Goal: Task Accomplishment & Management: Complete application form

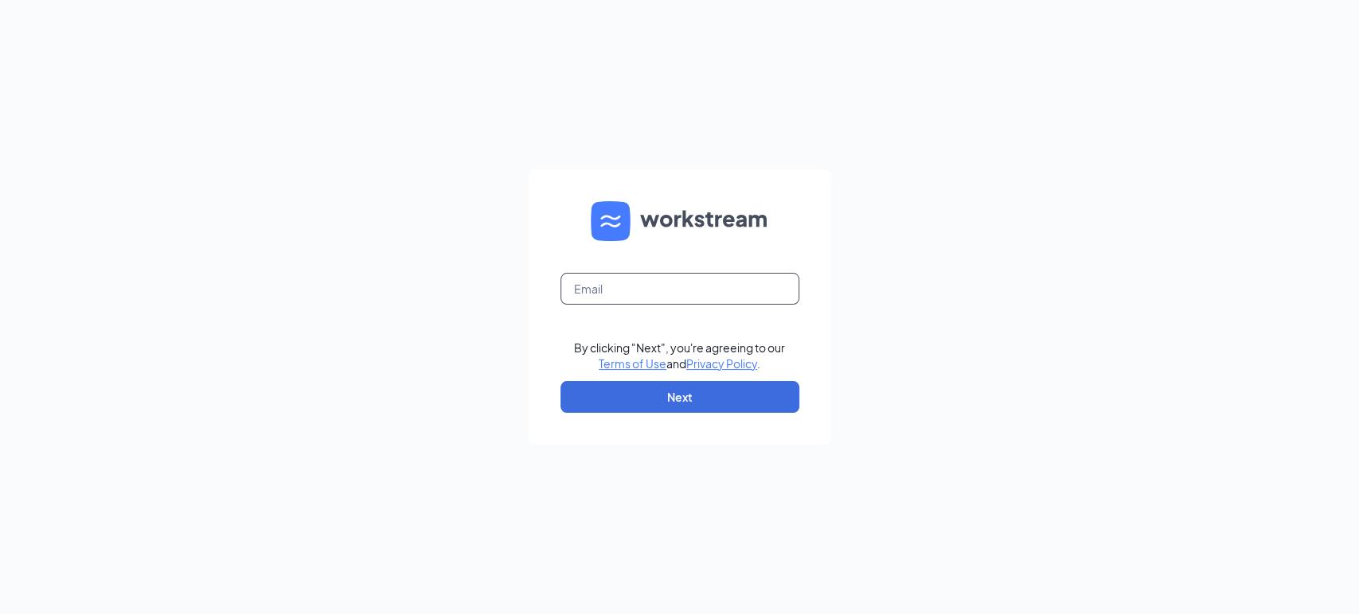
click at [620, 285] on input "text" at bounding box center [679, 289] width 239 height 32
type input "jtyrrell@scrivanos.com"
click at [662, 394] on button "Next" at bounding box center [679, 397] width 239 height 32
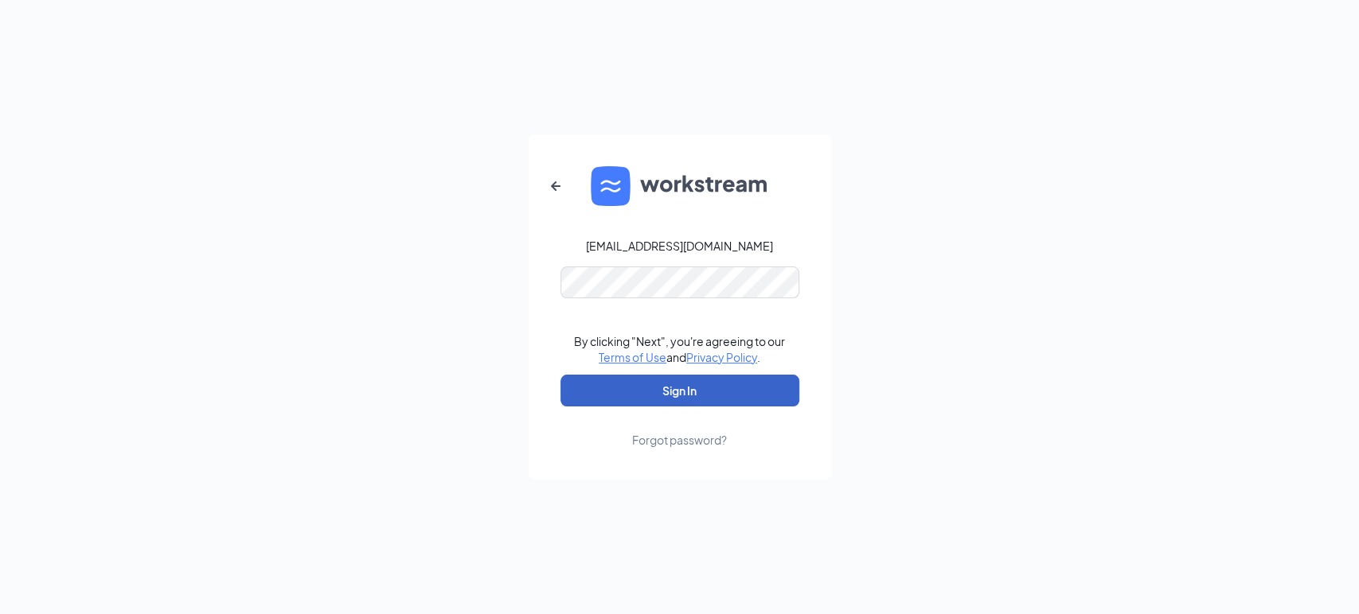
click at [687, 393] on button "Sign In" at bounding box center [679, 391] width 239 height 32
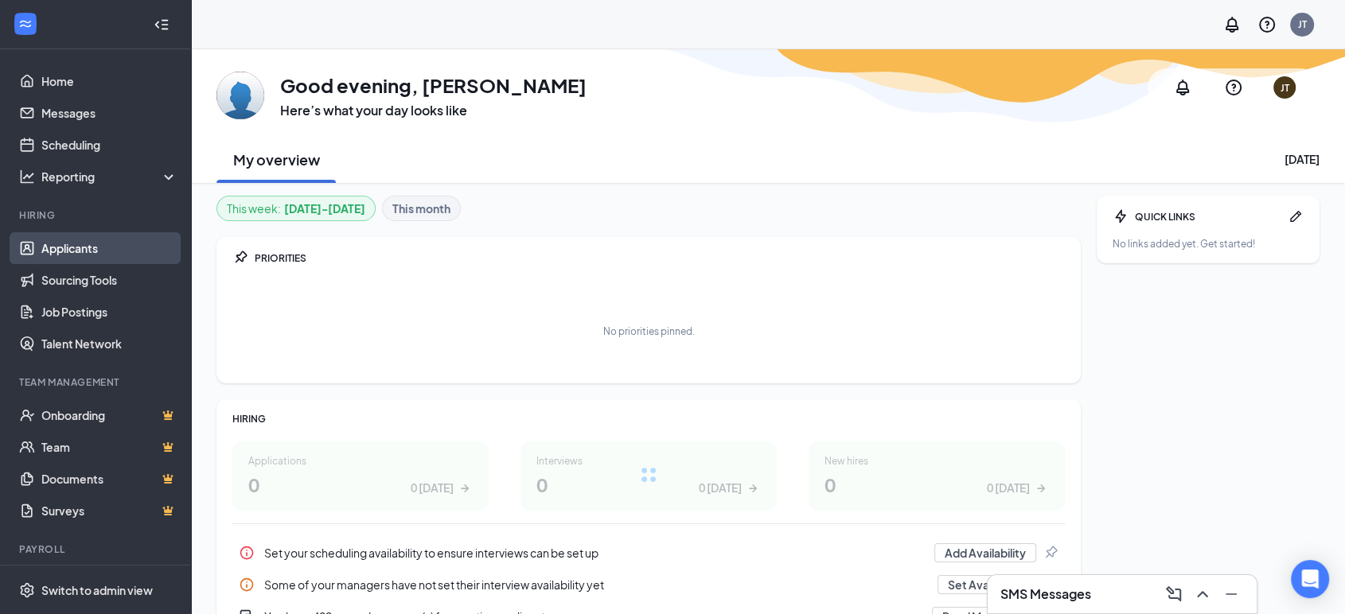
click at [77, 244] on link "Applicants" at bounding box center [109, 248] width 136 height 32
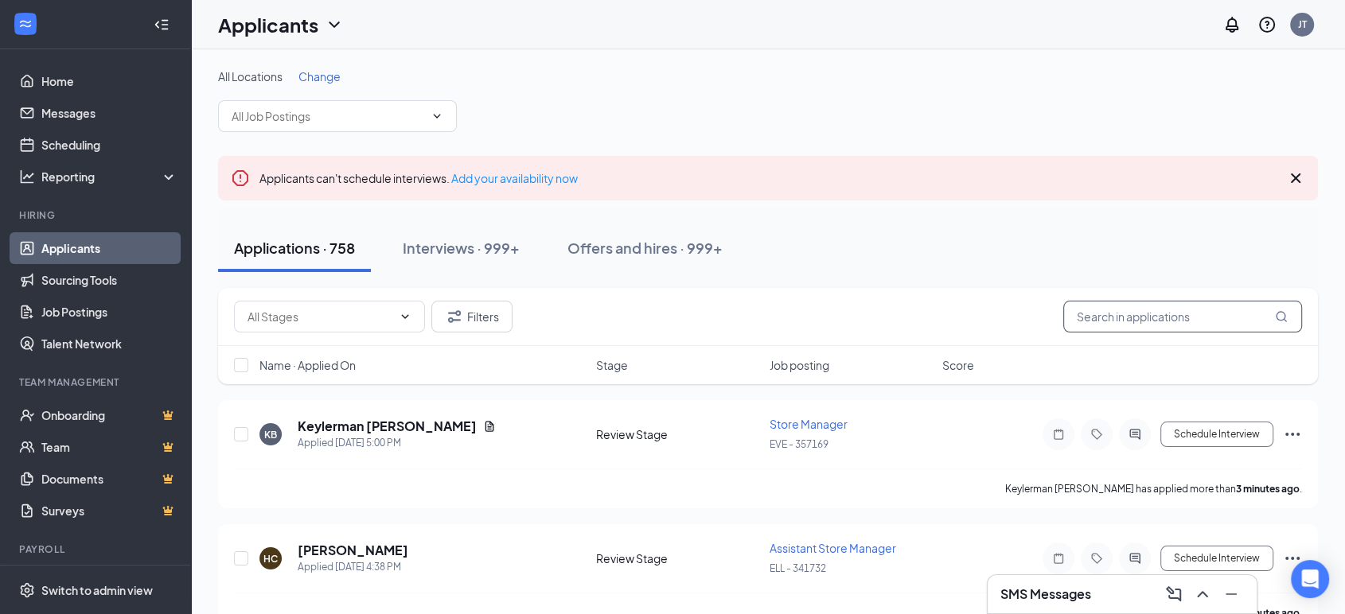
click at [1180, 315] on input "text" at bounding box center [1182, 317] width 239 height 32
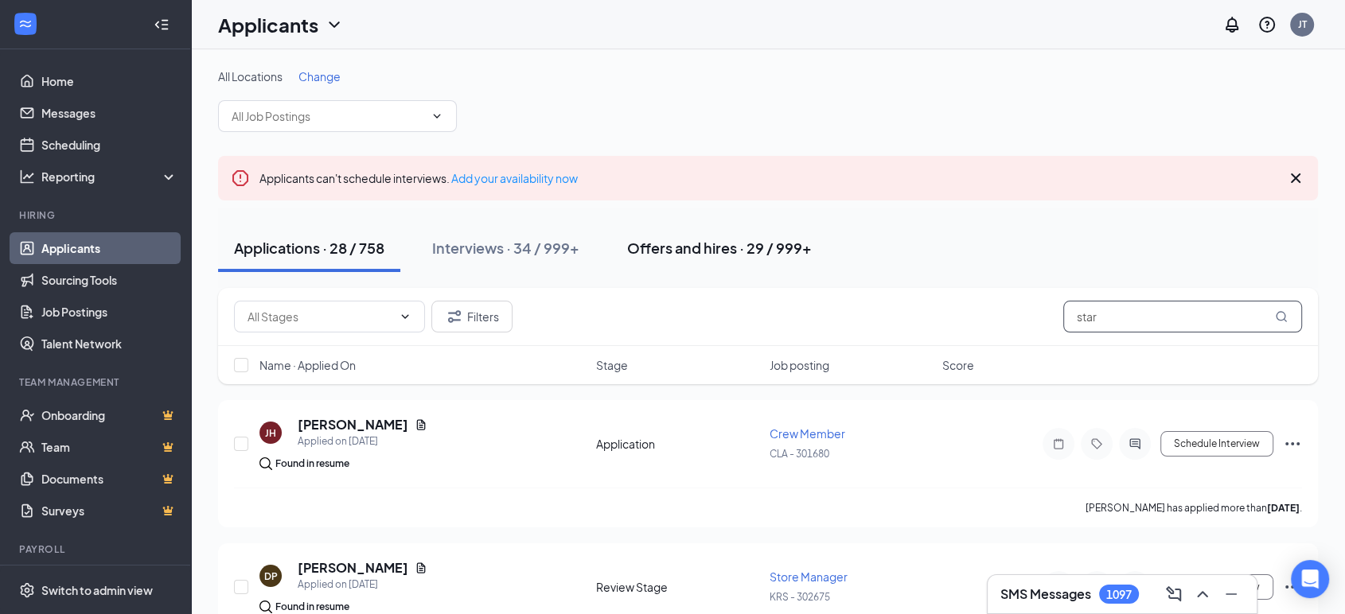
type input "star"
click at [634, 248] on div "Offers and hires · 29 / 999+" at bounding box center [719, 248] width 185 height 20
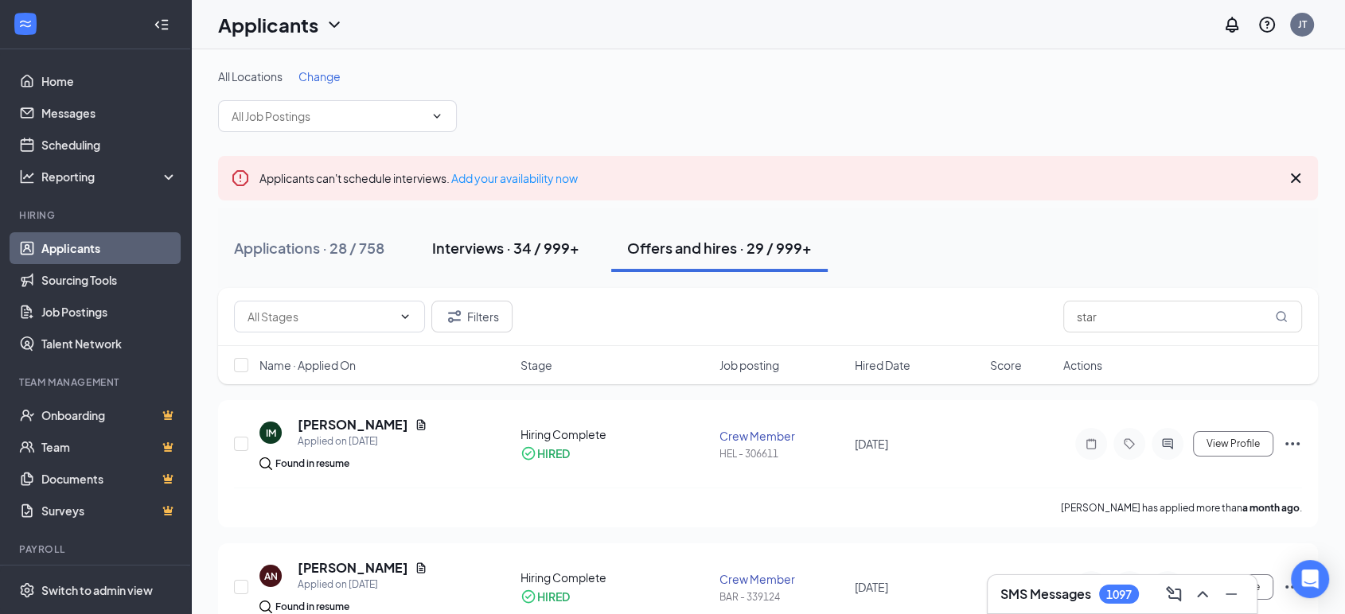
click at [529, 250] on div "Interviews · 34 / 999+" at bounding box center [505, 248] width 147 height 20
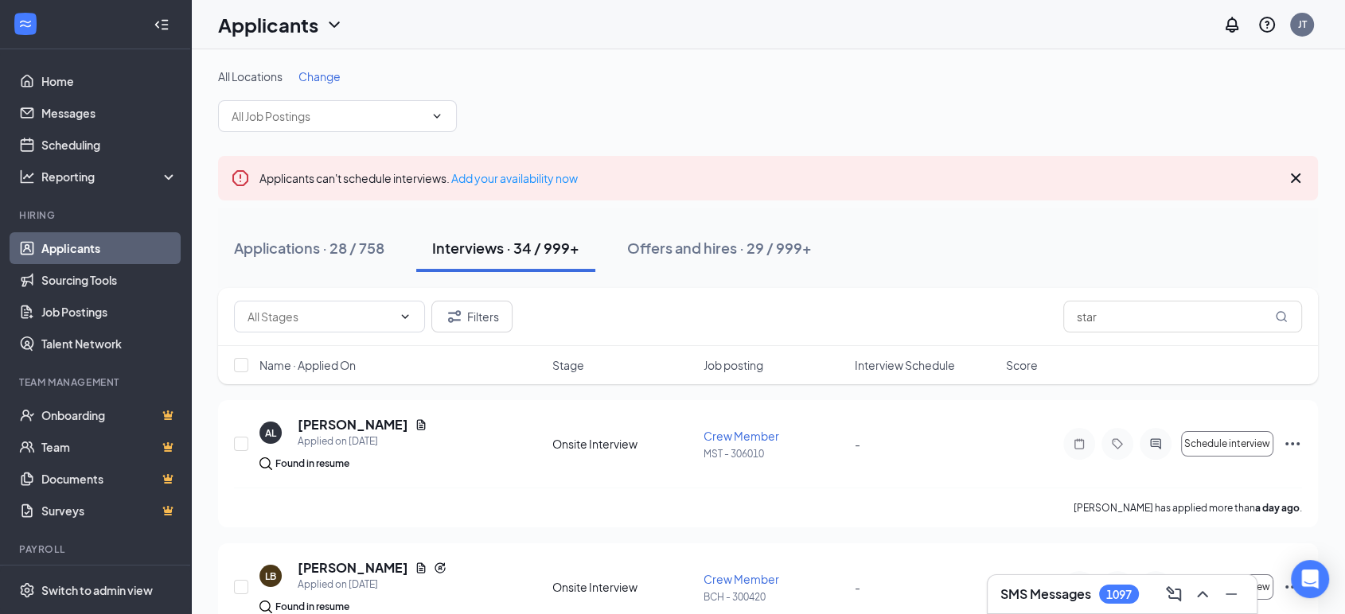
click at [311, 72] on span "Change" at bounding box center [319, 76] width 42 height 14
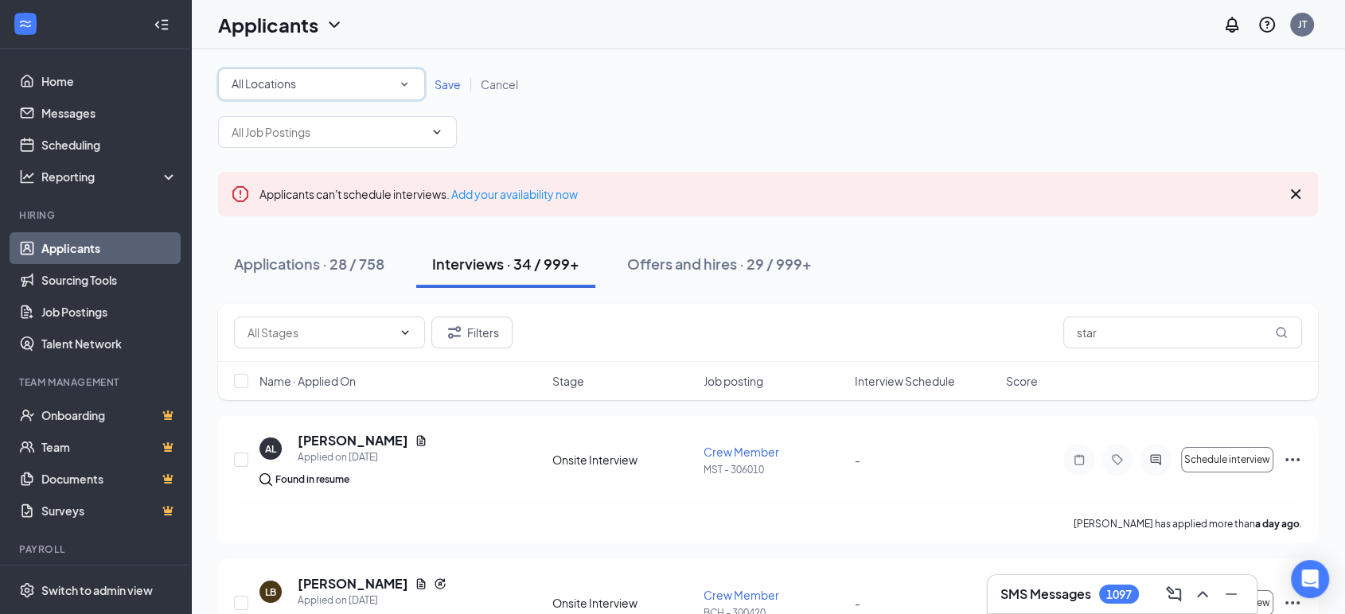
click at [339, 86] on div "All Locations" at bounding box center [322, 84] width 180 height 19
type input "dwl"
click at [291, 123] on span "DWL - 365167" at bounding box center [267, 129] width 72 height 14
click at [419, 131] on input "text" at bounding box center [328, 132] width 193 height 18
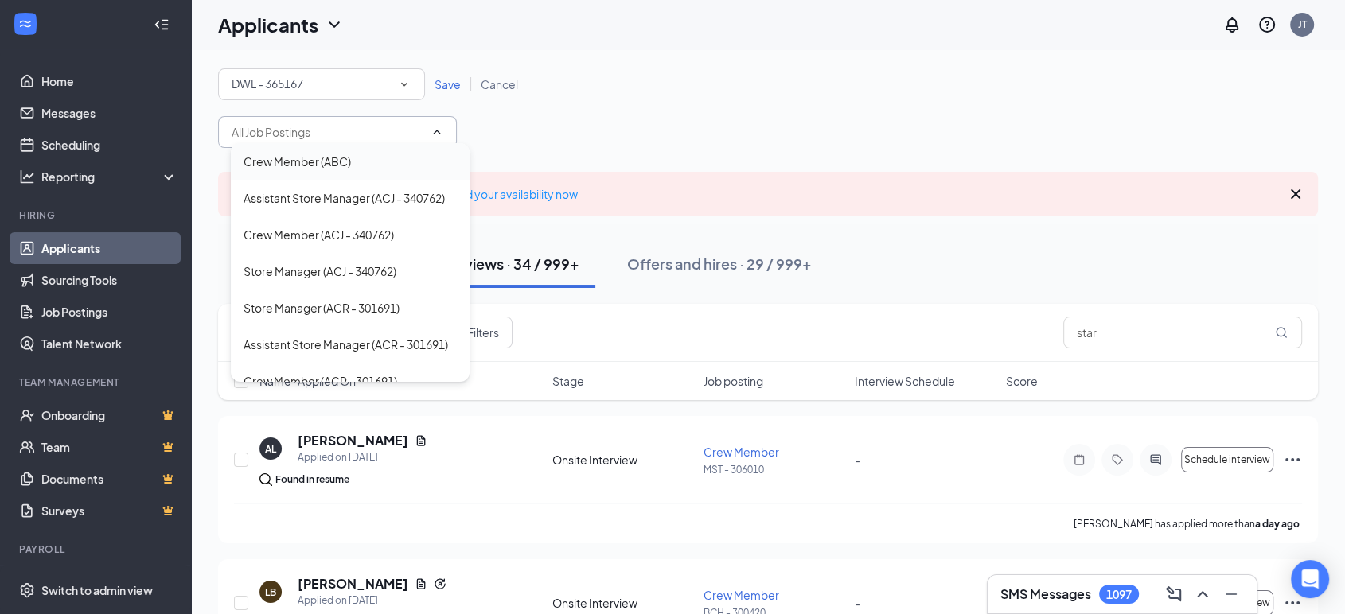
click at [408, 155] on div "Crew Member (ABC)" at bounding box center [350, 162] width 213 height 18
type input "Crew Member (ABC)"
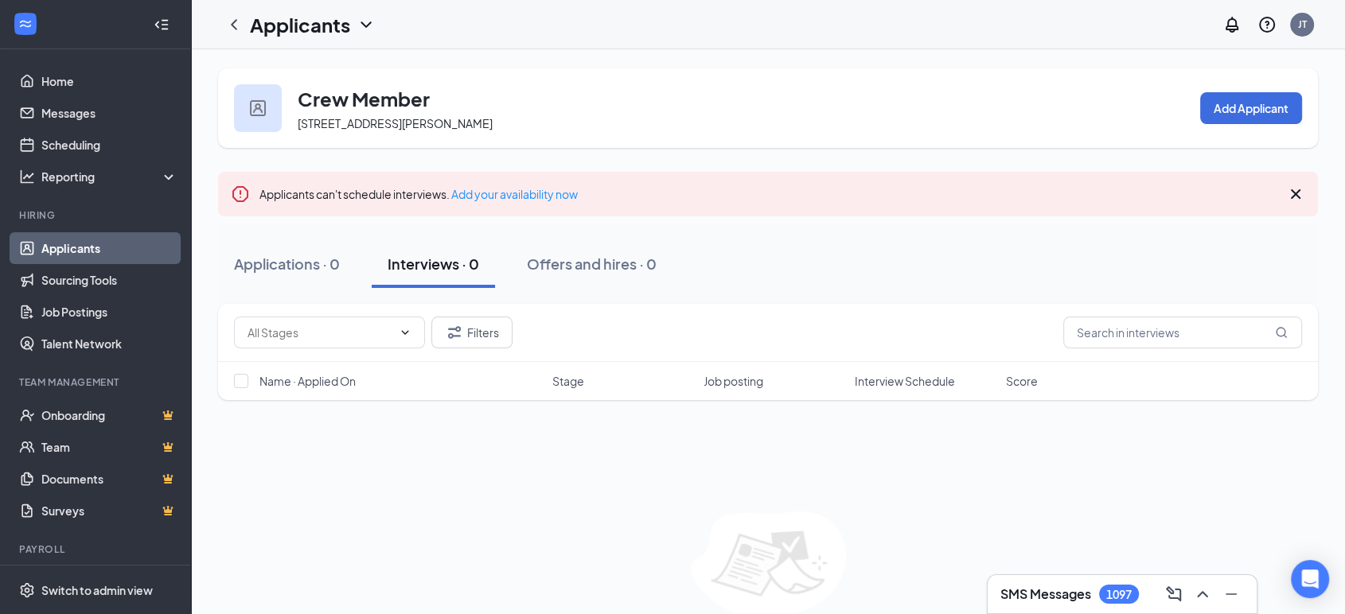
click at [1294, 193] on icon "Cross" at bounding box center [1296, 194] width 10 height 10
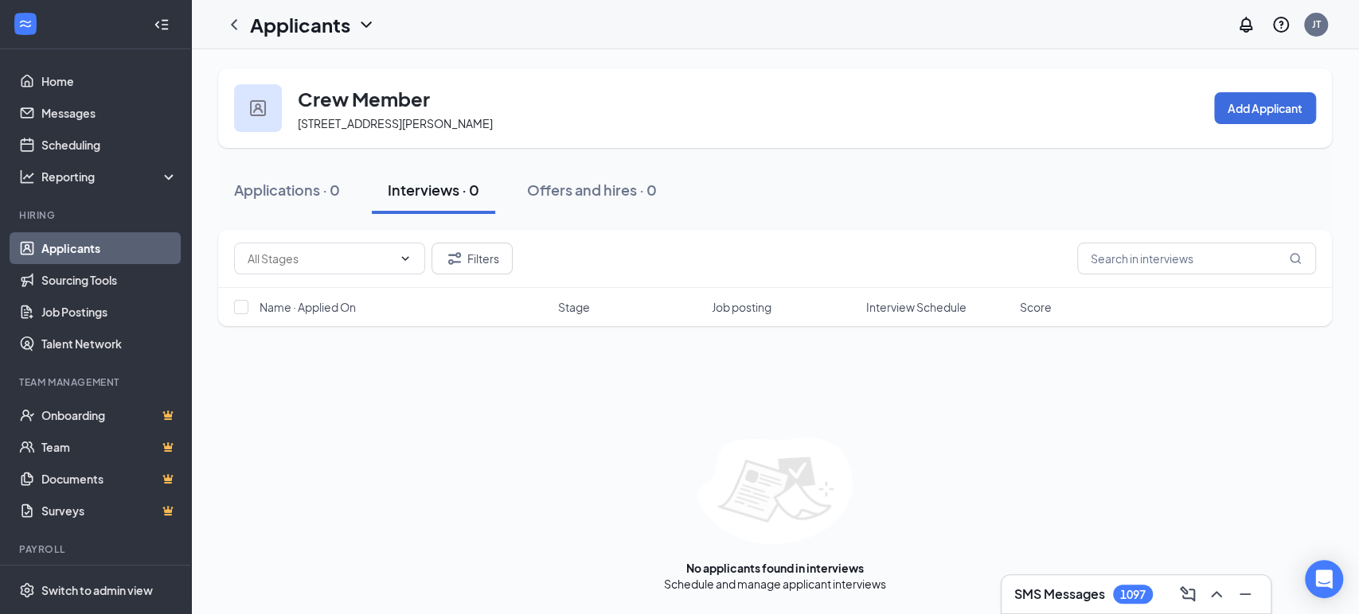
click at [361, 21] on icon "ChevronDown" at bounding box center [366, 24] width 19 height 19
click at [310, 65] on link "Applicants" at bounding box center [345, 69] width 172 height 16
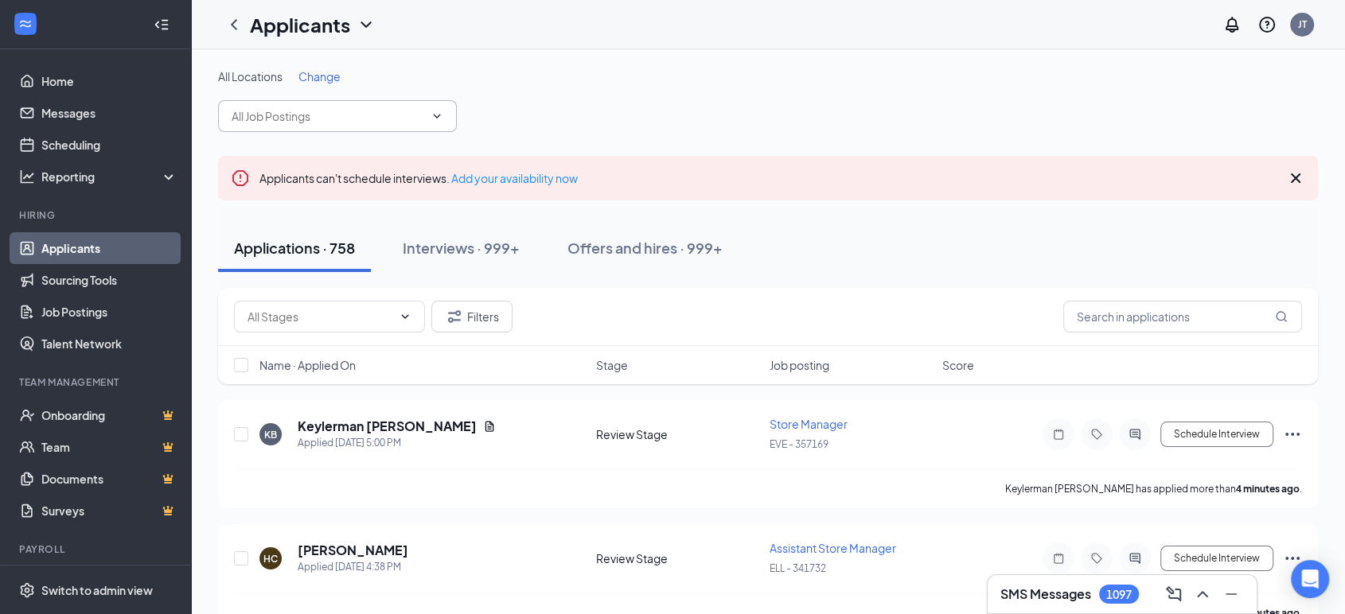
click at [293, 116] on input "text" at bounding box center [328, 116] width 193 height 18
type input "d"
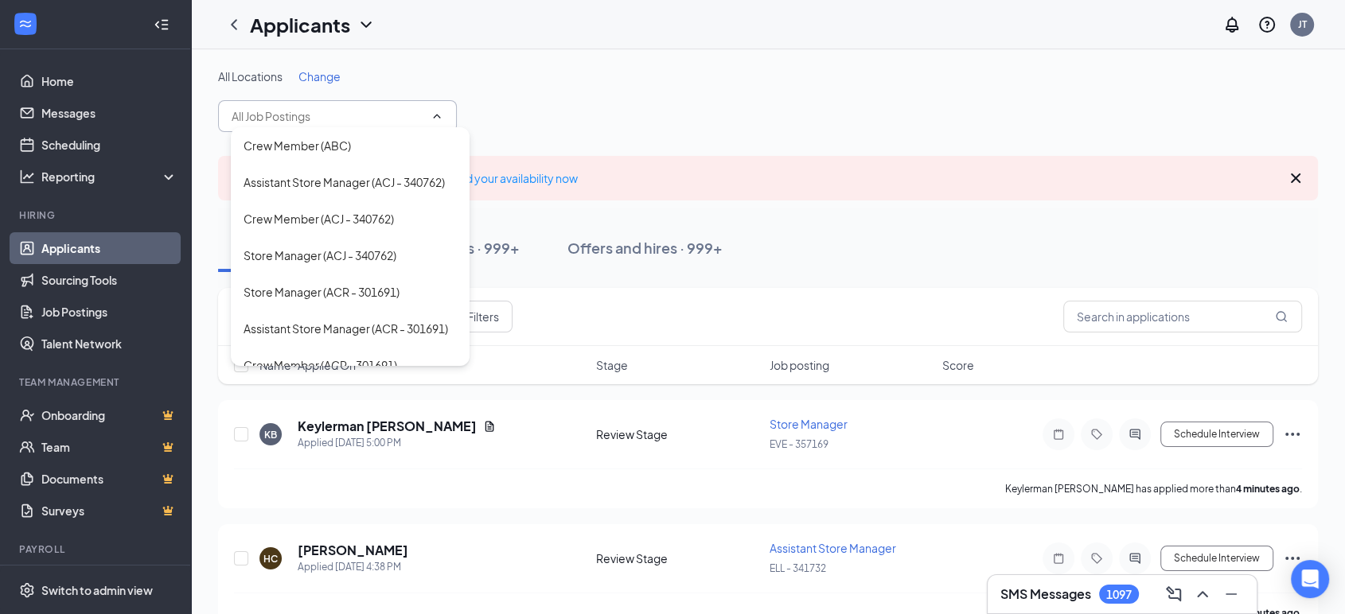
click at [266, 85] on div "All Locations Change Crew Member (ABC) Assistant Store Manager (ACJ - 340762) C…" at bounding box center [768, 100] width 1100 height 64
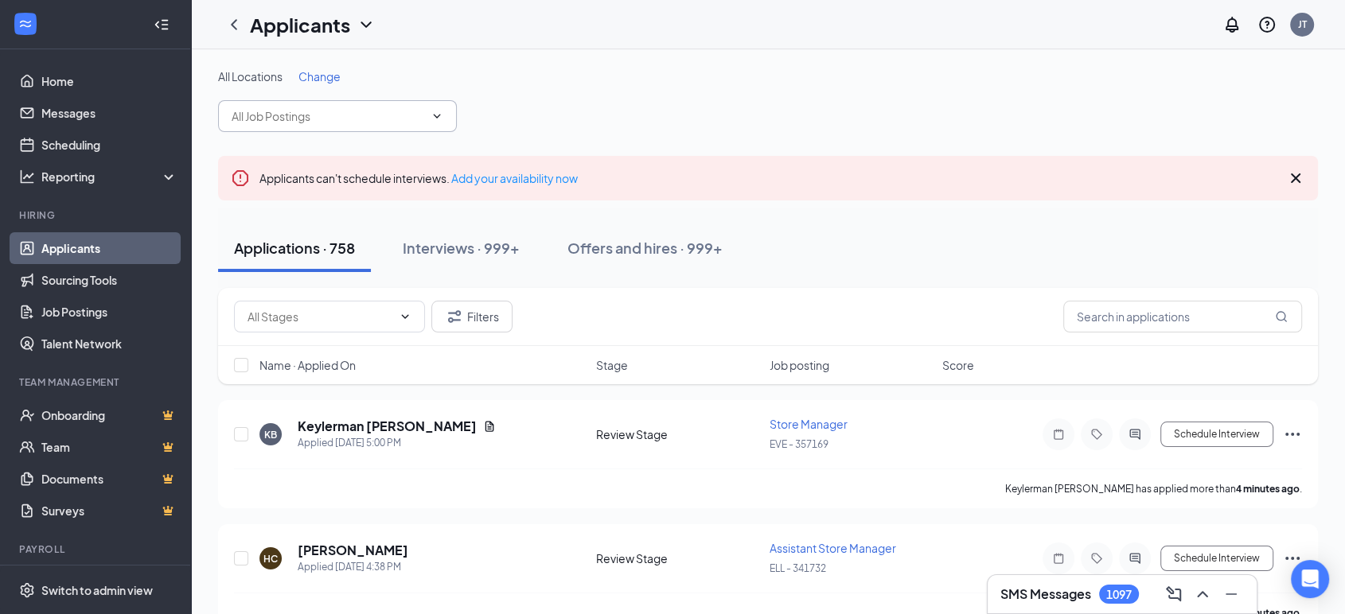
click at [318, 79] on span "Change" at bounding box center [319, 76] width 42 height 14
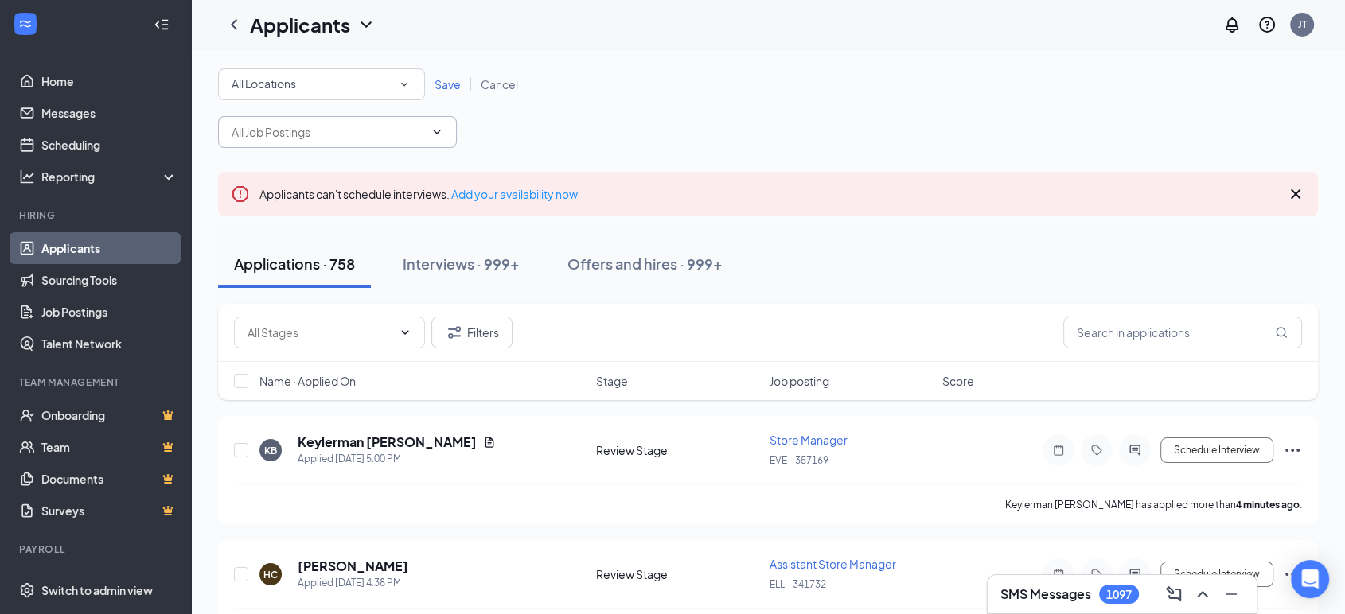
click at [304, 81] on div "All Locations" at bounding box center [322, 84] width 180 height 19
type input "dwl"
click at [302, 135] on span "DWL - 365167" at bounding box center [267, 129] width 72 height 14
click at [447, 84] on span "Save" at bounding box center [448, 84] width 26 height 14
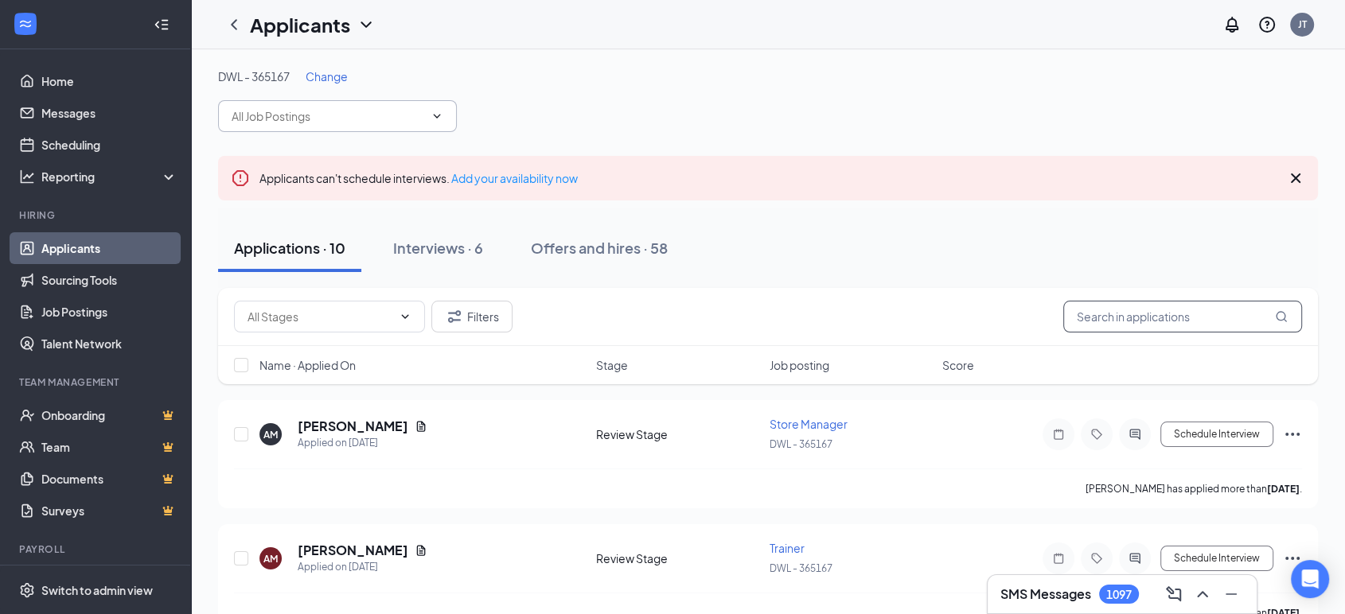
click at [1173, 307] on input "text" at bounding box center [1182, 317] width 239 height 32
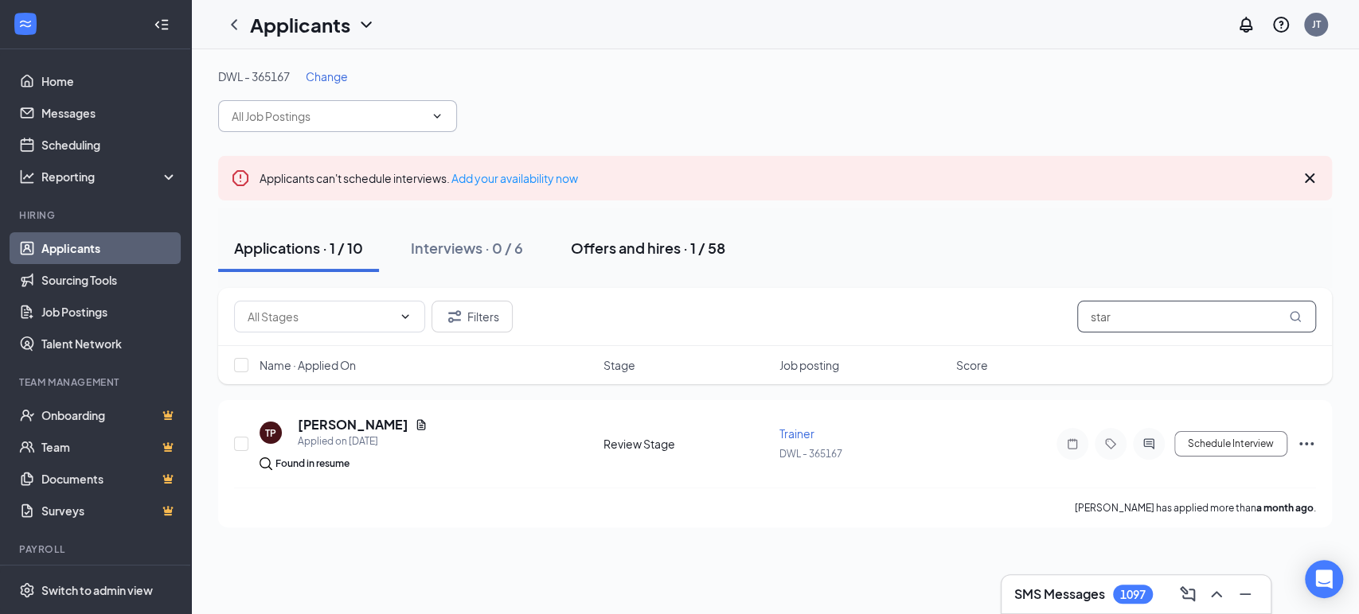
type input "star"
click at [669, 248] on div "Offers and hires · 1 / 58" at bounding box center [648, 248] width 154 height 20
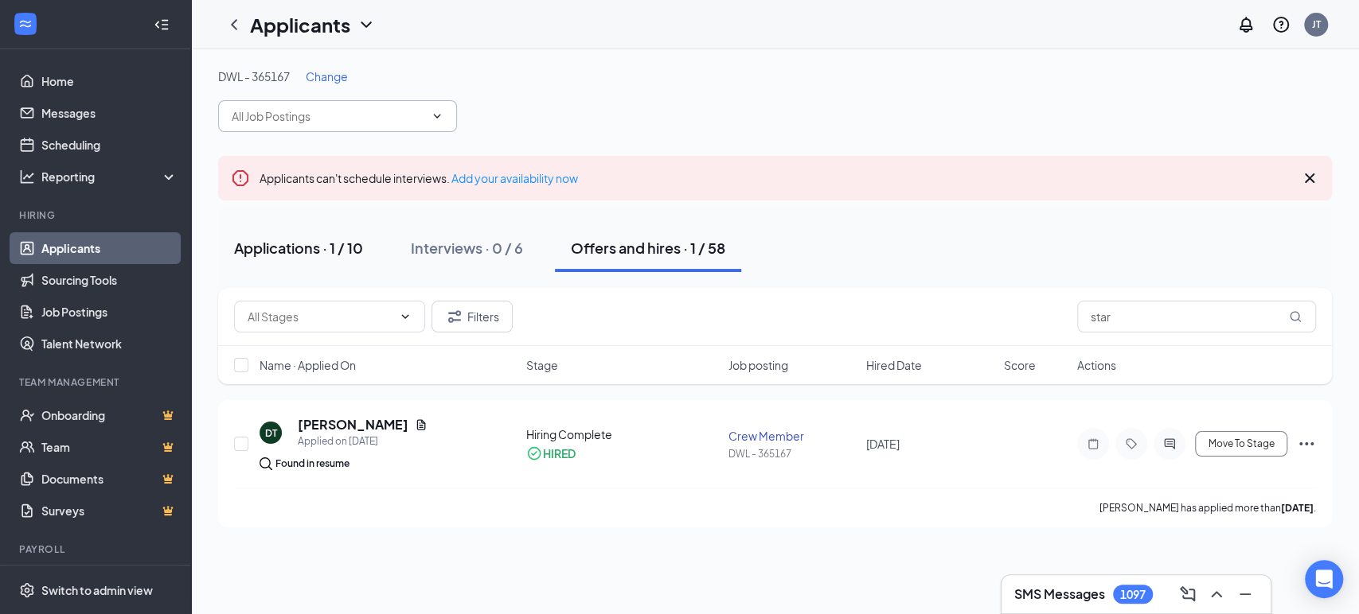
click at [325, 243] on div "Applications · 1 / 10" at bounding box center [298, 248] width 129 height 20
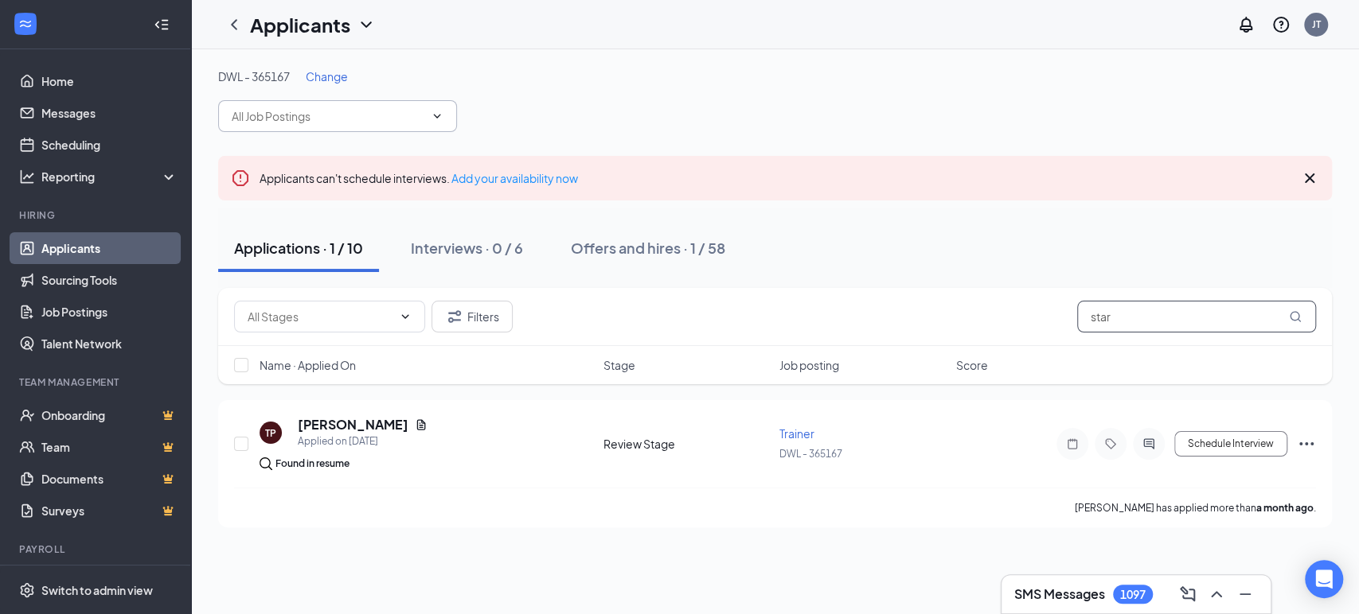
click at [1127, 324] on input "star" at bounding box center [1196, 317] width 239 height 32
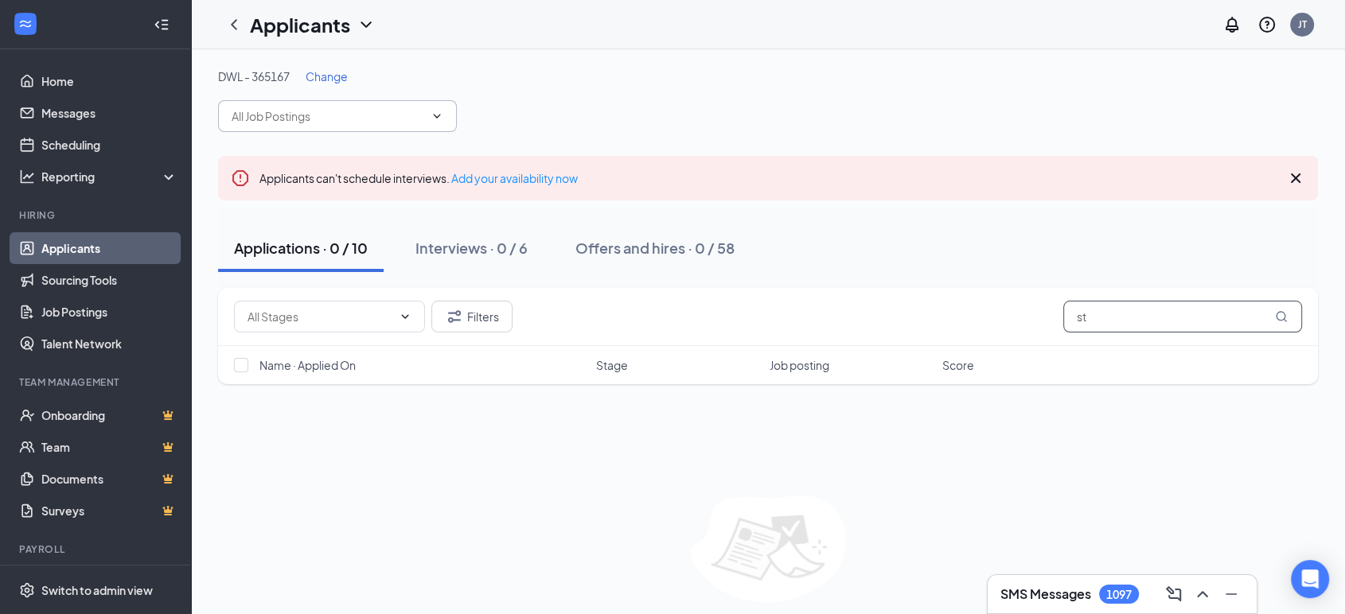
type input "s"
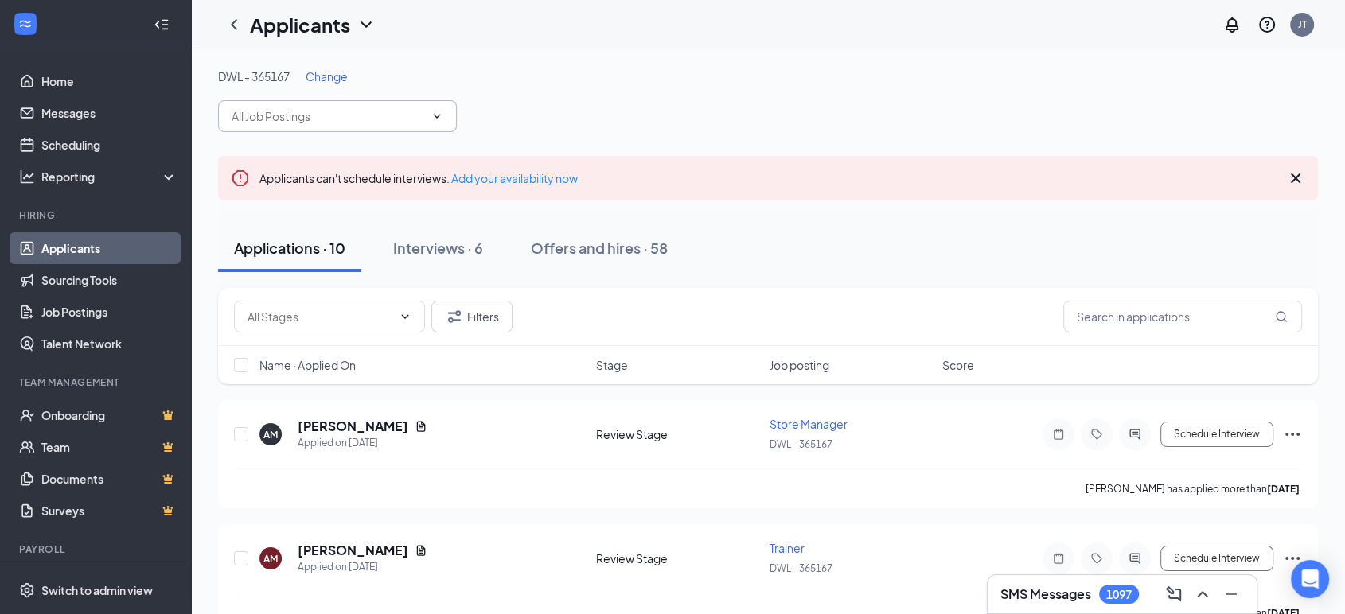
click at [1292, 174] on icon "Cross" at bounding box center [1296, 179] width 10 height 10
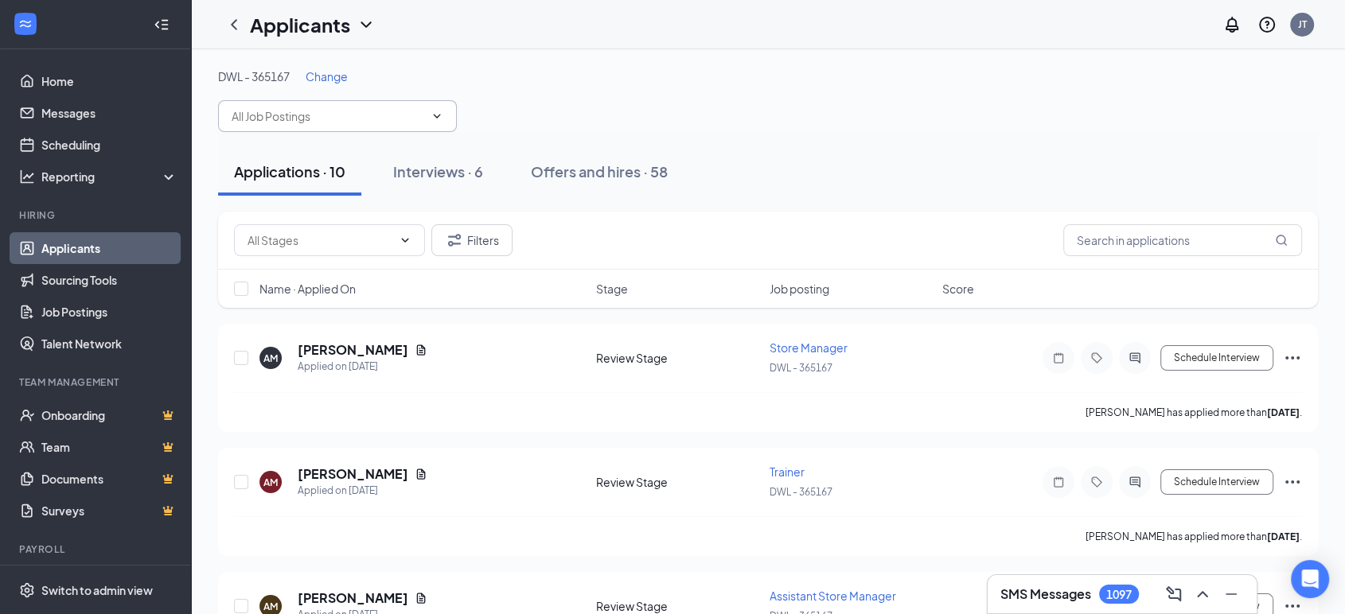
click at [337, 80] on span "Change" at bounding box center [327, 76] width 42 height 14
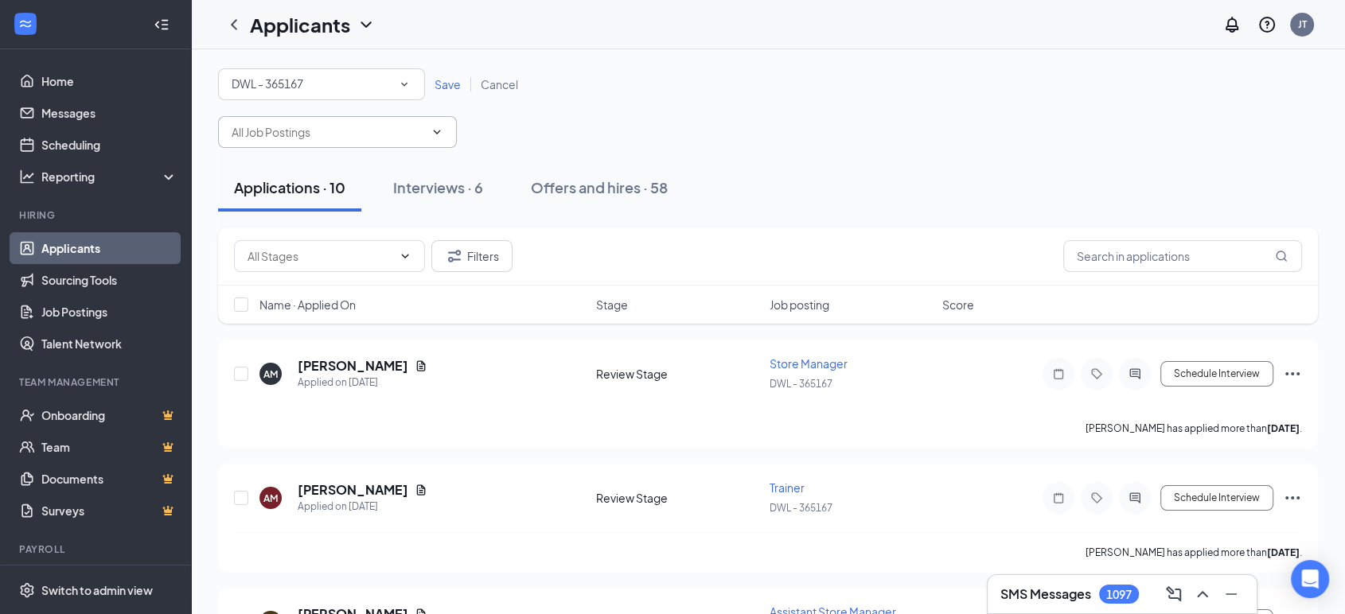
click at [490, 88] on span "Cancel" at bounding box center [499, 84] width 37 height 14
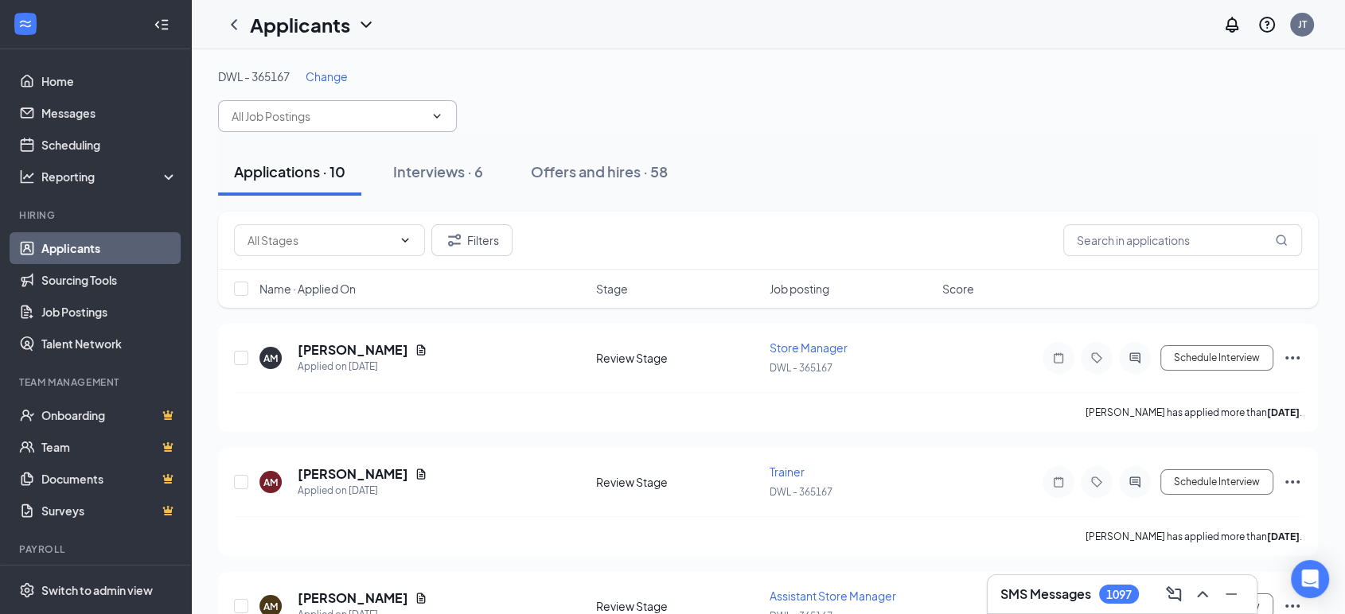
click at [414, 108] on input "text" at bounding box center [328, 116] width 193 height 18
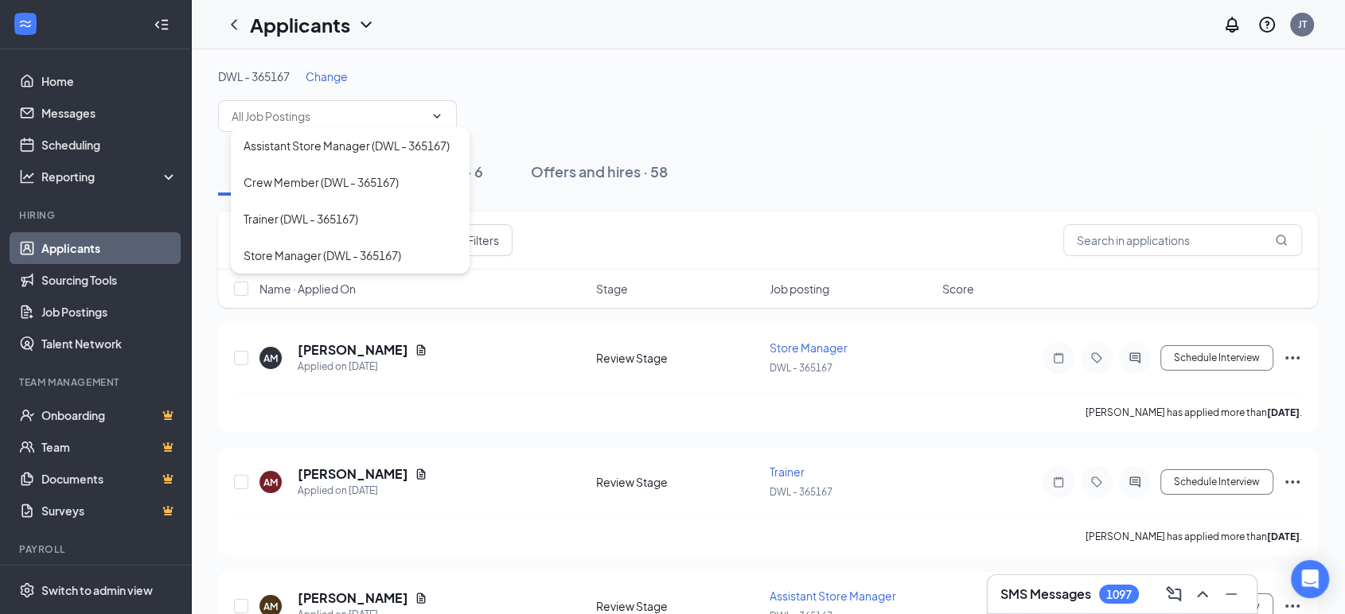
click at [336, 78] on span "Change" at bounding box center [327, 76] width 42 height 14
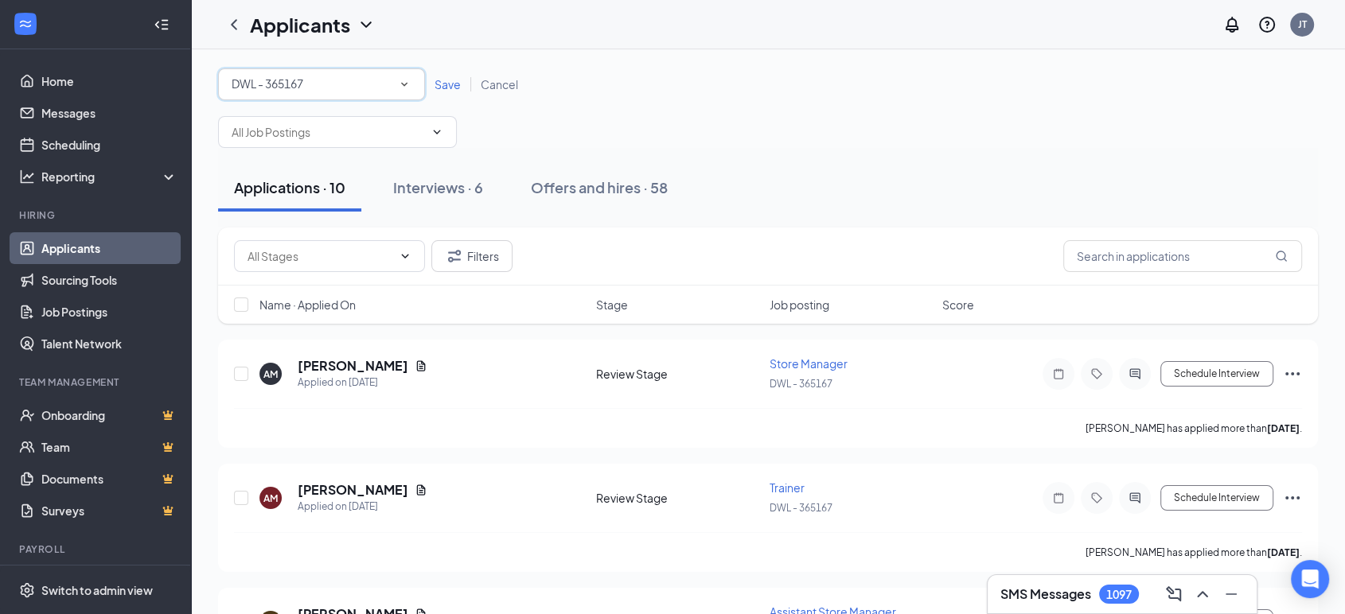
click at [387, 79] on div "DWL - 365167" at bounding box center [322, 84] width 180 height 19
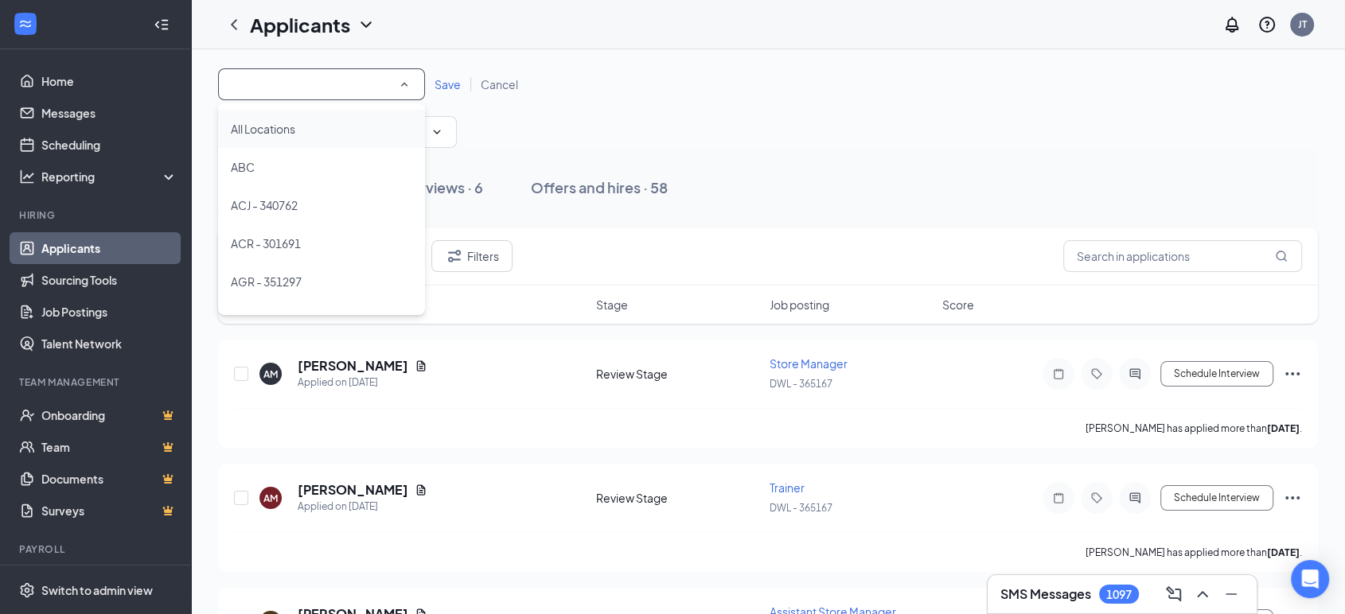
click at [317, 134] on div "All Locations" at bounding box center [321, 128] width 181 height 19
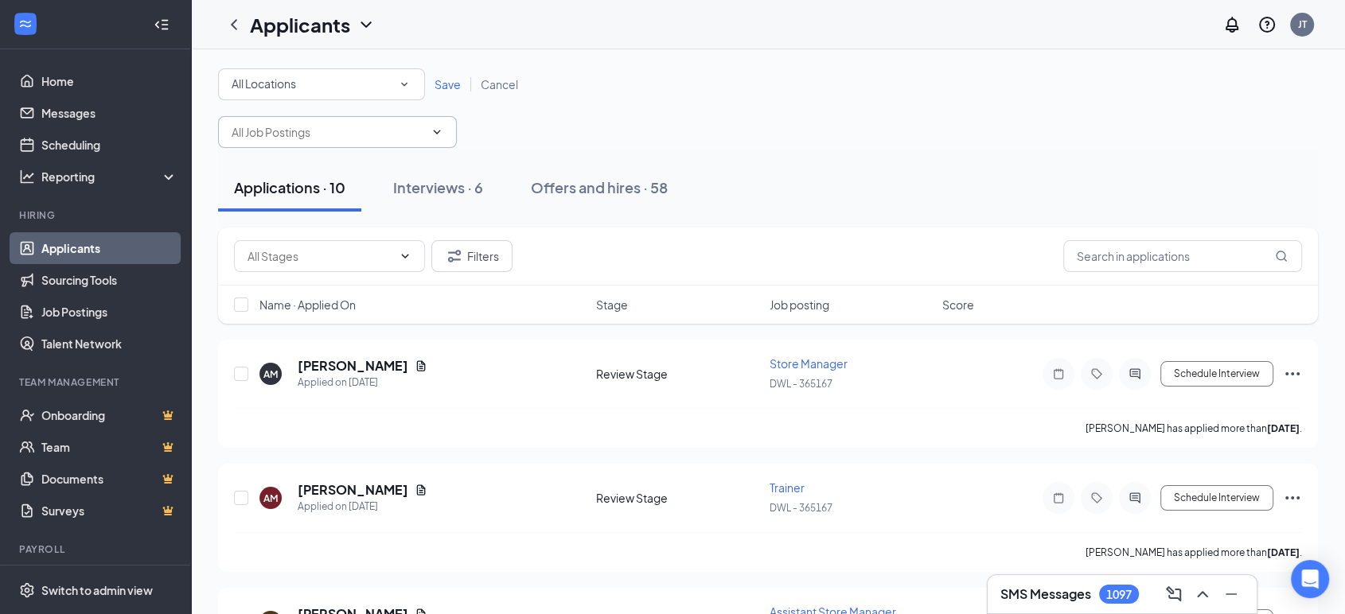
click at [357, 135] on input "text" at bounding box center [328, 132] width 193 height 18
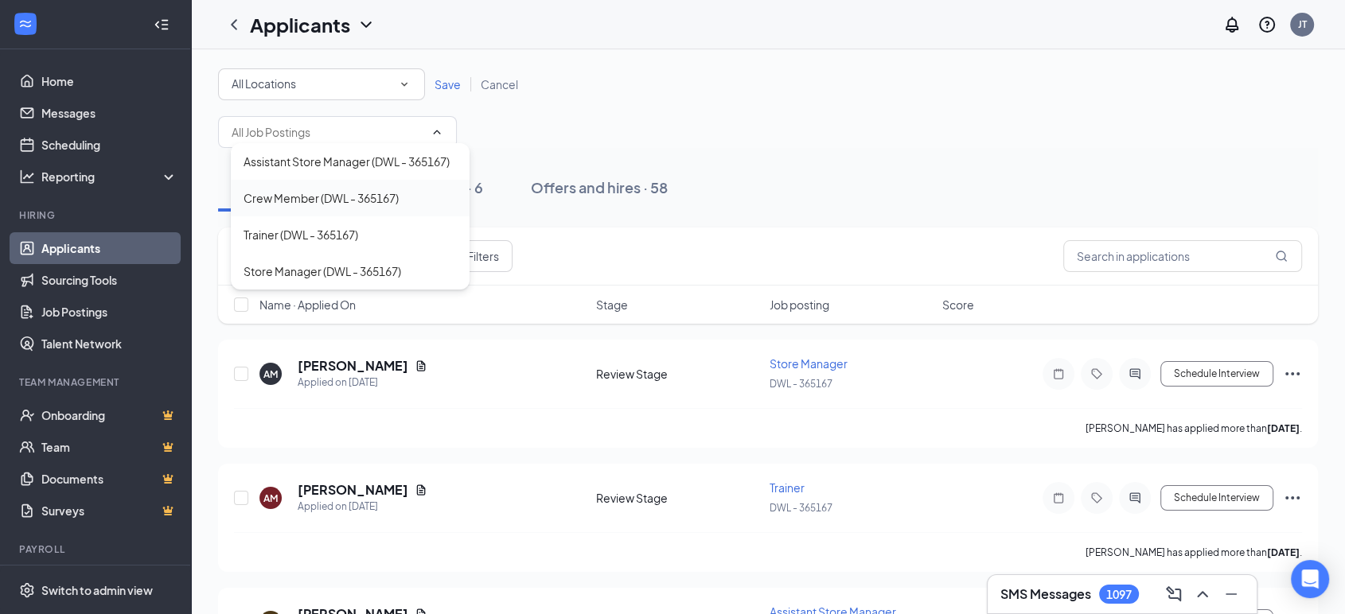
click at [349, 201] on div "Crew Member (DWL - 365167)" at bounding box center [321, 198] width 155 height 18
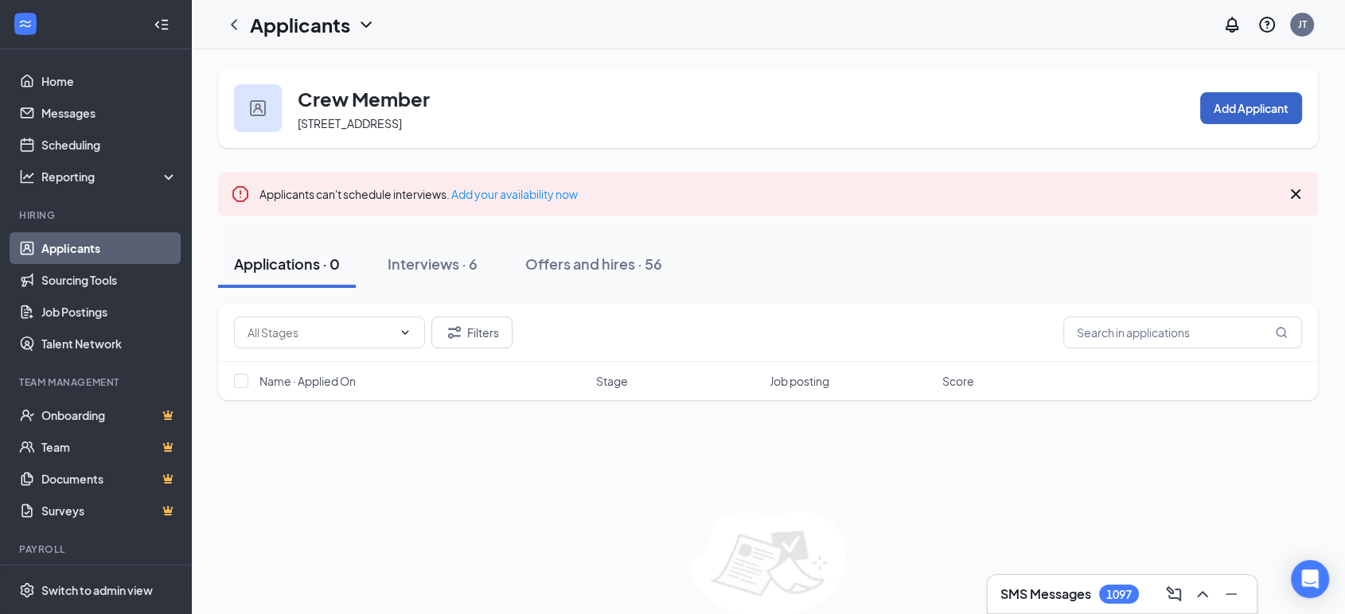
click at [1270, 115] on button "Add Applicant" at bounding box center [1251, 108] width 102 height 32
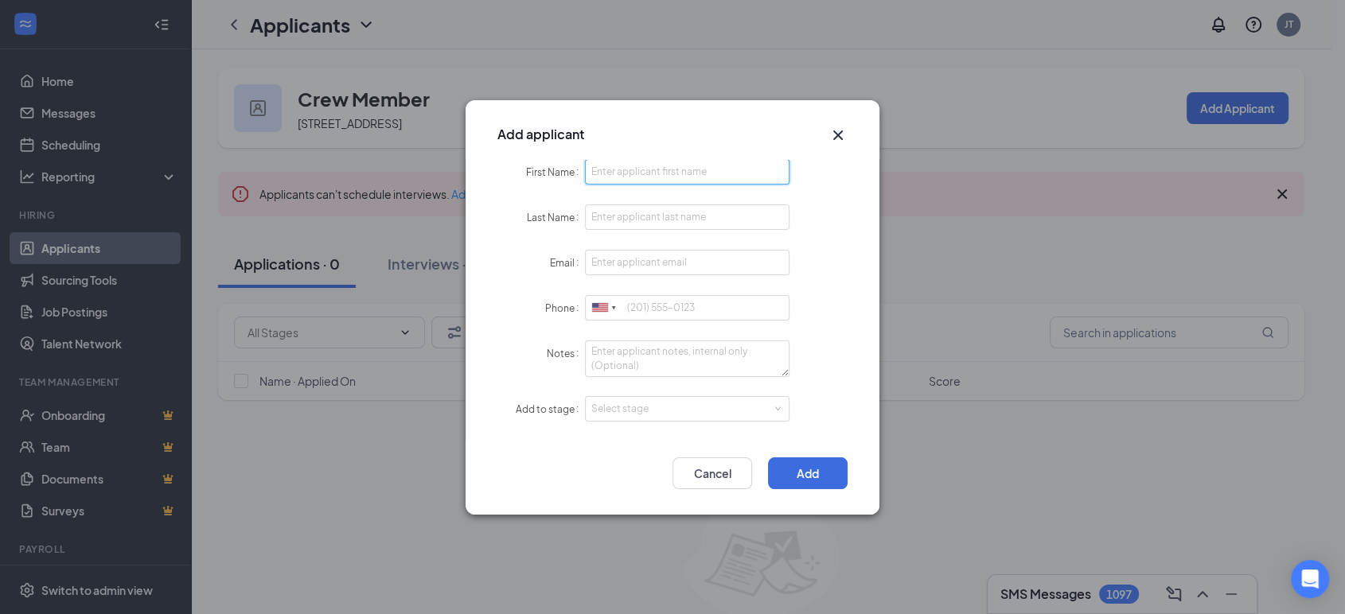
click at [669, 168] on input "First Name" at bounding box center [687, 171] width 205 height 25
type input "Starlynne"
type input "[PERSON_NAME]"
click at [944, 37] on div "Add applicant First Name Starlynne Last Name [PERSON_NAME] Email Please input a…" at bounding box center [672, 307] width 1345 height 614
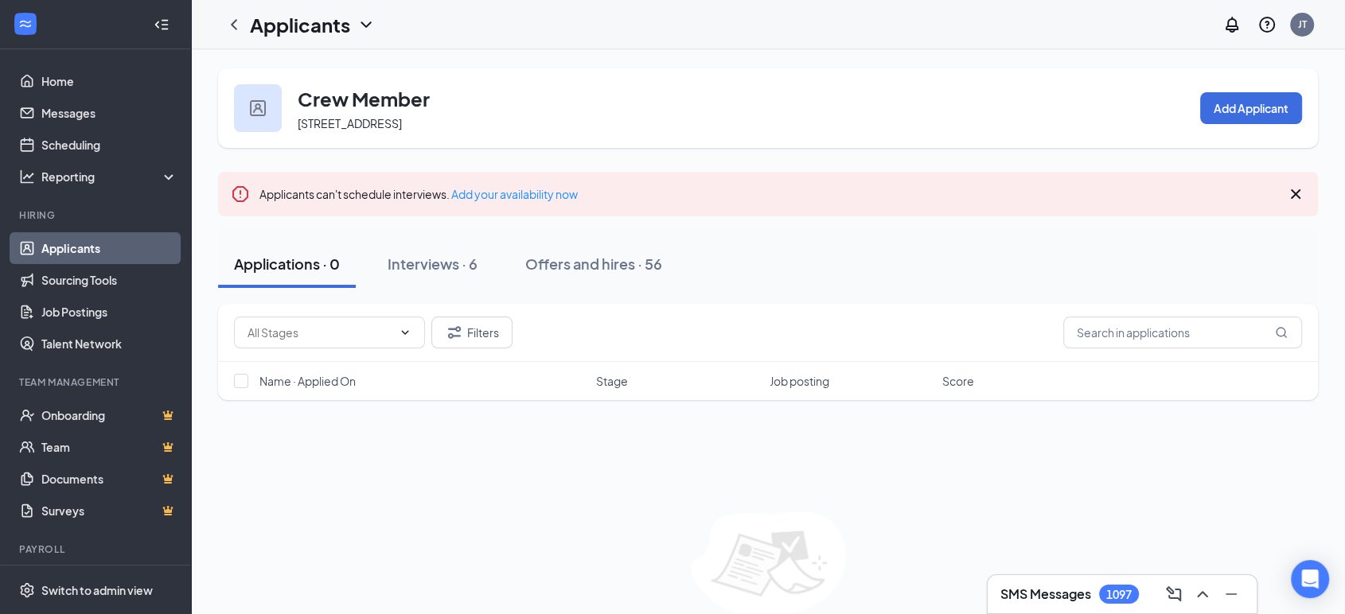
click at [368, 22] on icon "ChevronDown" at bounding box center [366, 24] width 19 height 19
click at [313, 109] on link "Archived applicants" at bounding box center [345, 104] width 172 height 16
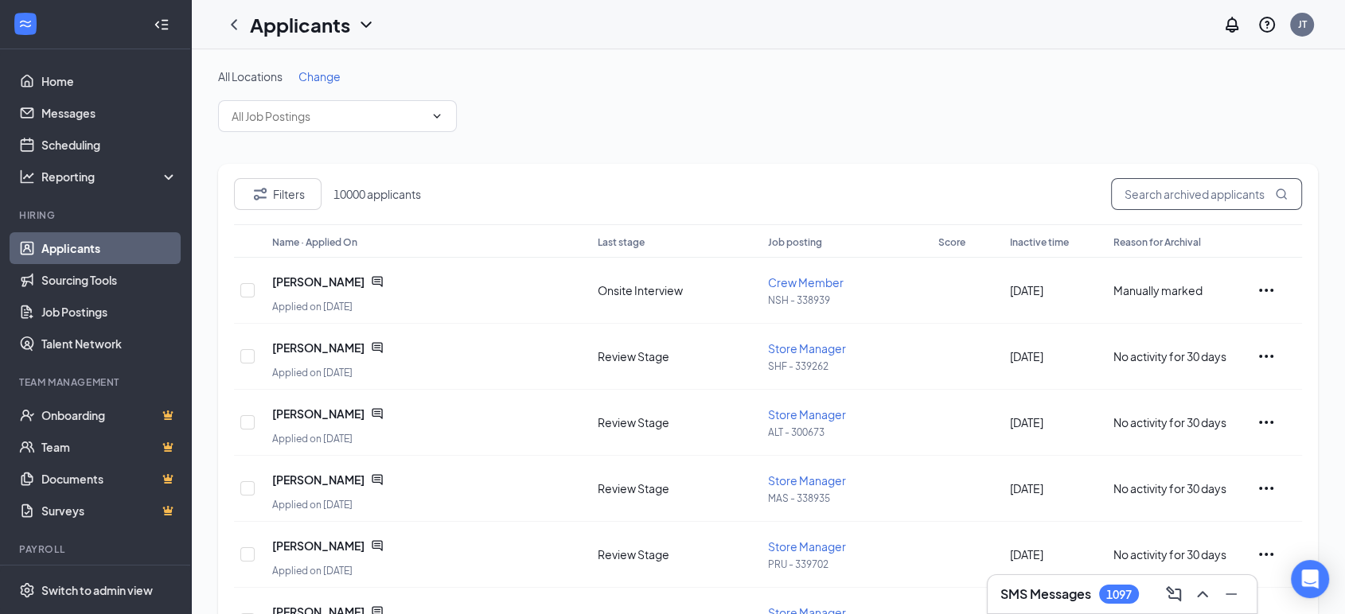
click at [1180, 197] on input "text" at bounding box center [1206, 194] width 191 height 32
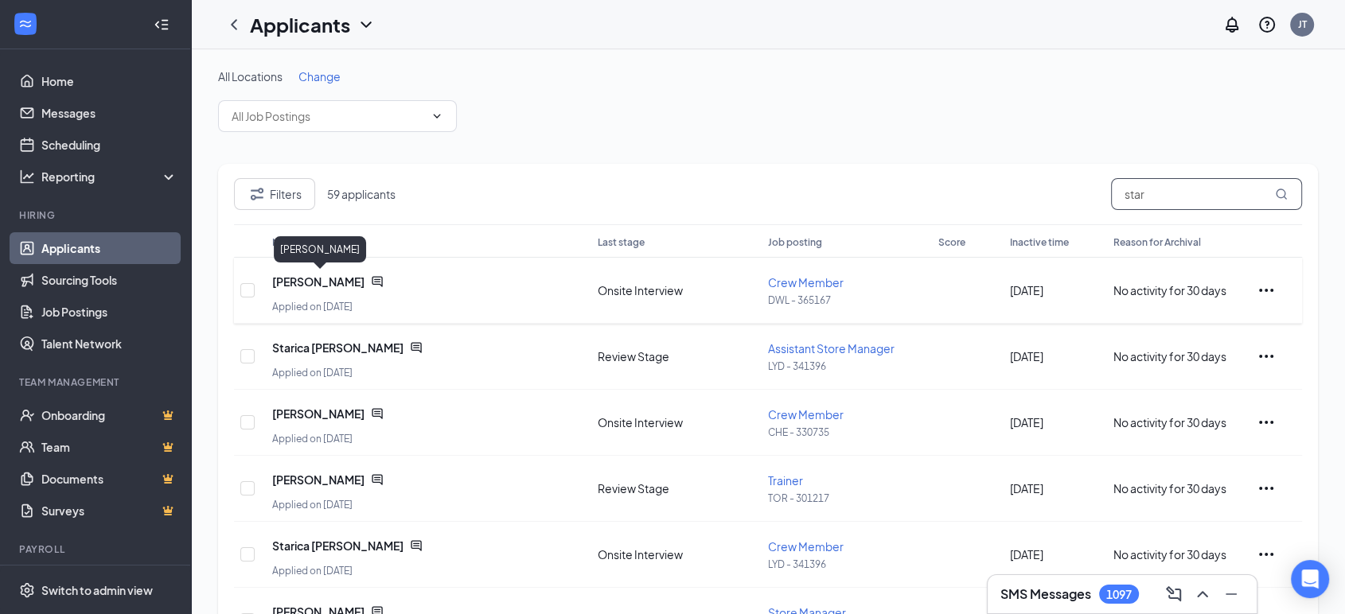
type input "star"
click at [294, 277] on span "[PERSON_NAME]" at bounding box center [318, 282] width 92 height 16
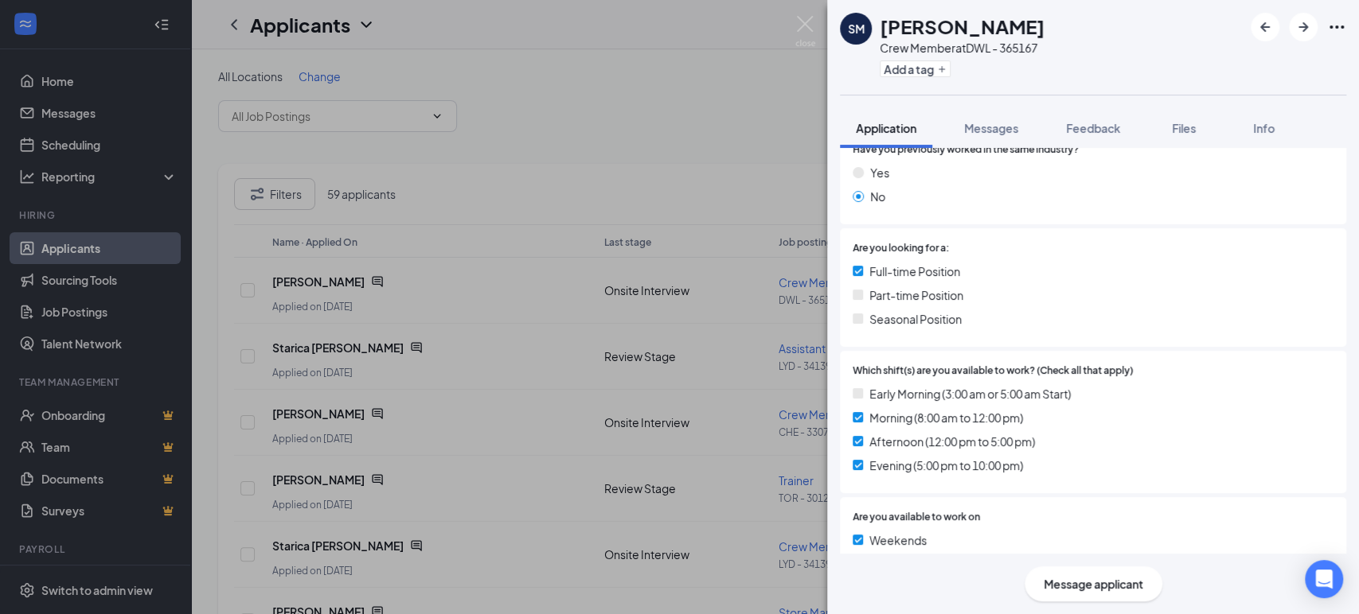
scroll to position [571, 0]
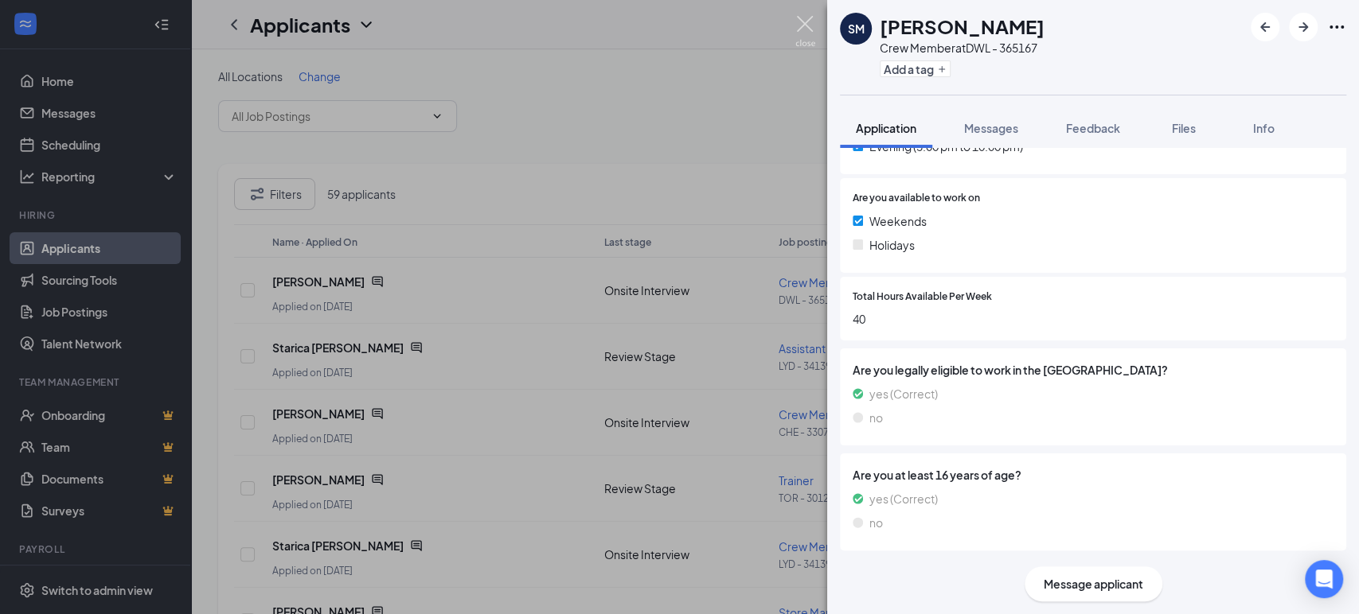
click at [809, 20] on img at bounding box center [805, 31] width 20 height 31
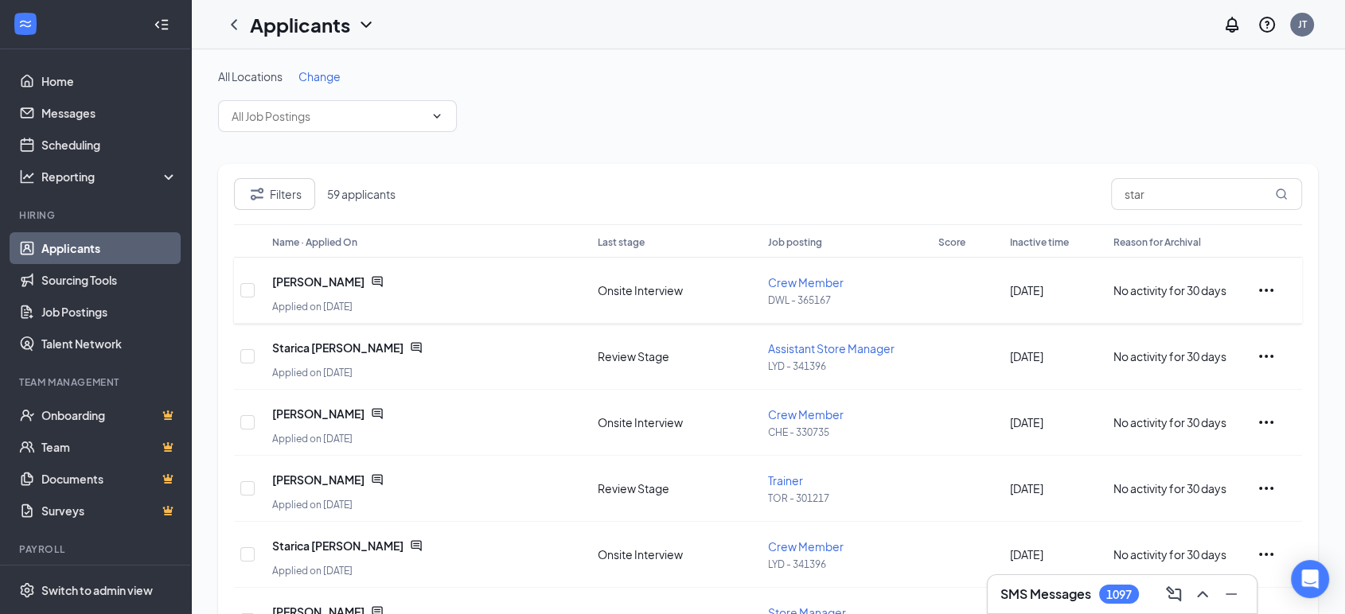
click at [1265, 291] on icon "Ellipses" at bounding box center [1266, 290] width 19 height 19
click at [248, 290] on input "checkbox" at bounding box center [247, 290] width 14 height 14
checkbox input "true"
click at [1267, 291] on icon "Ellipses" at bounding box center [1266, 290] width 19 height 19
click at [769, 122] on div "All Locations Change" at bounding box center [768, 100] width 1100 height 64
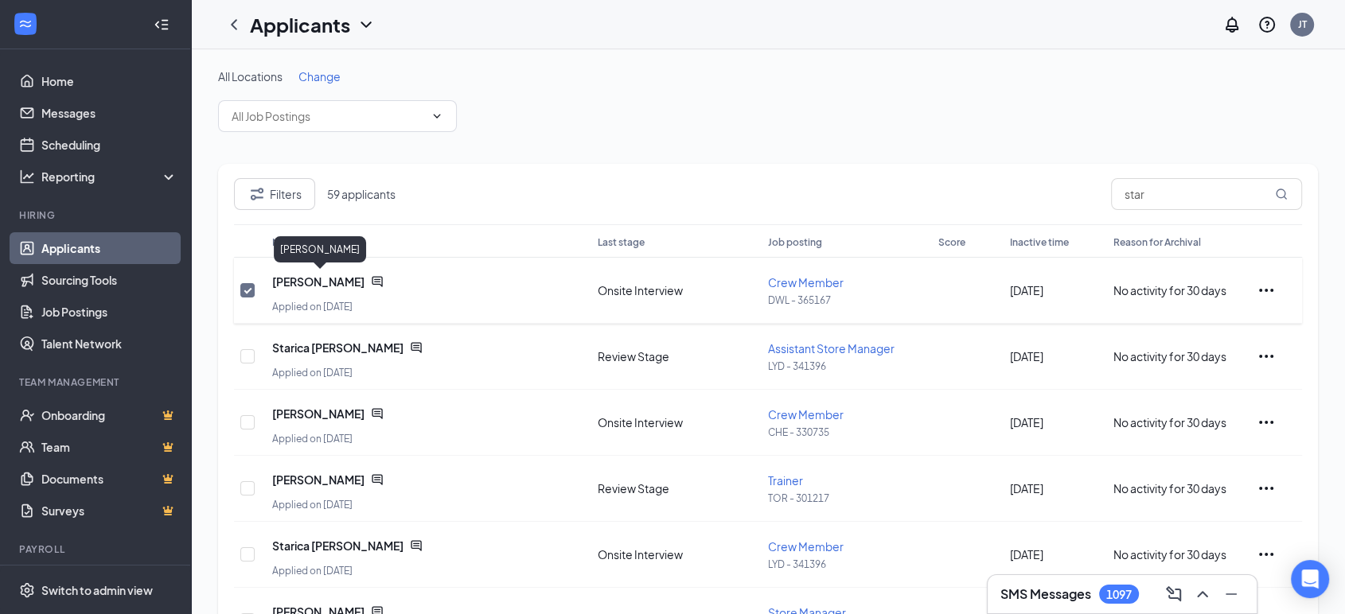
click at [320, 281] on span "[PERSON_NAME]" at bounding box center [318, 282] width 92 height 16
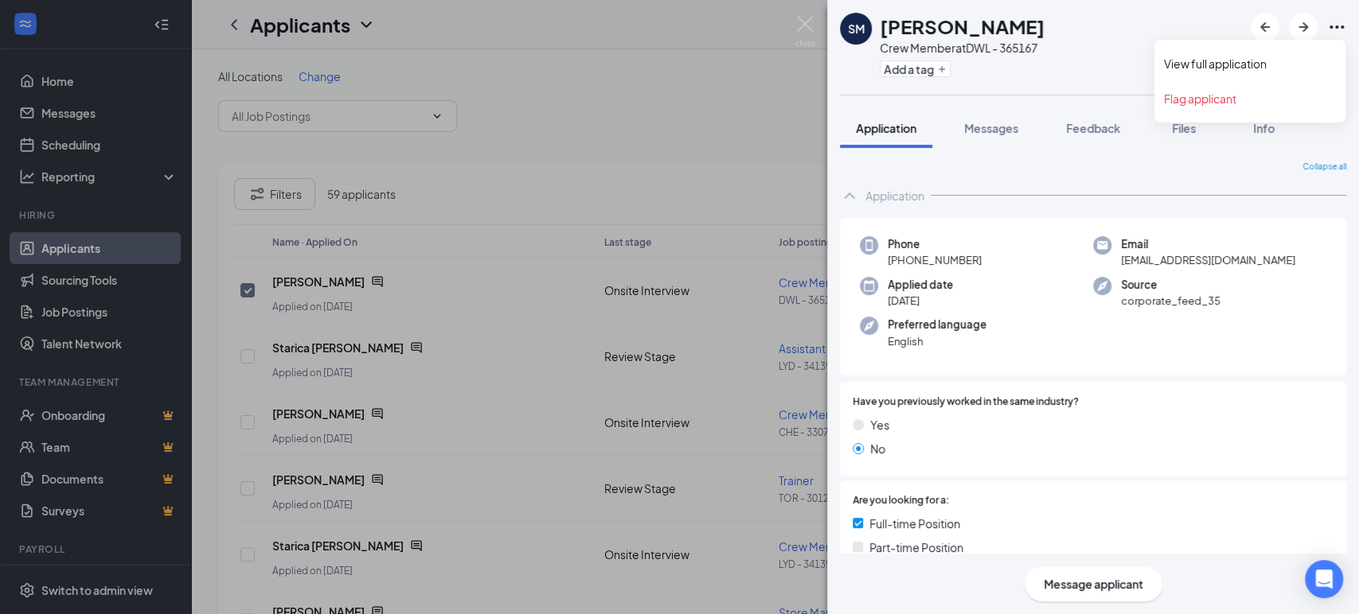
click at [1343, 29] on icon "Ellipses" at bounding box center [1336, 27] width 19 height 19
click at [1167, 31] on div "[PERSON_NAME] Crew Member at DWL - 365167 Add a tag" at bounding box center [1093, 47] width 532 height 95
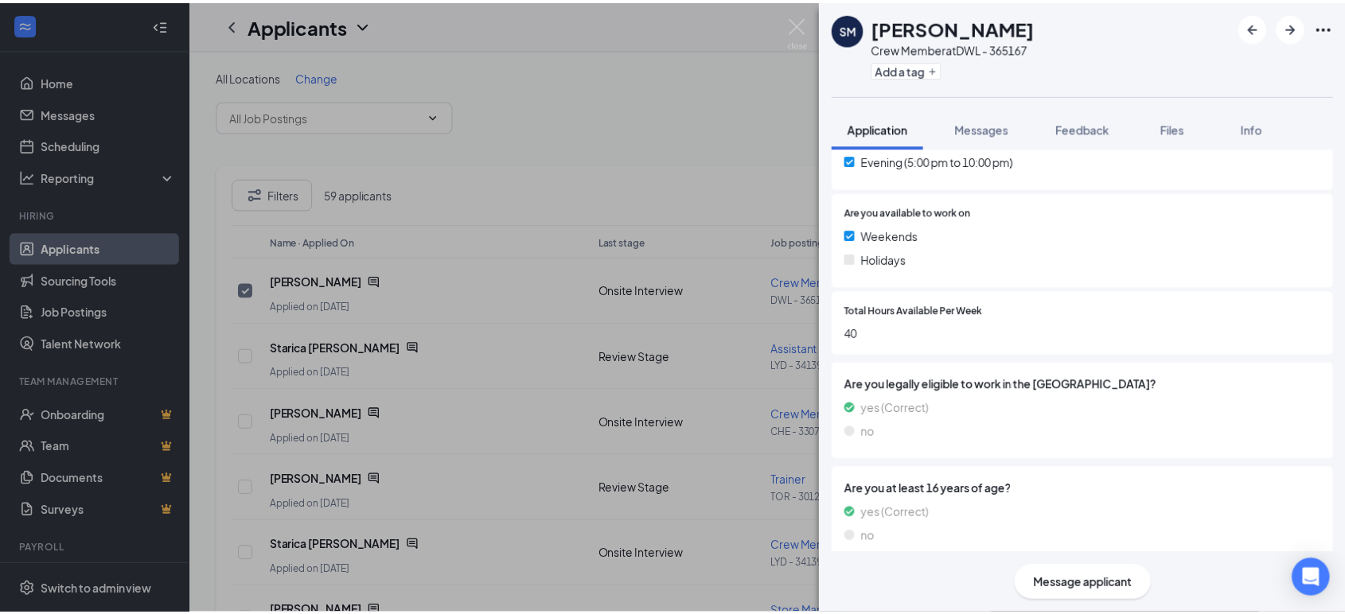
scroll to position [571, 0]
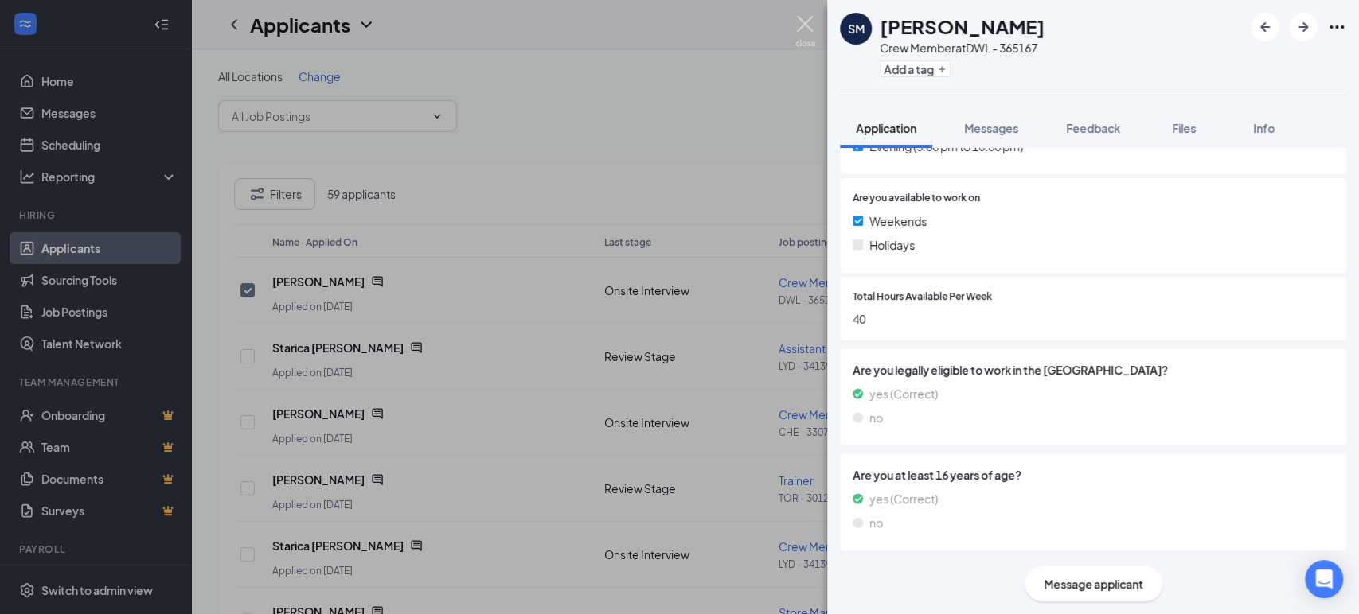
click at [804, 23] on img at bounding box center [805, 31] width 20 height 31
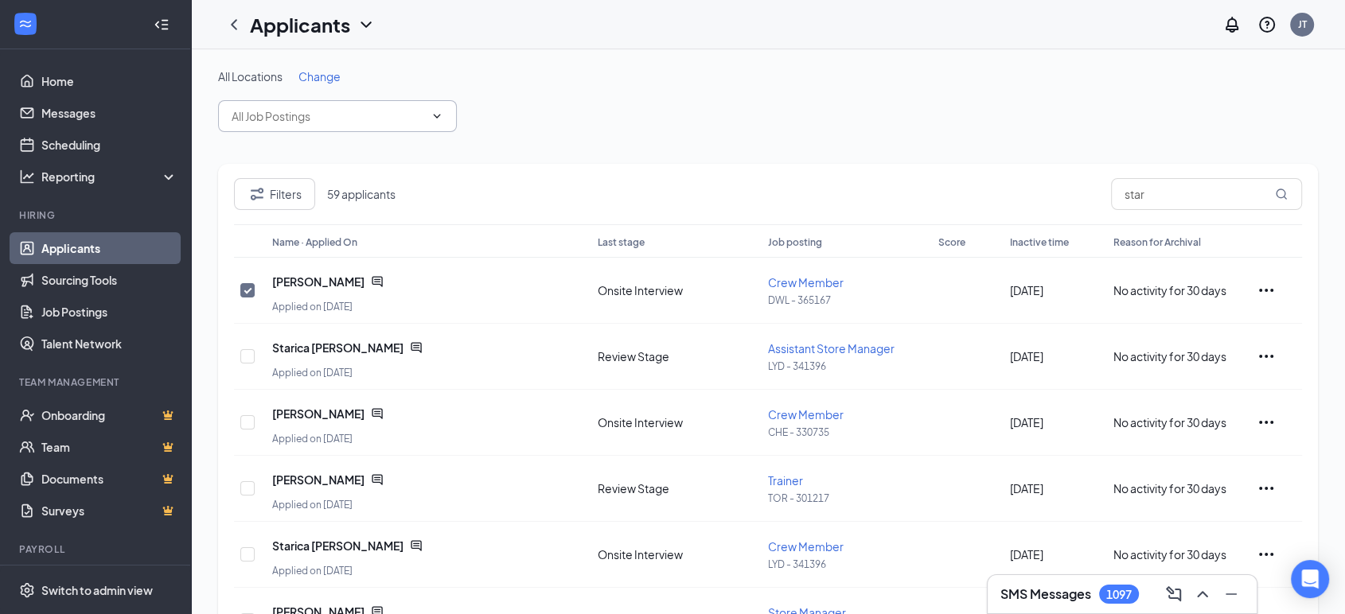
click at [369, 113] on input "text" at bounding box center [328, 116] width 193 height 18
type input "d"
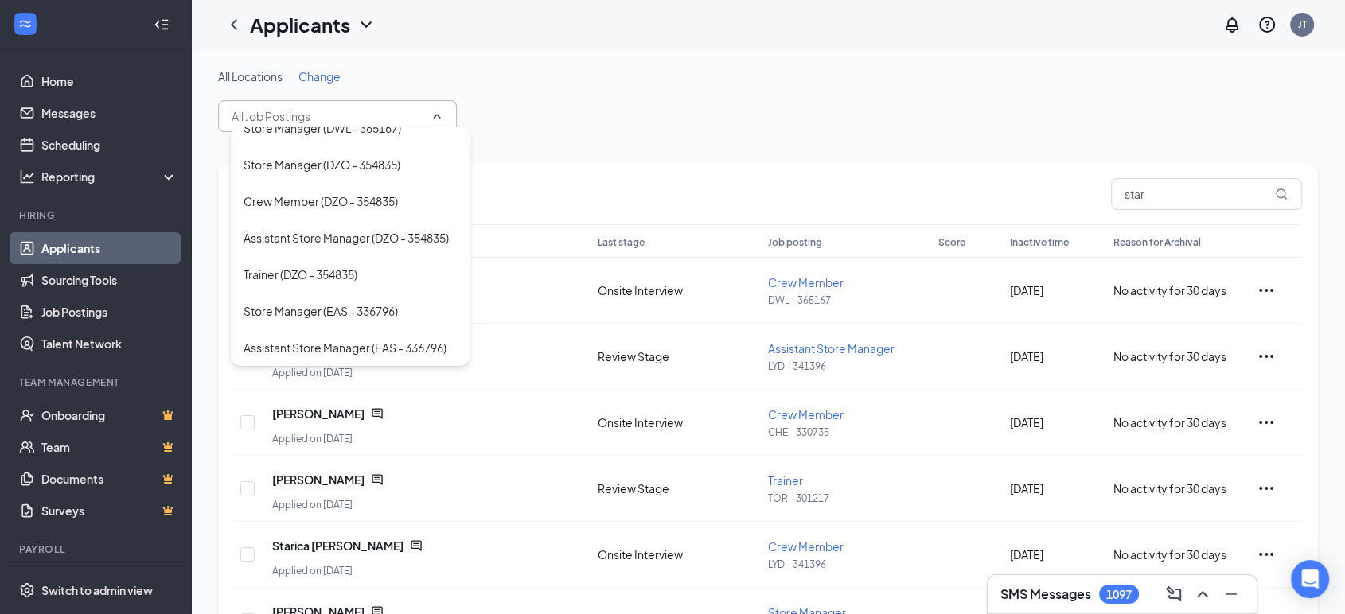
scroll to position [3688, 0]
click at [368, 64] on div "Crew Member (DWL - 365167)" at bounding box center [321, 55] width 155 height 18
type input "Crew Member (DWL - 365167)"
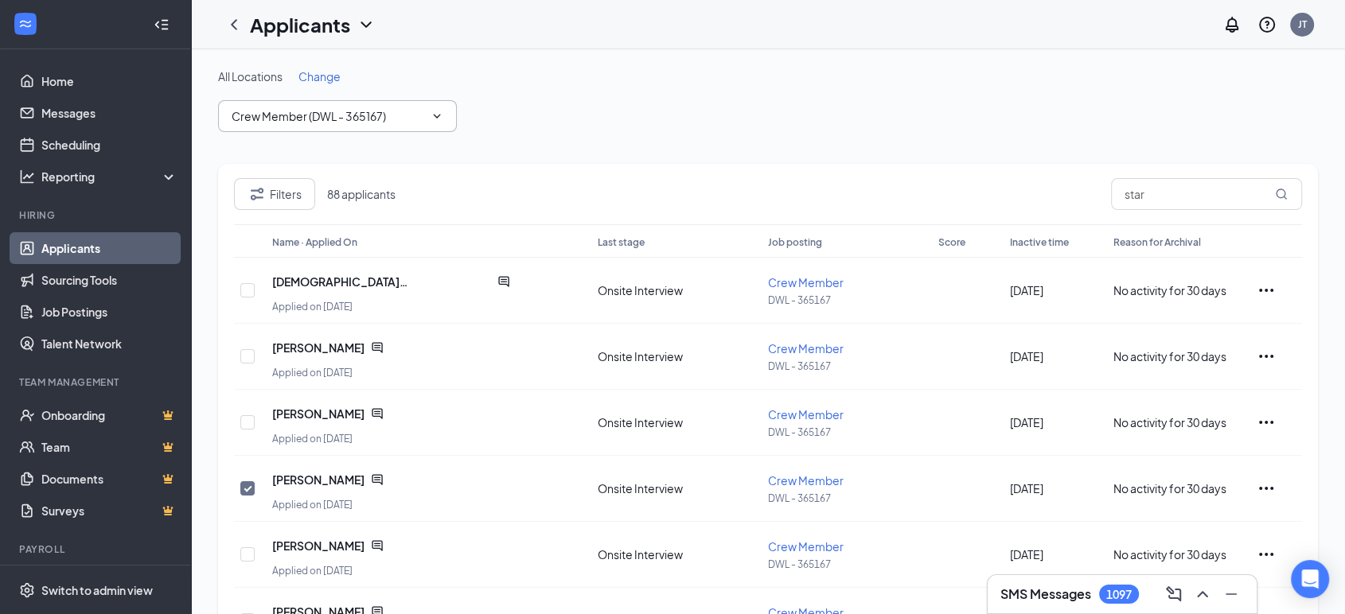
click at [343, 25] on h1 "Applicants" at bounding box center [300, 24] width 100 height 27
checkbox input "true"
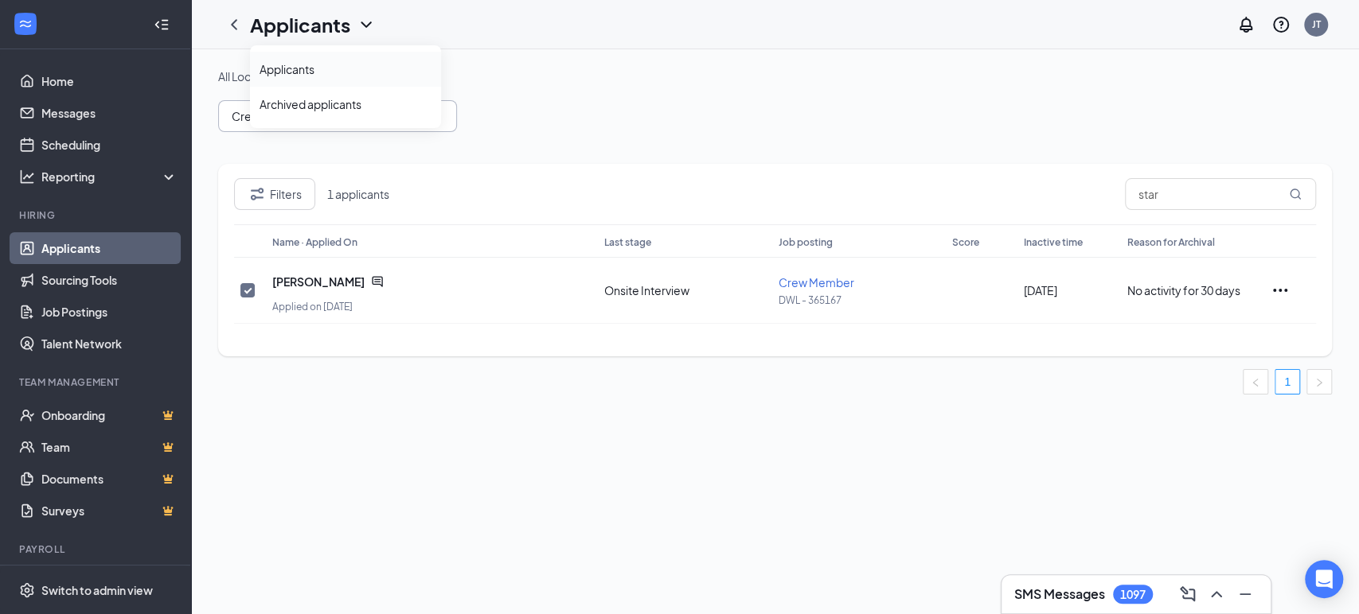
click at [318, 64] on link "Applicants" at bounding box center [345, 69] width 172 height 16
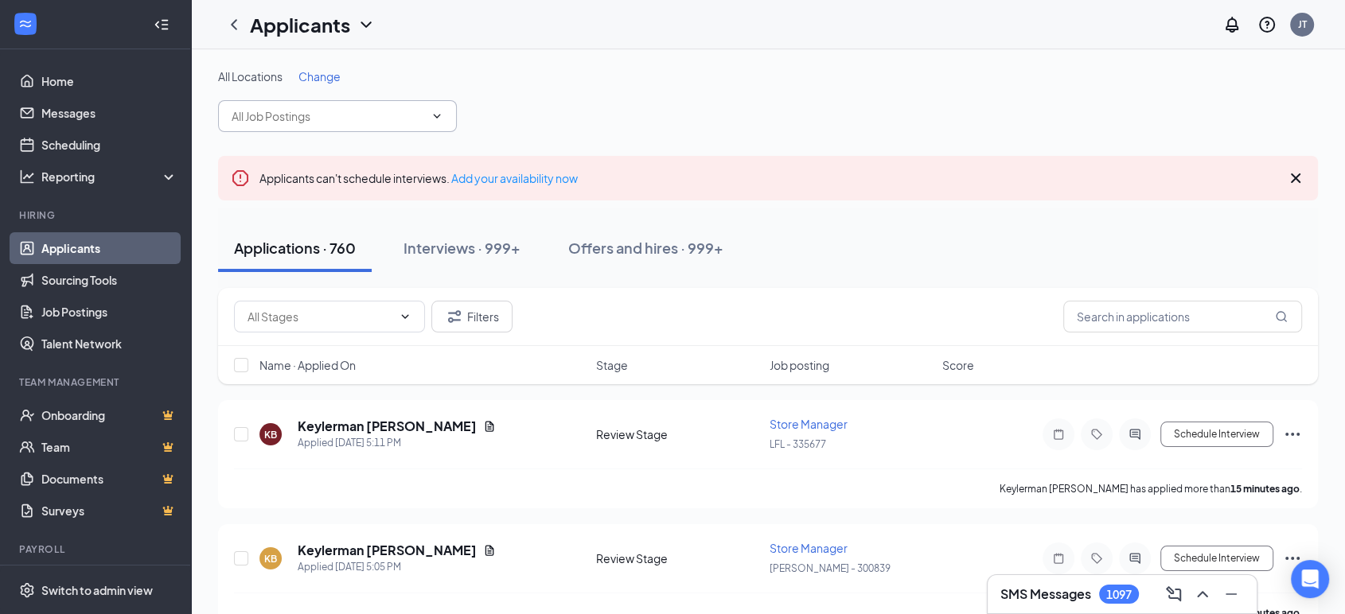
click at [415, 116] on input "text" at bounding box center [328, 116] width 193 height 18
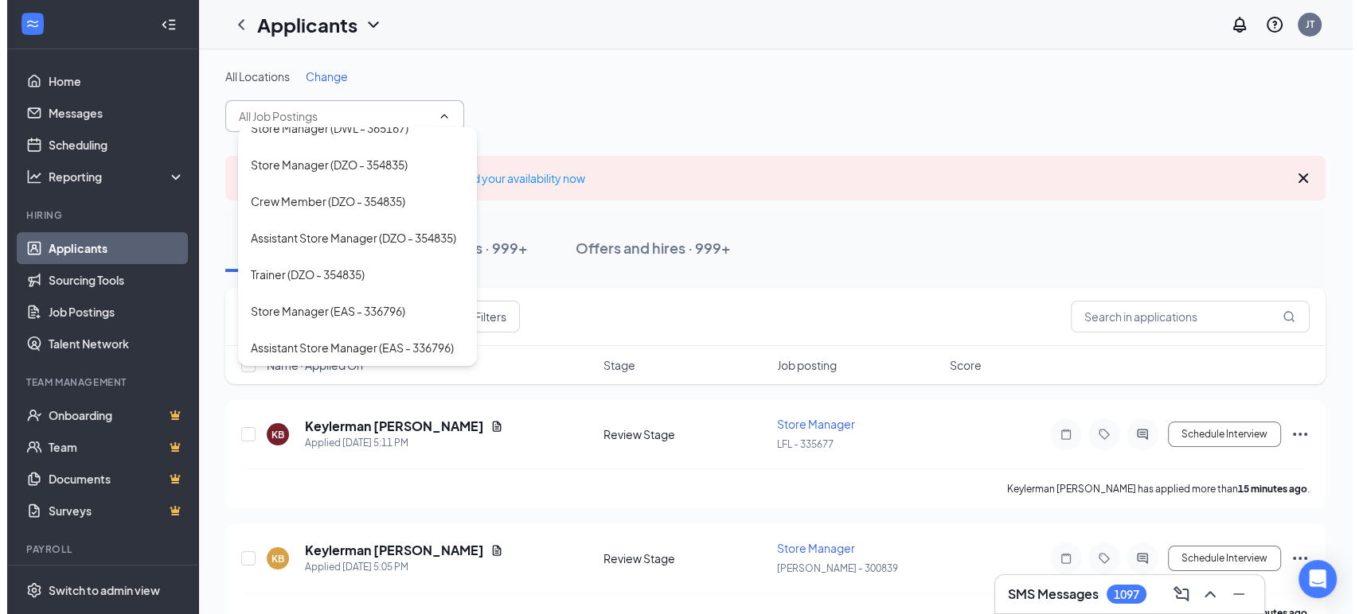
scroll to position [3758, 0]
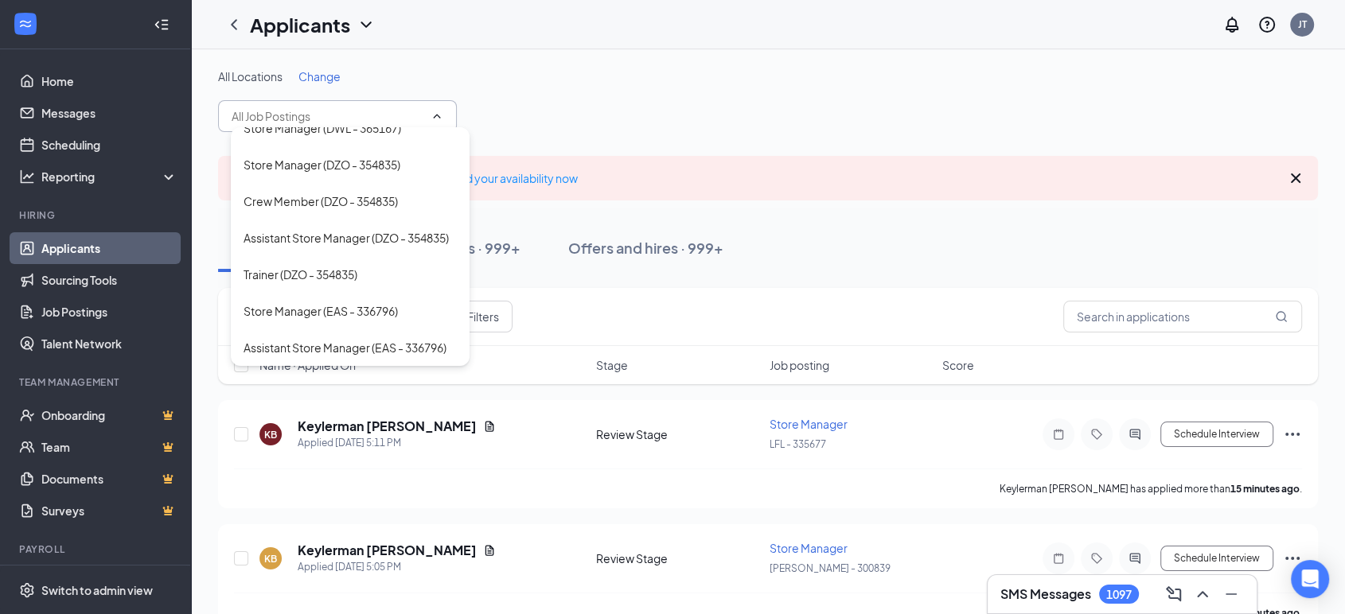
click at [366, 64] on div "Crew Member (DWL - 365167)" at bounding box center [321, 55] width 155 height 18
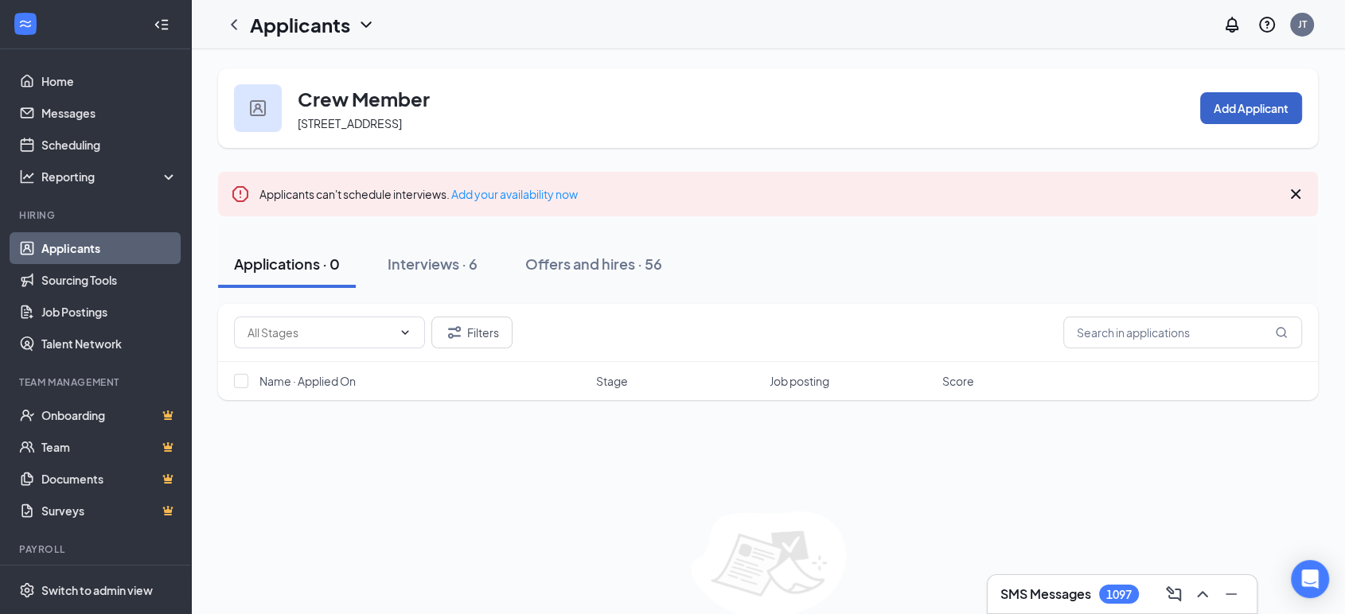
click at [1242, 119] on button "Add Applicant" at bounding box center [1251, 108] width 102 height 32
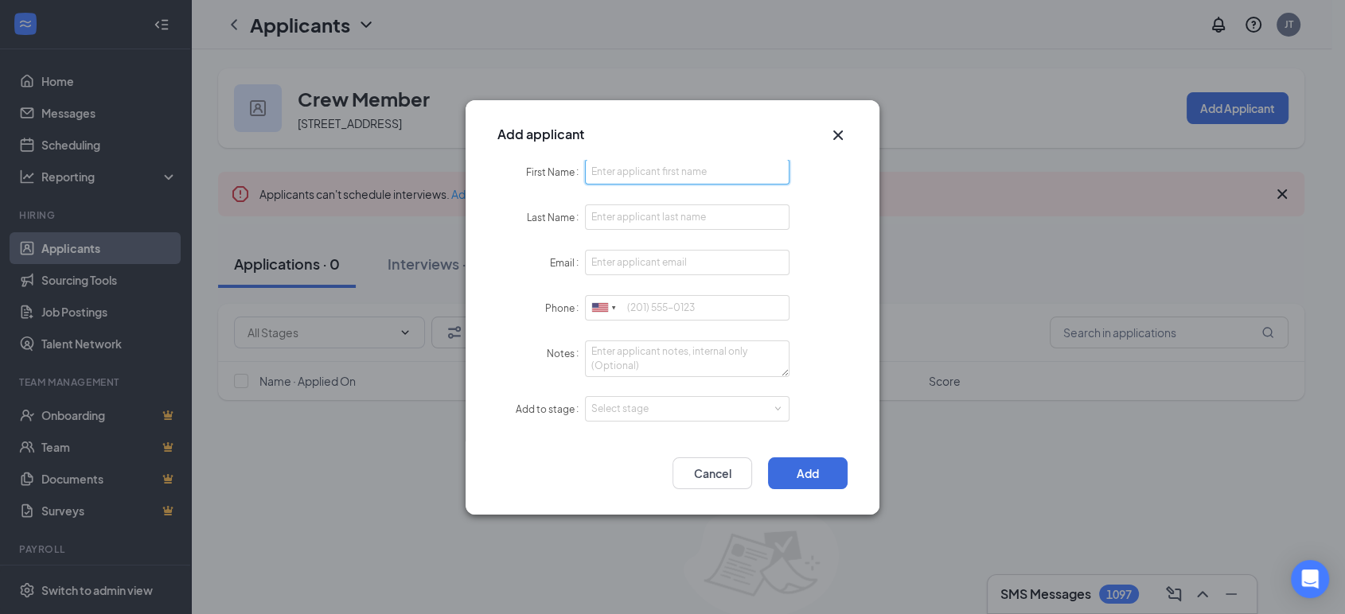
click at [724, 177] on input "First Name" at bounding box center [687, 171] width 205 height 25
type input "Starlynne"
type input "[PERSON_NAME]"
type input "M"
type input "[EMAIL_ADDRESS][DOMAIN_NAME]"
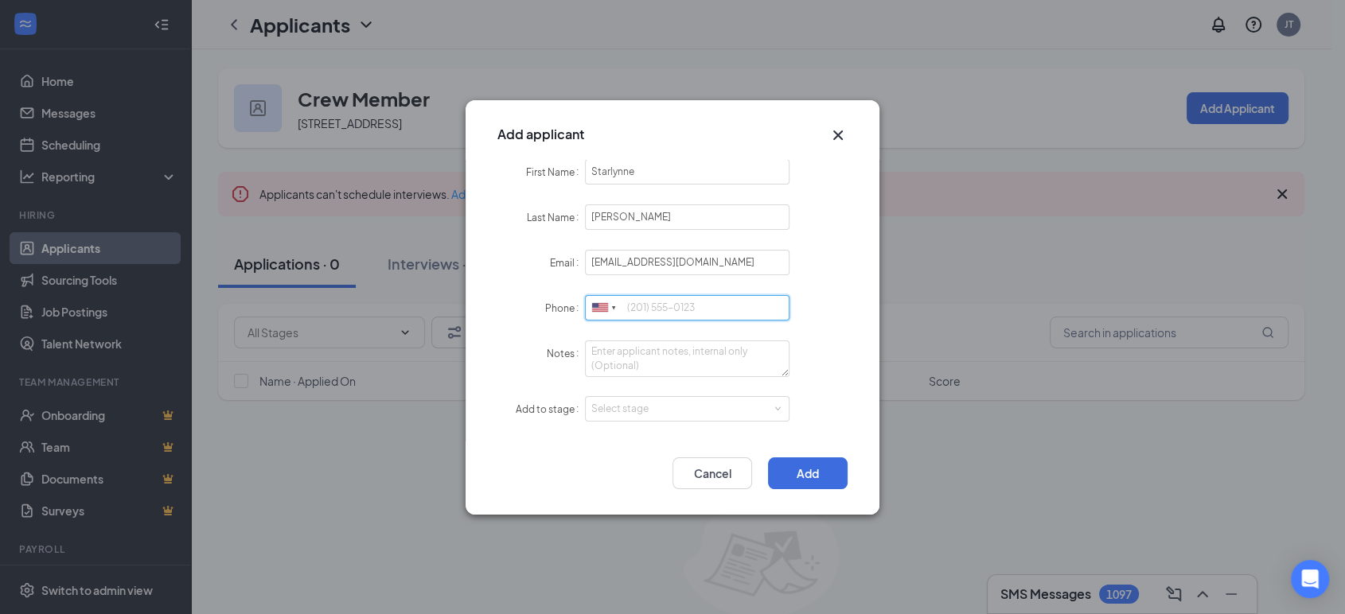
click at [702, 299] on input "Phone" at bounding box center [687, 307] width 205 height 25
click at [642, 304] on input "8024283121" at bounding box center [687, 307] width 205 height 25
click at [652, 304] on input "80.-242-83121" at bounding box center [687, 307] width 205 height 25
type input "[PHONE_NUMBER]"
click at [809, 285] on form "First Name Starlynne Last Name [PERSON_NAME] Email [EMAIL_ADDRESS][DOMAIN_NAME]…" at bounding box center [672, 300] width 350 height 283
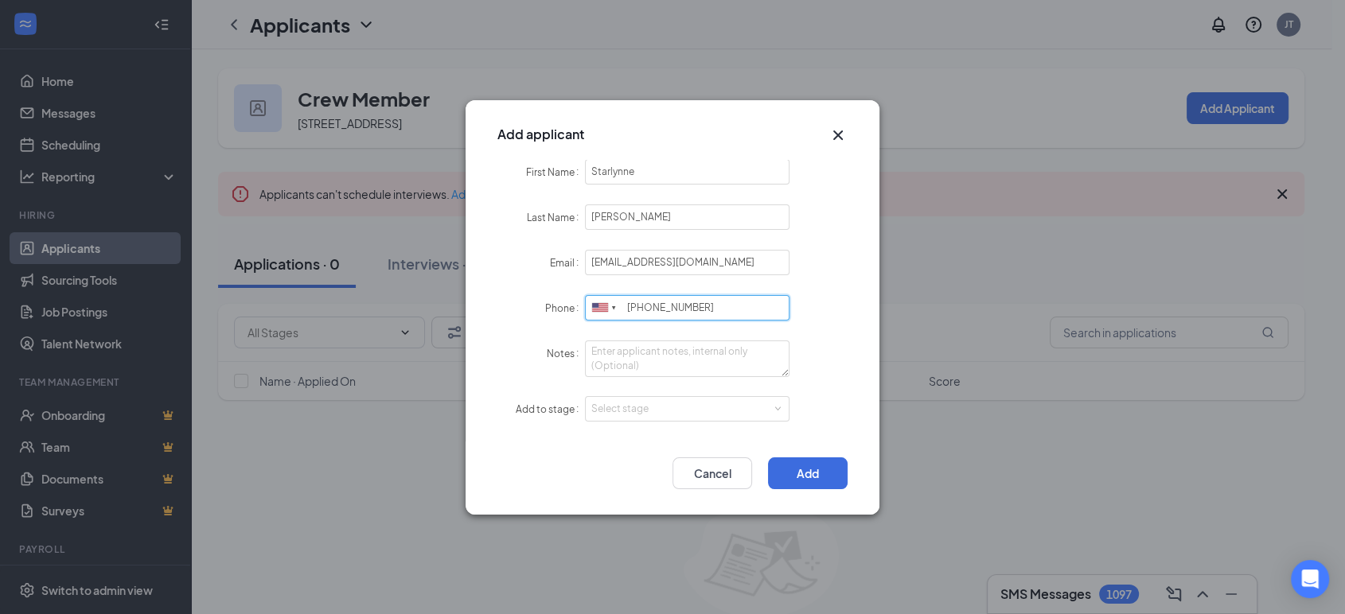
click at [735, 315] on input "[PHONE_NUMBER]" at bounding box center [687, 307] width 205 height 25
click at [803, 476] on button "Add" at bounding box center [808, 474] width 80 height 32
click at [742, 409] on div "Select stage" at bounding box center [683, 409] width 185 height 16
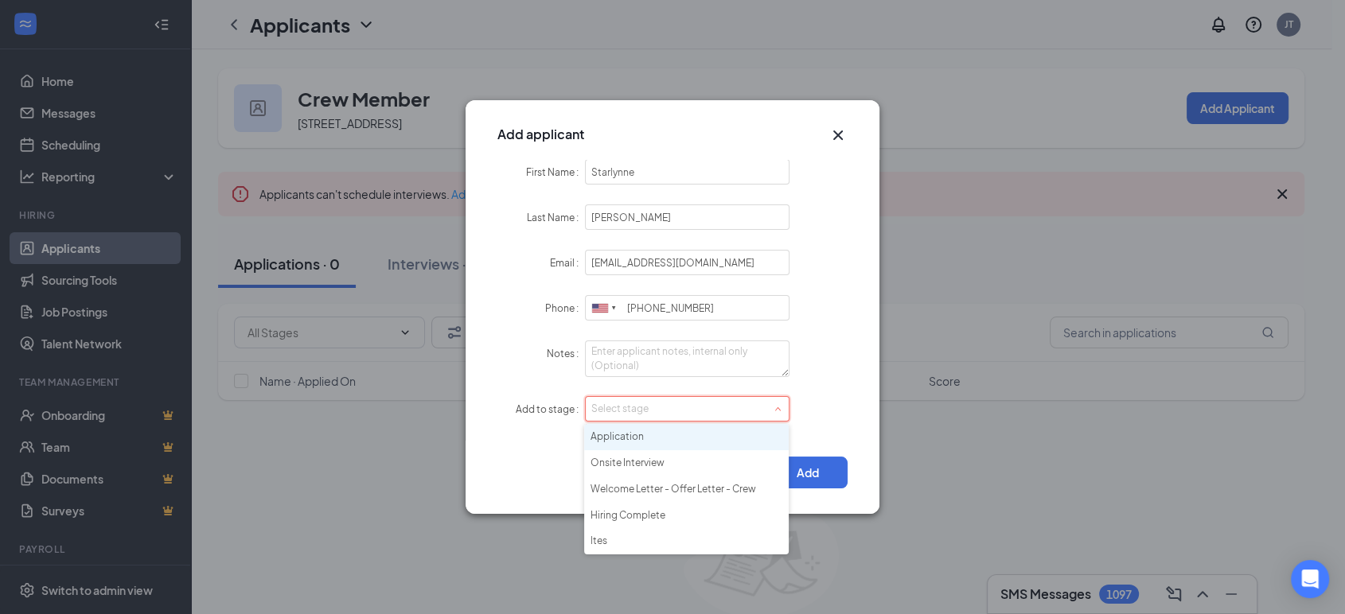
click at [667, 441] on li "Application" at bounding box center [686, 437] width 205 height 26
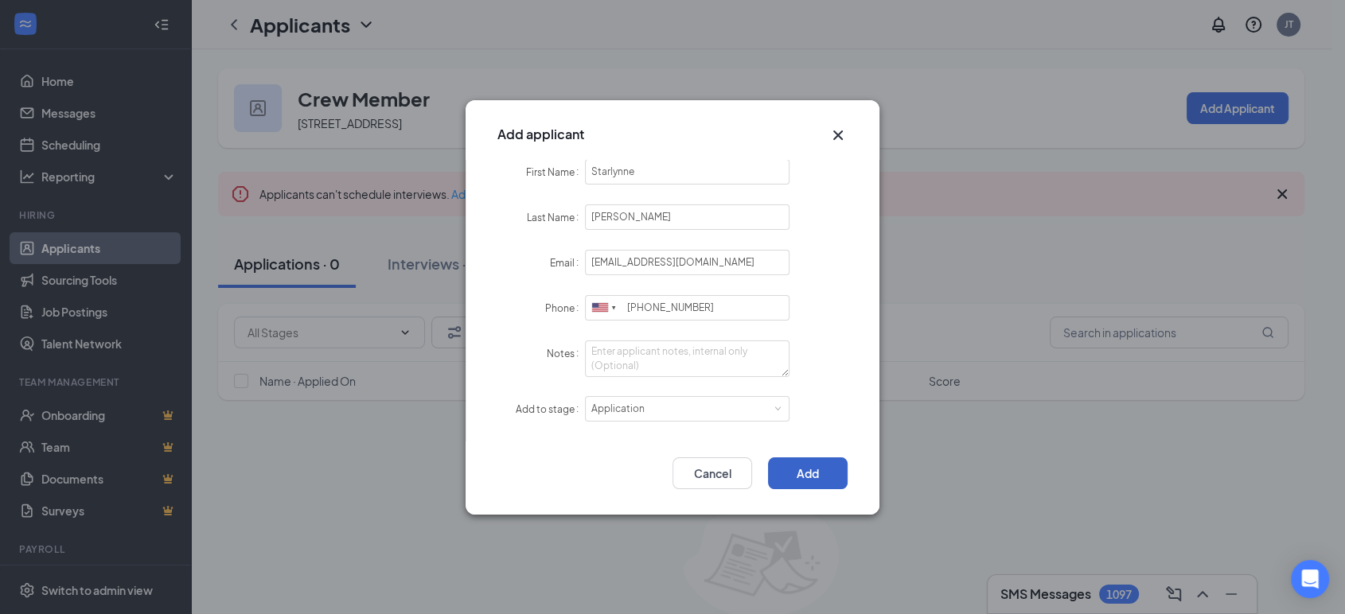
click at [796, 471] on button "Add" at bounding box center [808, 474] width 80 height 32
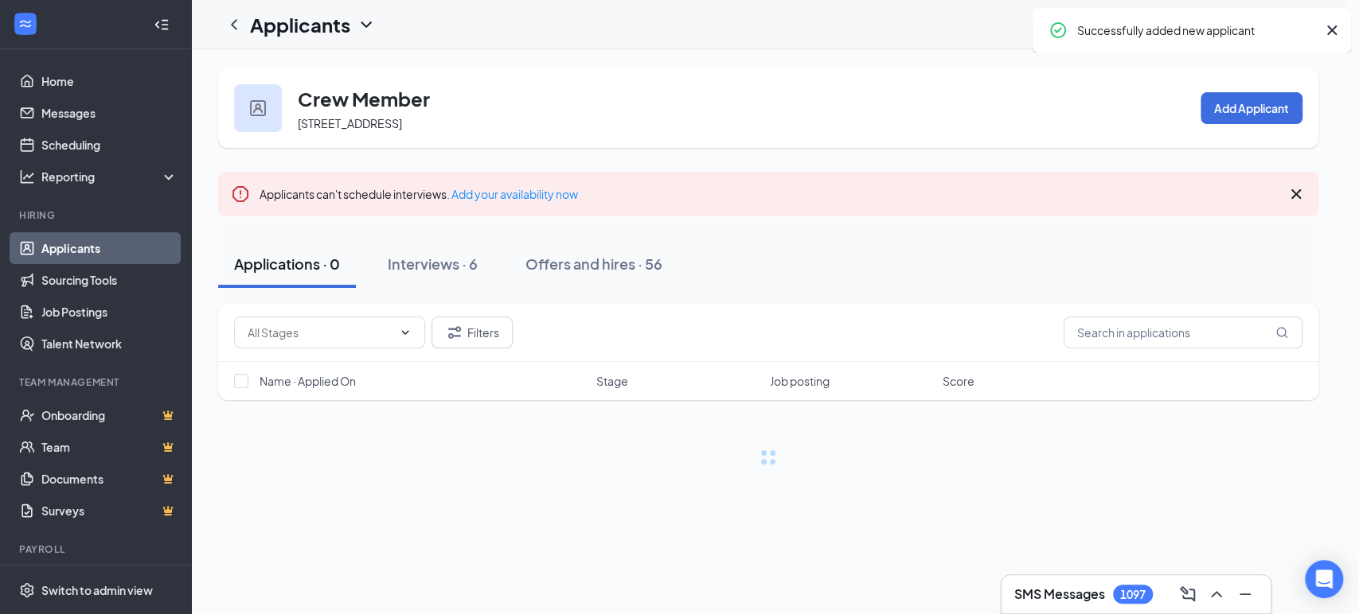
drag, startPoint x: 796, startPoint y: 471, endPoint x: 540, endPoint y: 458, distance: 256.6
click at [540, 458] on div "Add applicant First Name Starlynne Last Name [PERSON_NAME] Email [EMAIL_ADDRESS…" at bounding box center [679, 307] width 1359 height 614
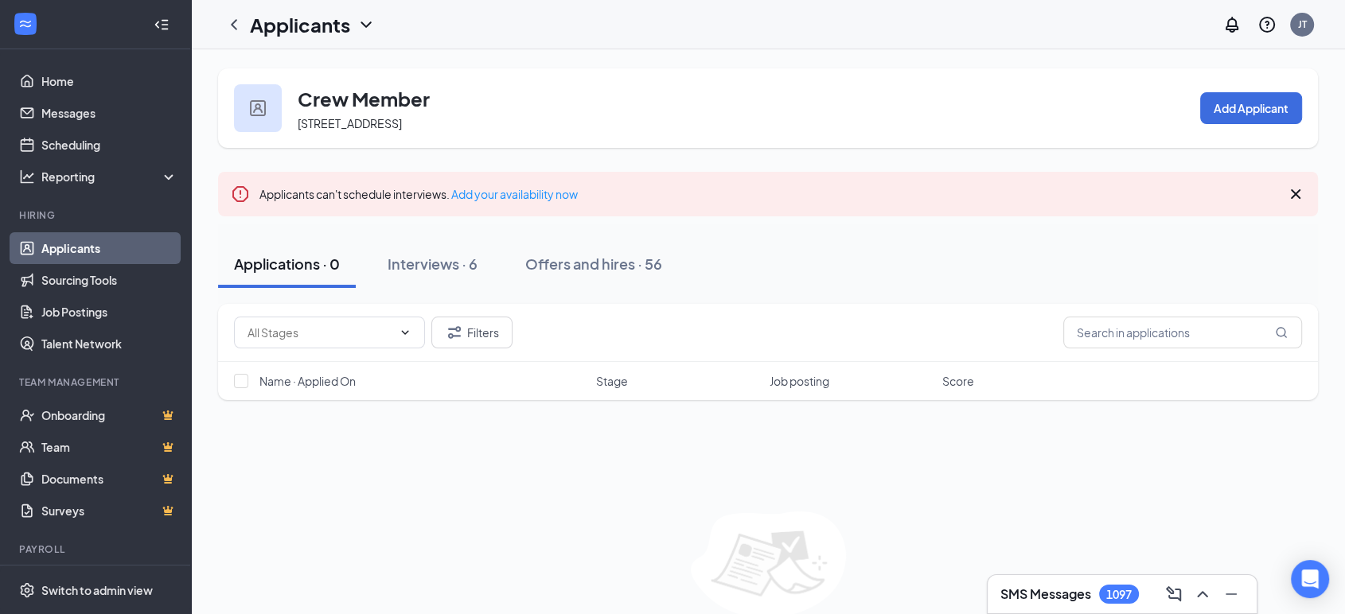
click at [312, 270] on div "Applications · 0" at bounding box center [287, 264] width 106 height 20
click at [1149, 337] on input "text" at bounding box center [1182, 333] width 239 height 32
type input "star"
click at [447, 265] on div "Interviews · 1 / 6" at bounding box center [463, 264] width 107 height 20
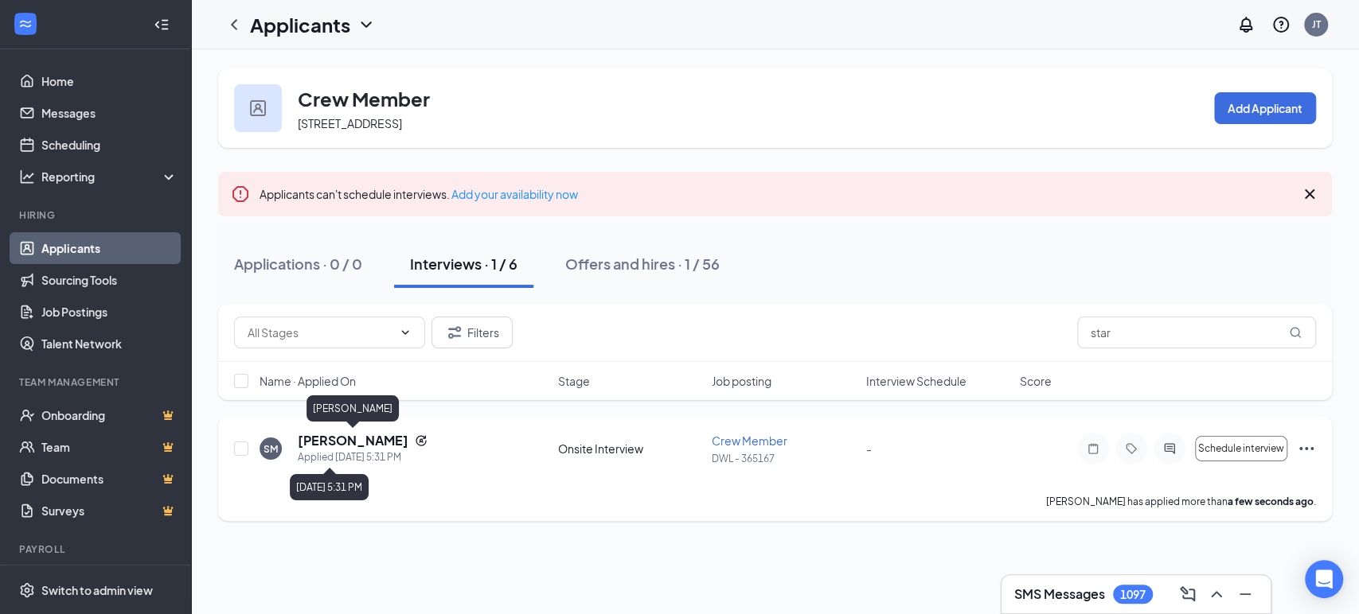
click at [378, 444] on h5 "[PERSON_NAME]" at bounding box center [353, 441] width 111 height 18
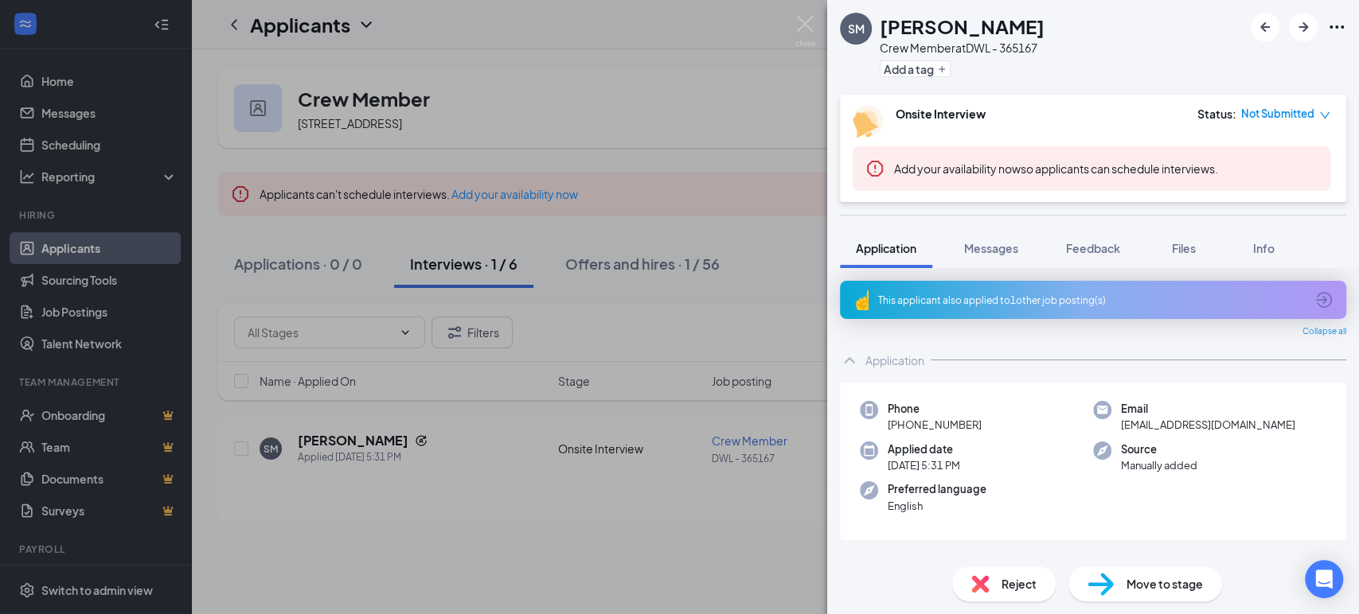
click at [1151, 587] on span "Move to stage" at bounding box center [1164, 584] width 76 height 18
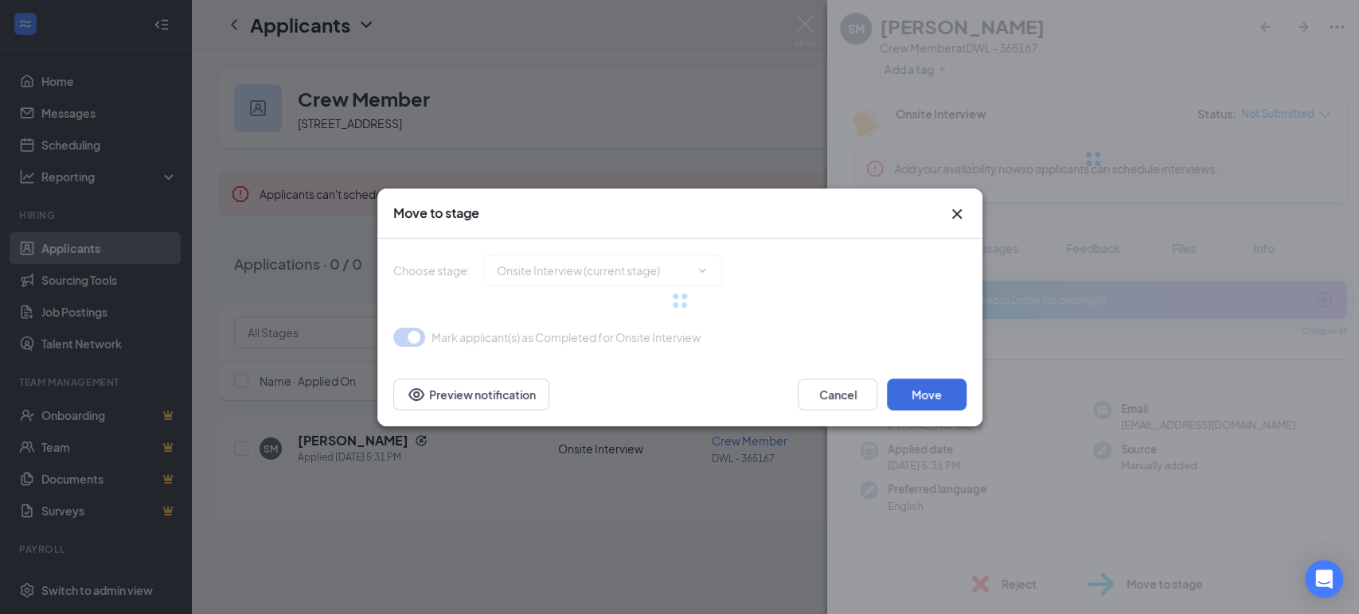
type input "Welcome Letter - Offer Letter - Crew (next stage)"
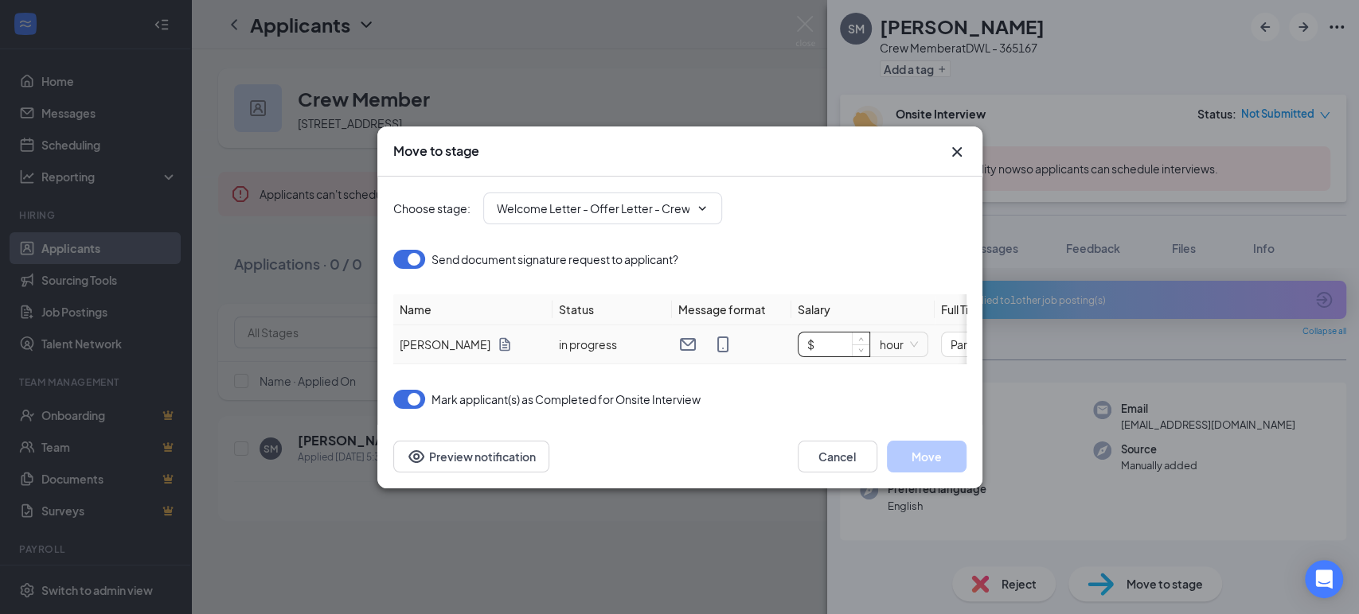
click at [833, 333] on input "$" at bounding box center [833, 345] width 71 height 24
type input "$ 14.01"
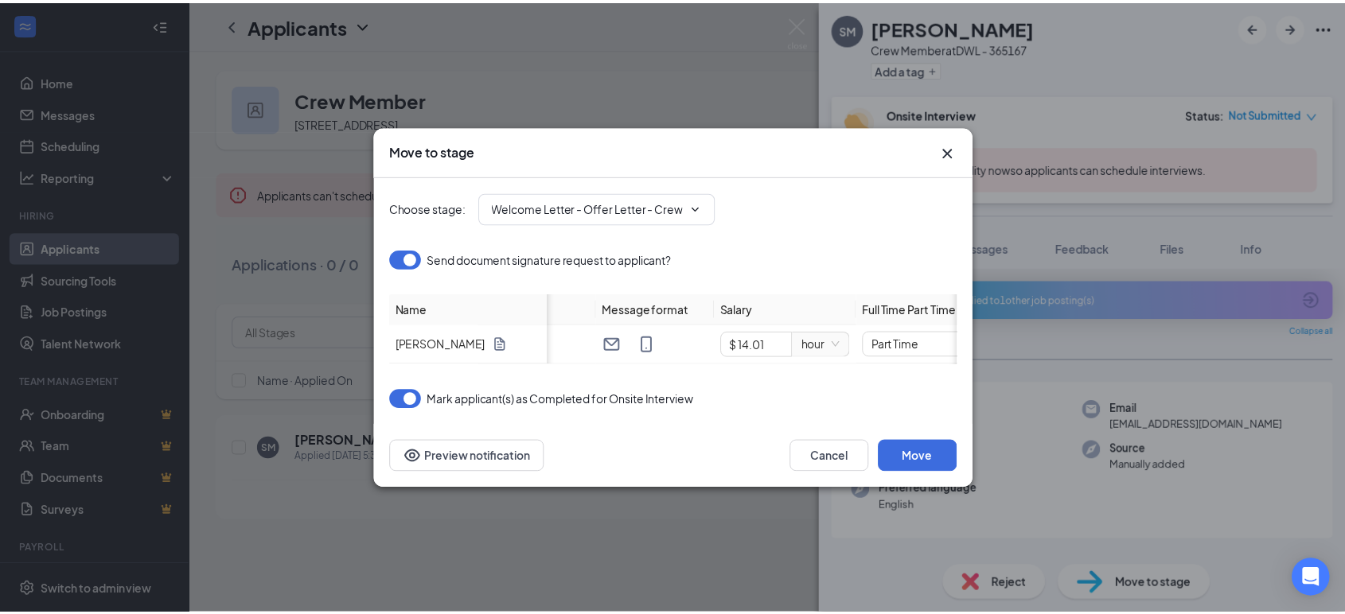
scroll to position [0, 96]
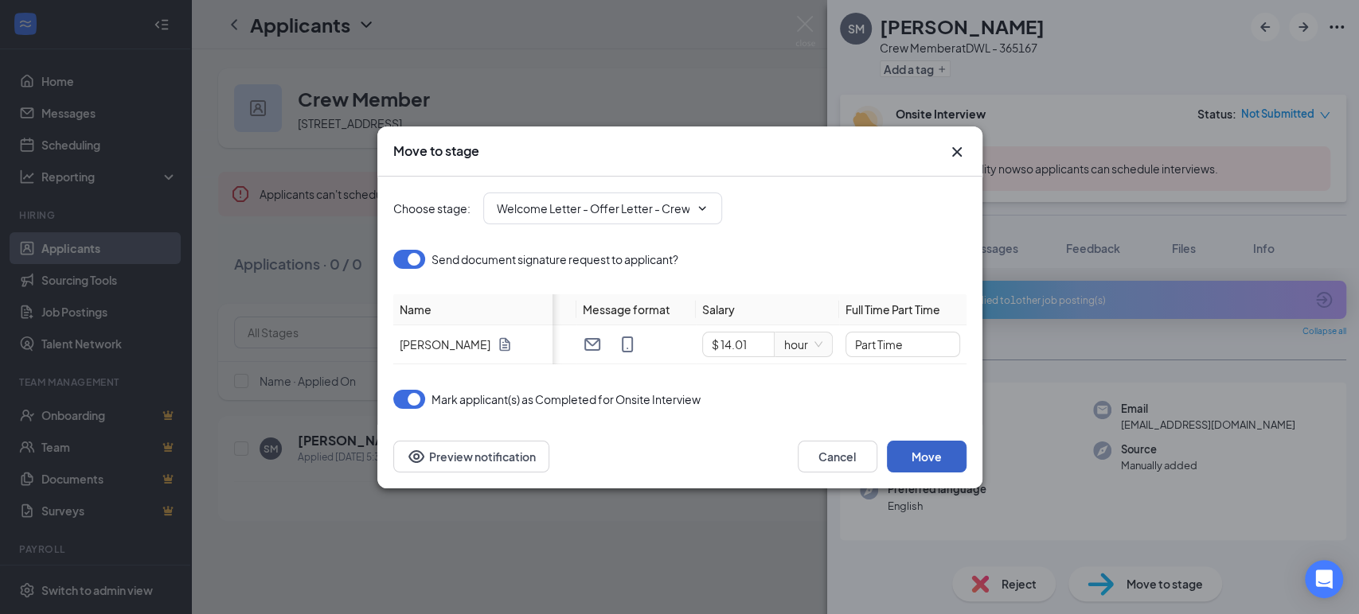
click at [934, 458] on button "Move" at bounding box center [927, 457] width 80 height 32
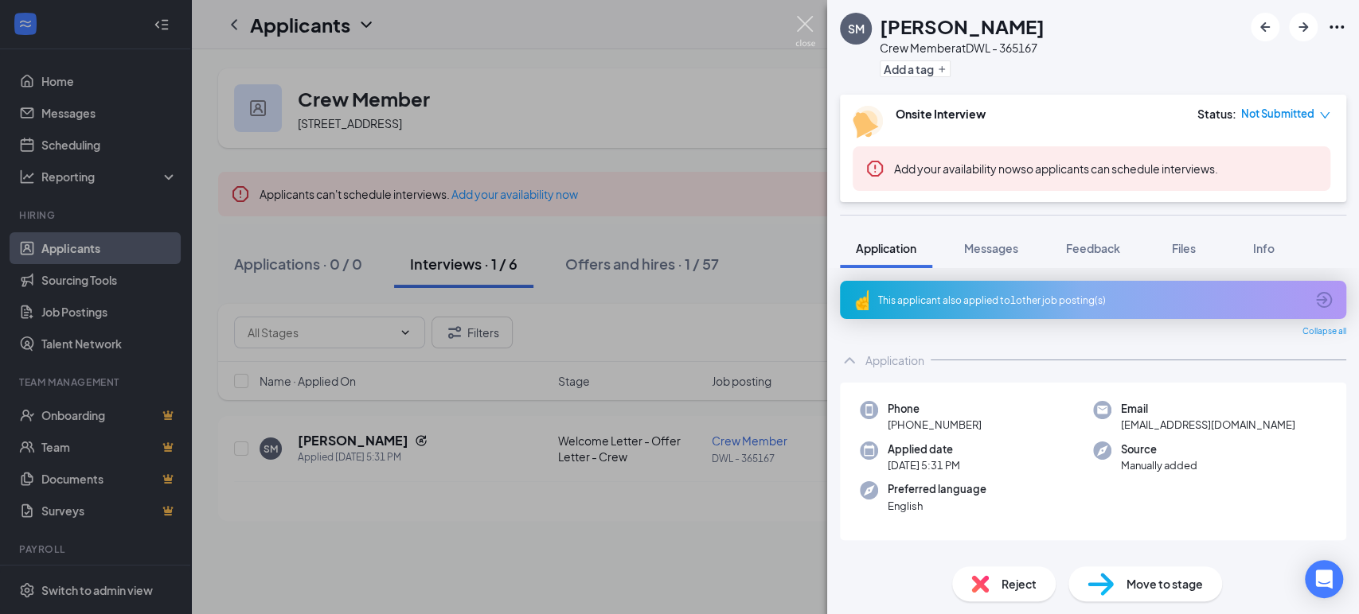
click at [803, 24] on img at bounding box center [805, 31] width 20 height 31
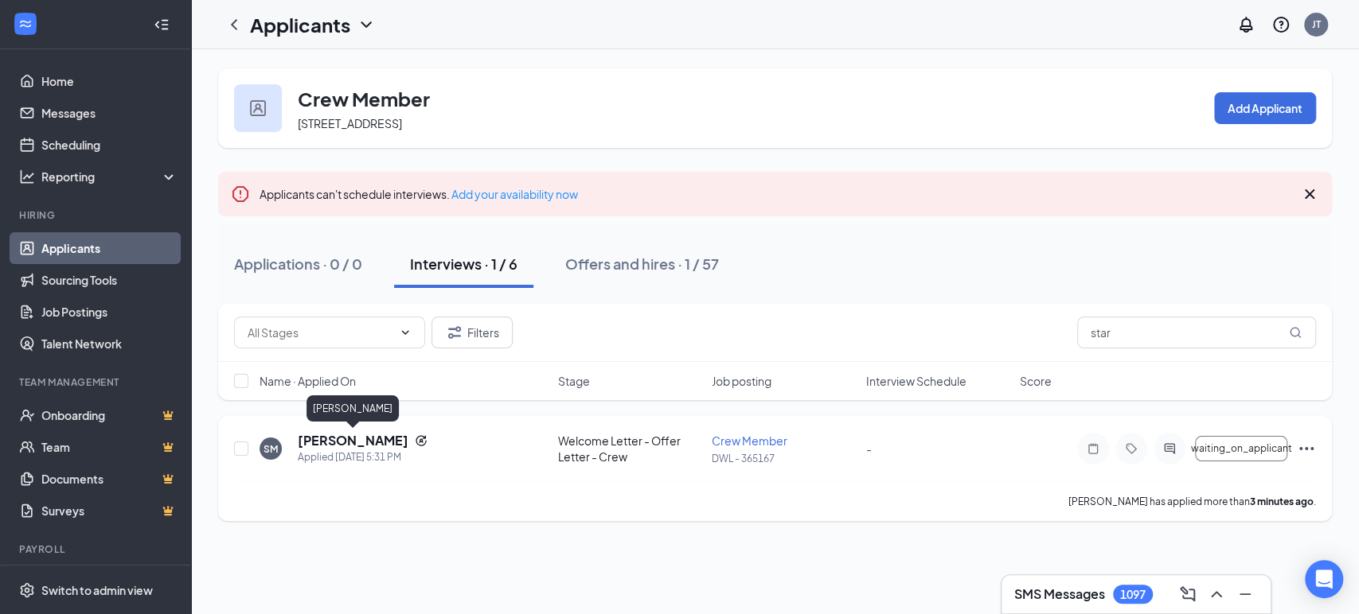
click at [363, 439] on h5 "[PERSON_NAME]" at bounding box center [353, 441] width 111 height 18
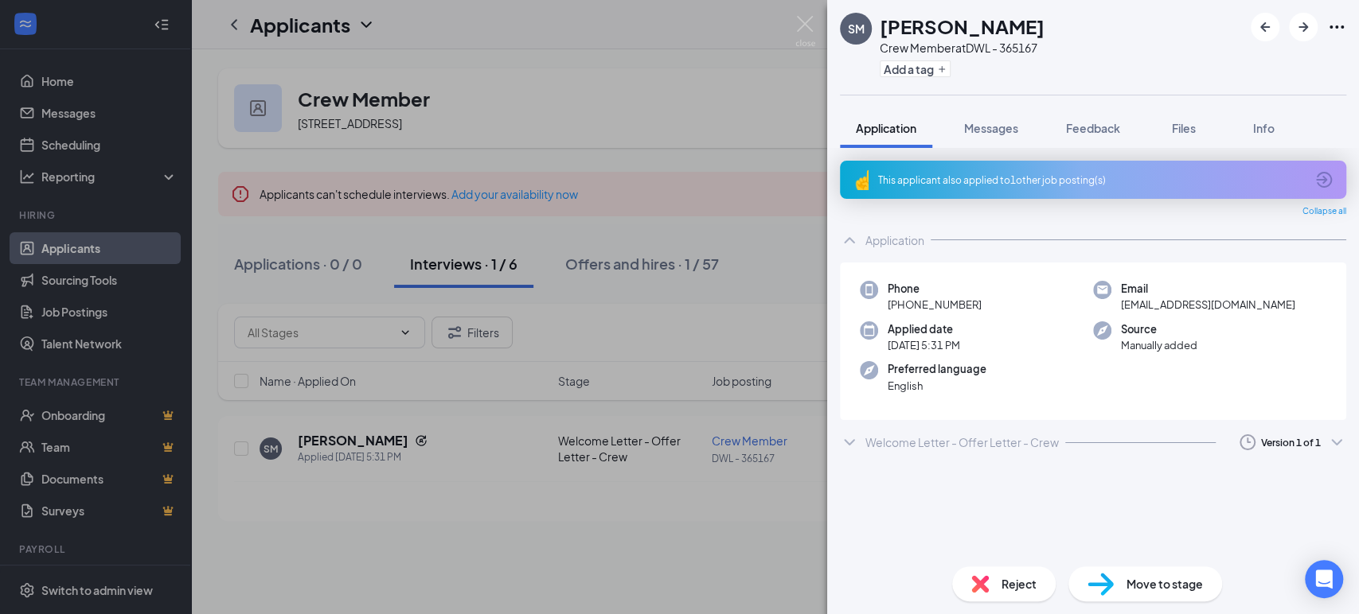
click at [968, 441] on div "Welcome Letter - Offer Letter - Crew" at bounding box center [961, 443] width 193 height 16
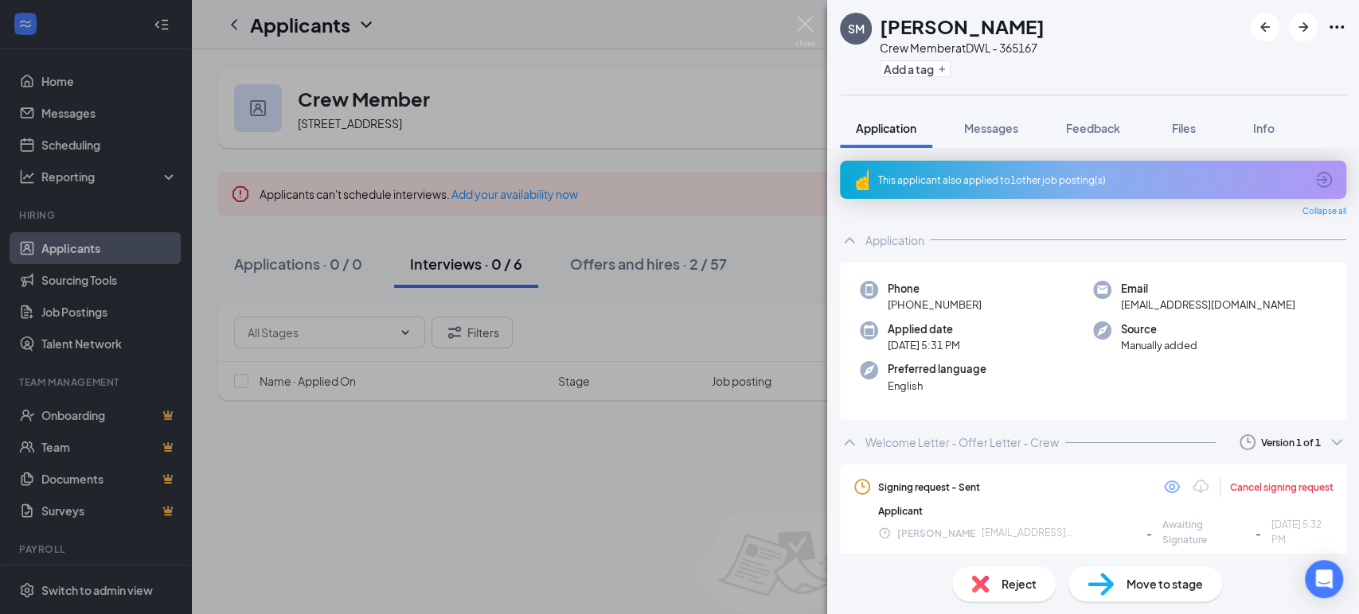
click at [967, 438] on div "Welcome Letter - Offer Letter - Crew" at bounding box center [961, 443] width 193 height 16
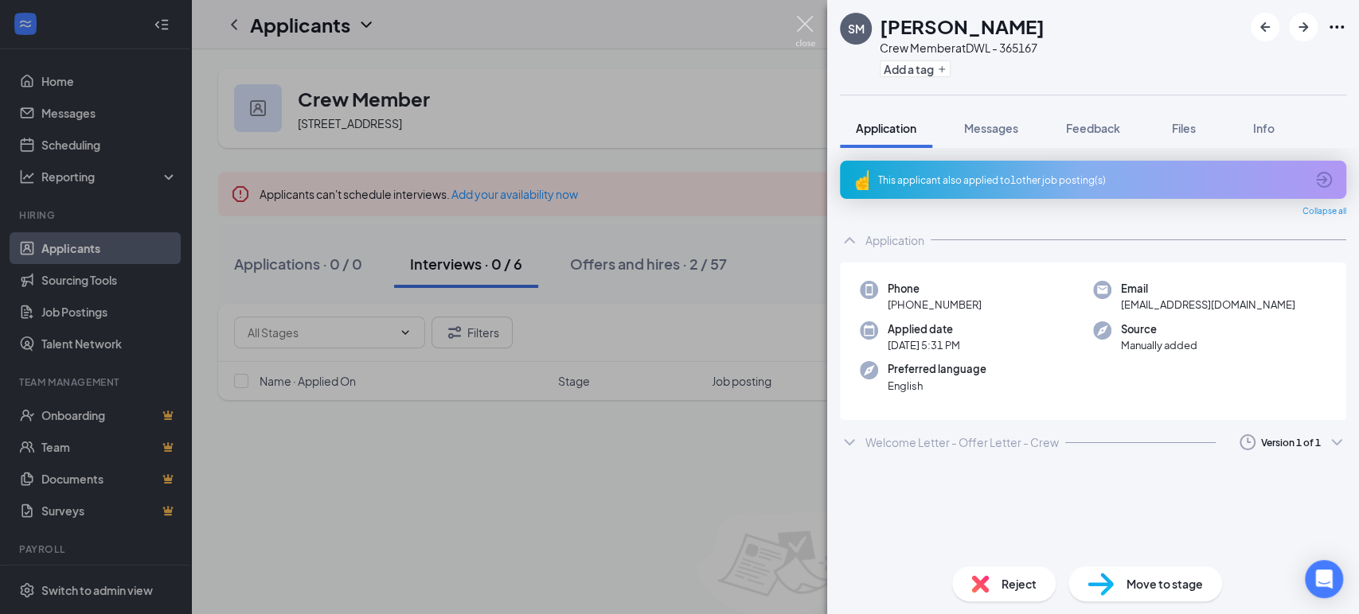
click at [813, 22] on img at bounding box center [805, 31] width 20 height 31
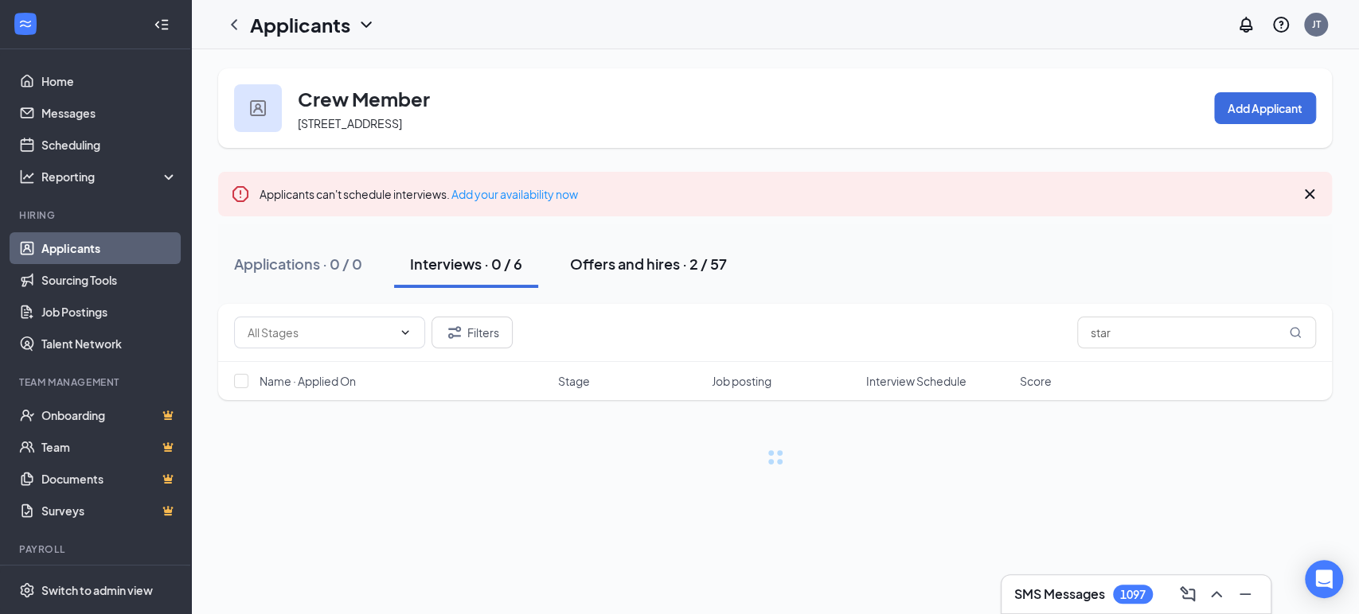
click at [663, 263] on div "Offers and hires · 2 / 57" at bounding box center [648, 264] width 157 height 20
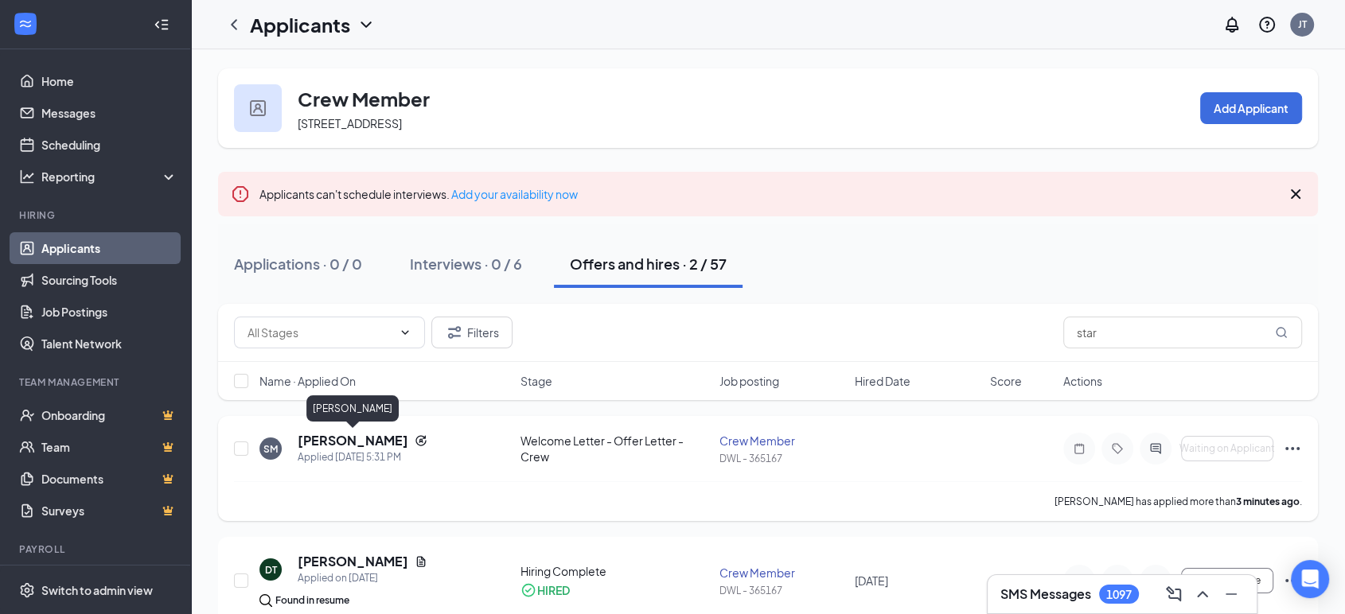
click at [363, 444] on h5 "[PERSON_NAME]" at bounding box center [353, 441] width 111 height 18
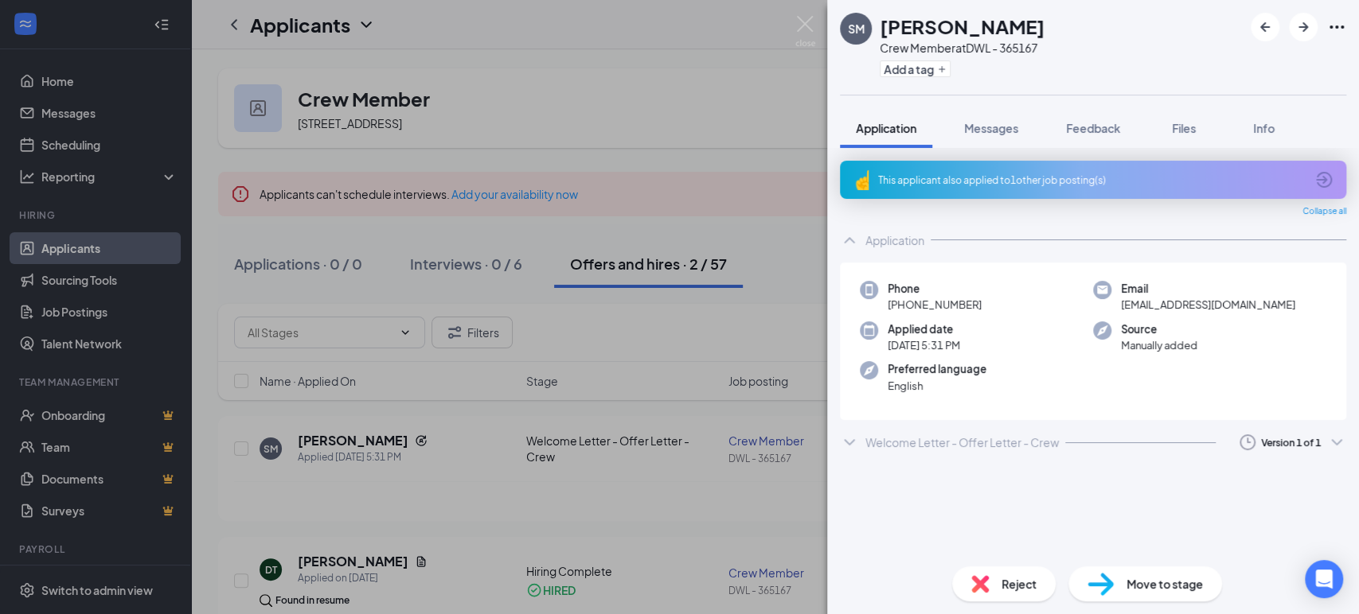
click at [934, 442] on div "Welcome Letter - Offer Letter - Crew" at bounding box center [961, 443] width 193 height 16
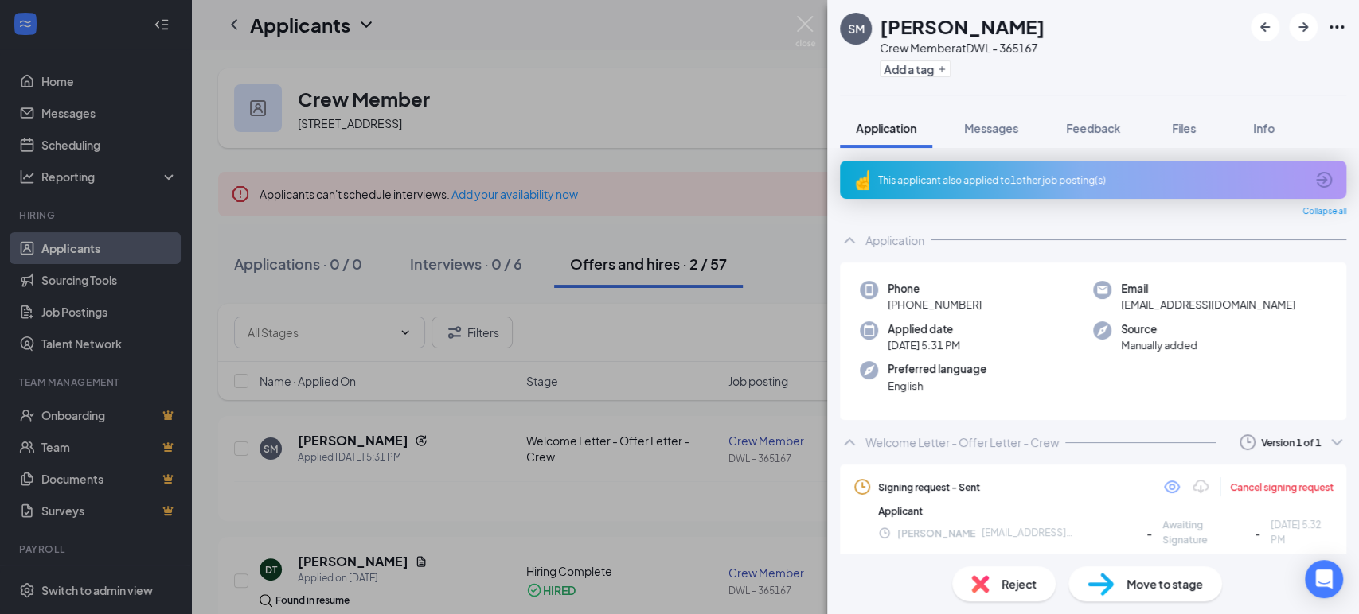
click at [888, 447] on div "Welcome Letter - Offer Letter - Crew" at bounding box center [961, 443] width 193 height 16
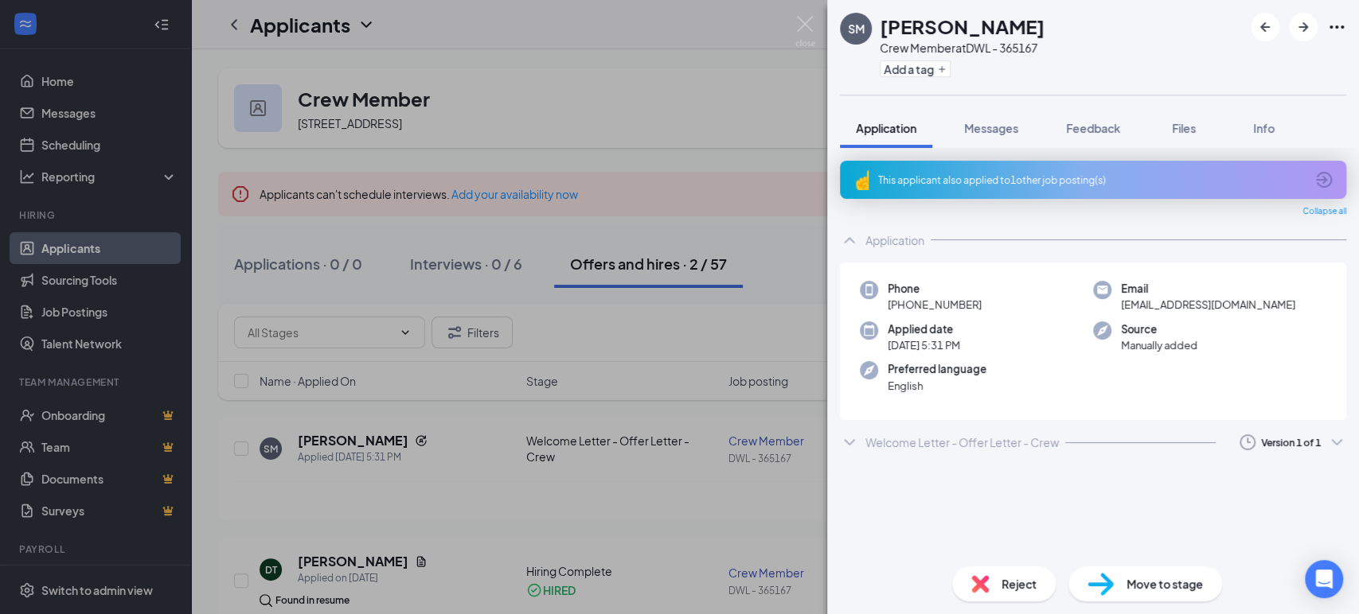
click at [877, 447] on div "Welcome Letter - Offer Letter - Crew" at bounding box center [961, 443] width 193 height 16
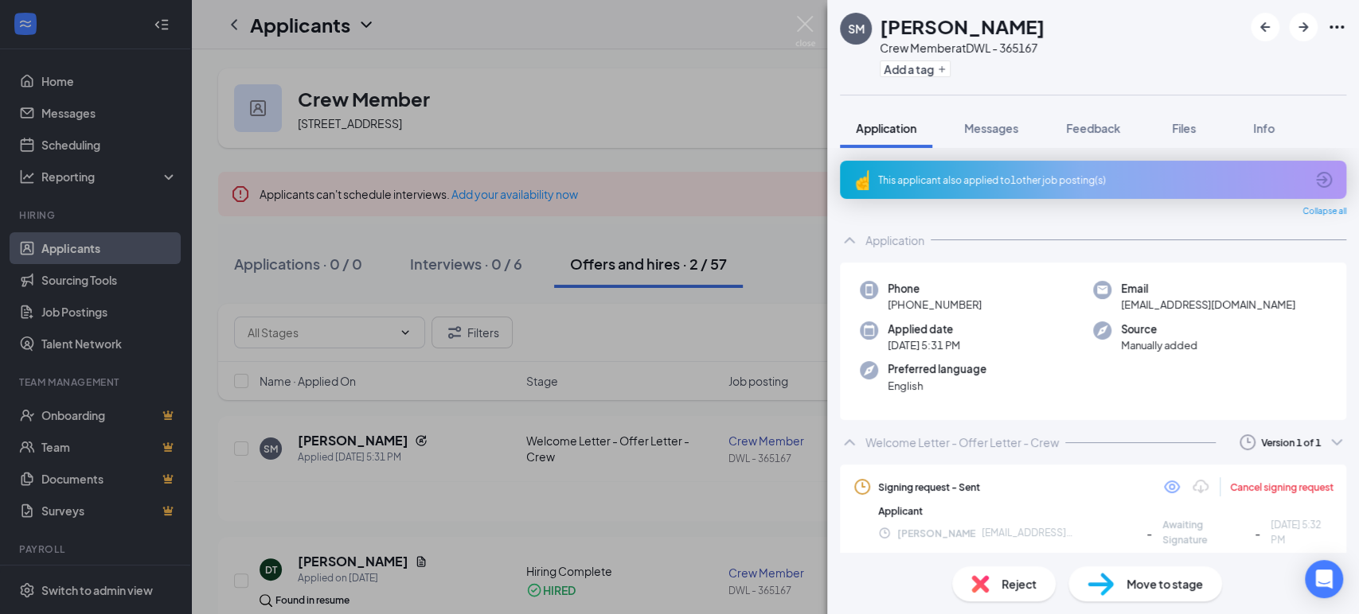
click at [877, 447] on div "Welcome Letter - Offer Letter - Crew" at bounding box center [961, 443] width 193 height 16
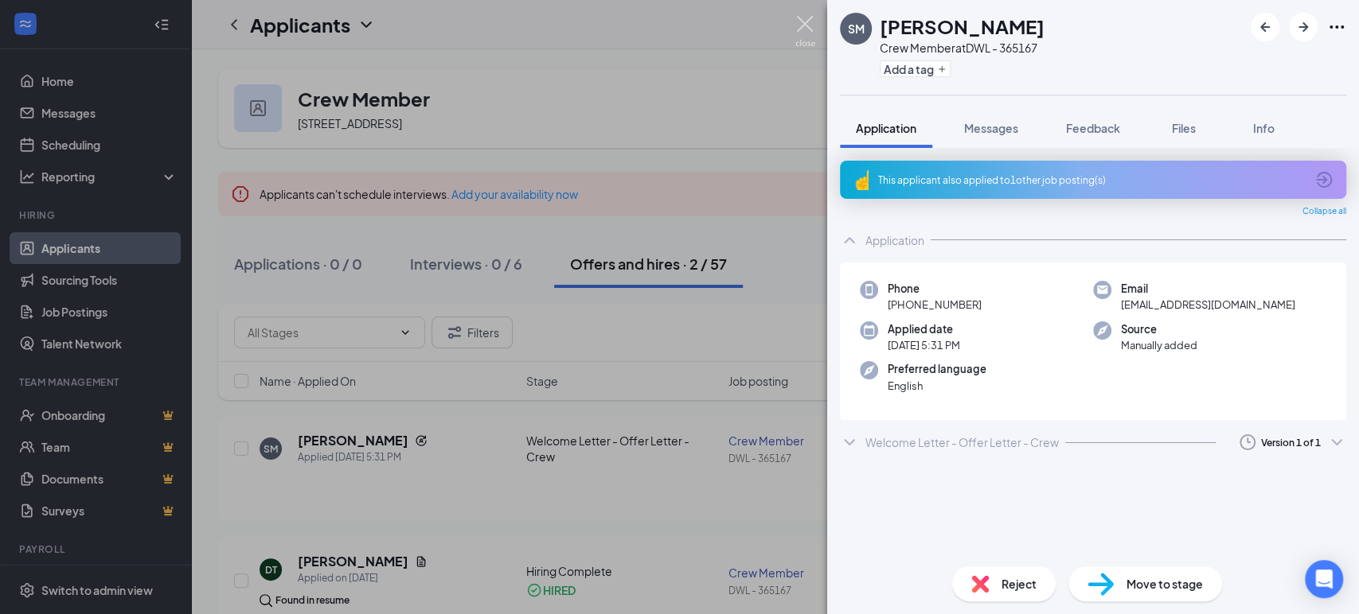
click at [809, 32] on img at bounding box center [805, 31] width 20 height 31
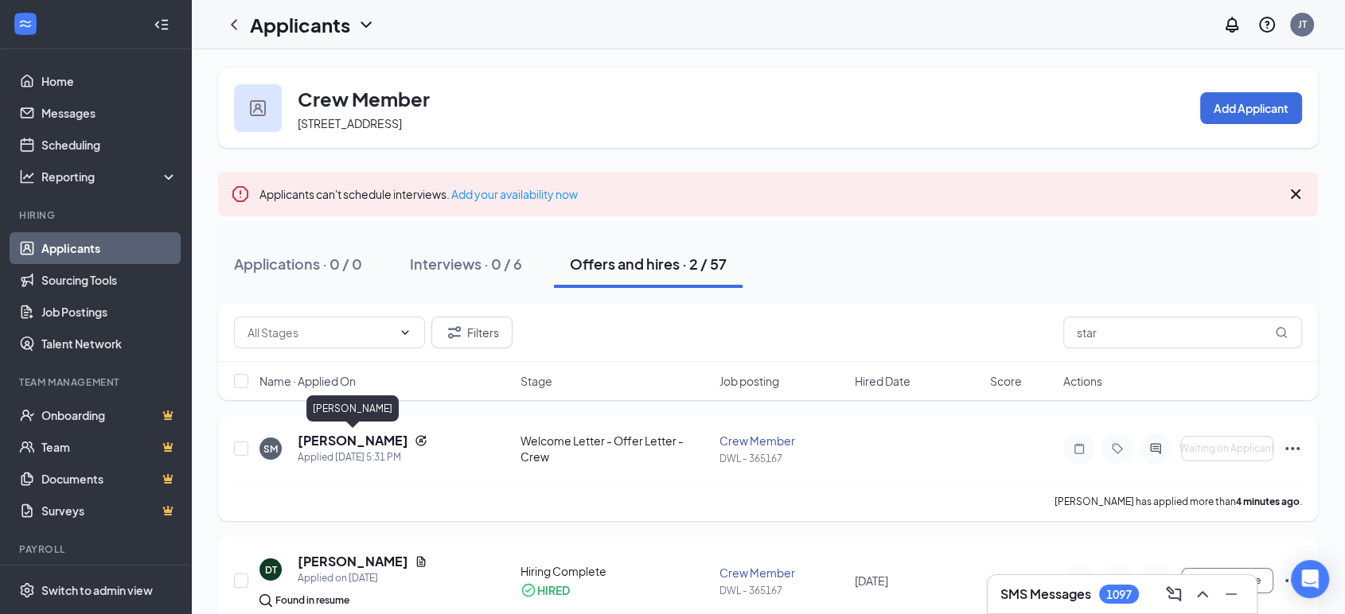
click at [388, 439] on h5 "[PERSON_NAME]" at bounding box center [353, 441] width 111 height 18
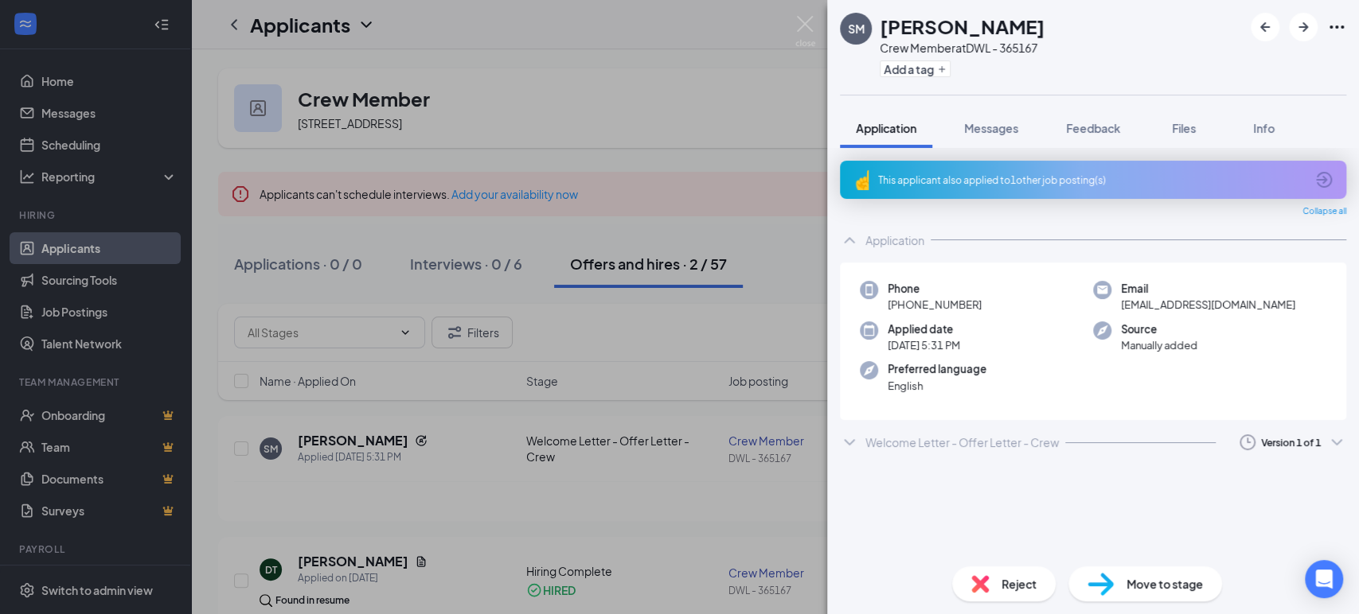
click at [874, 444] on div "Welcome Letter - Offer Letter - Crew" at bounding box center [961, 443] width 193 height 16
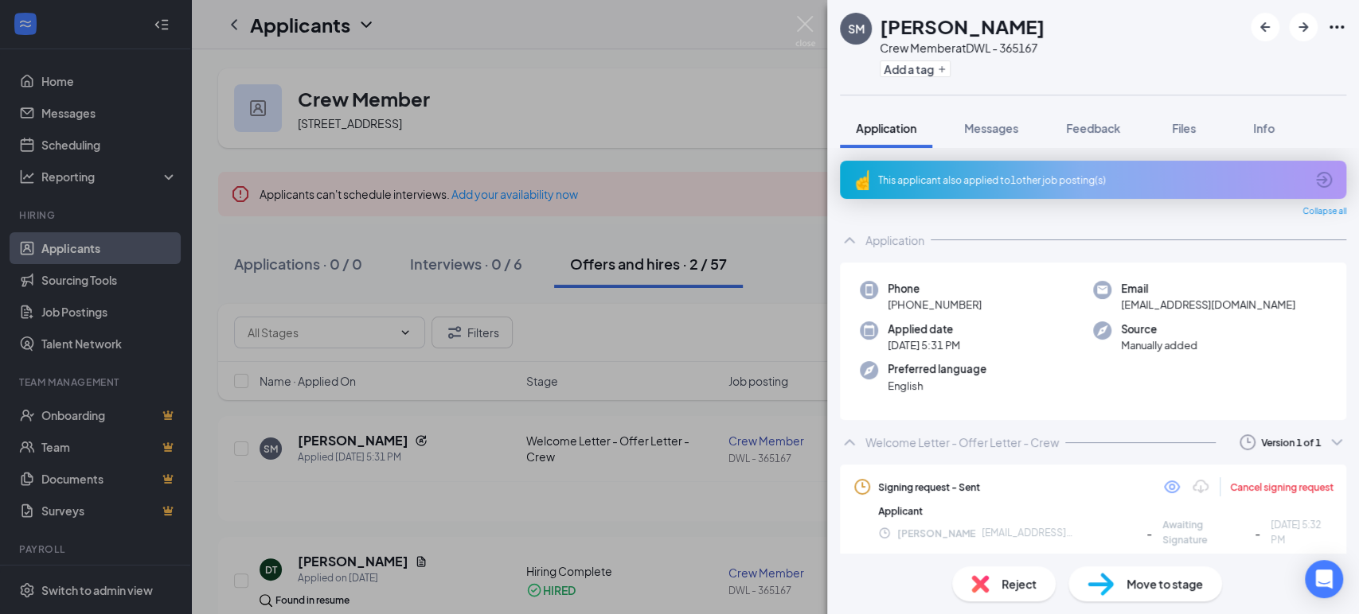
click at [844, 443] on icon "ChevronUp" at bounding box center [849, 442] width 19 height 19
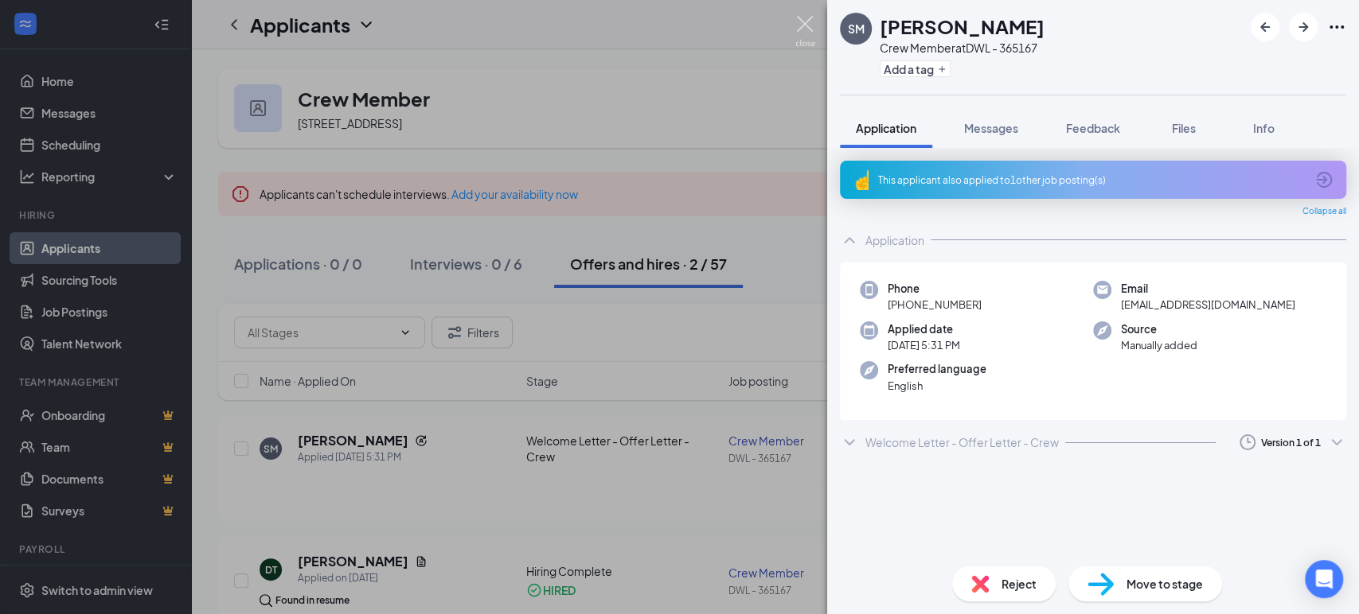
click at [801, 24] on img at bounding box center [805, 31] width 20 height 31
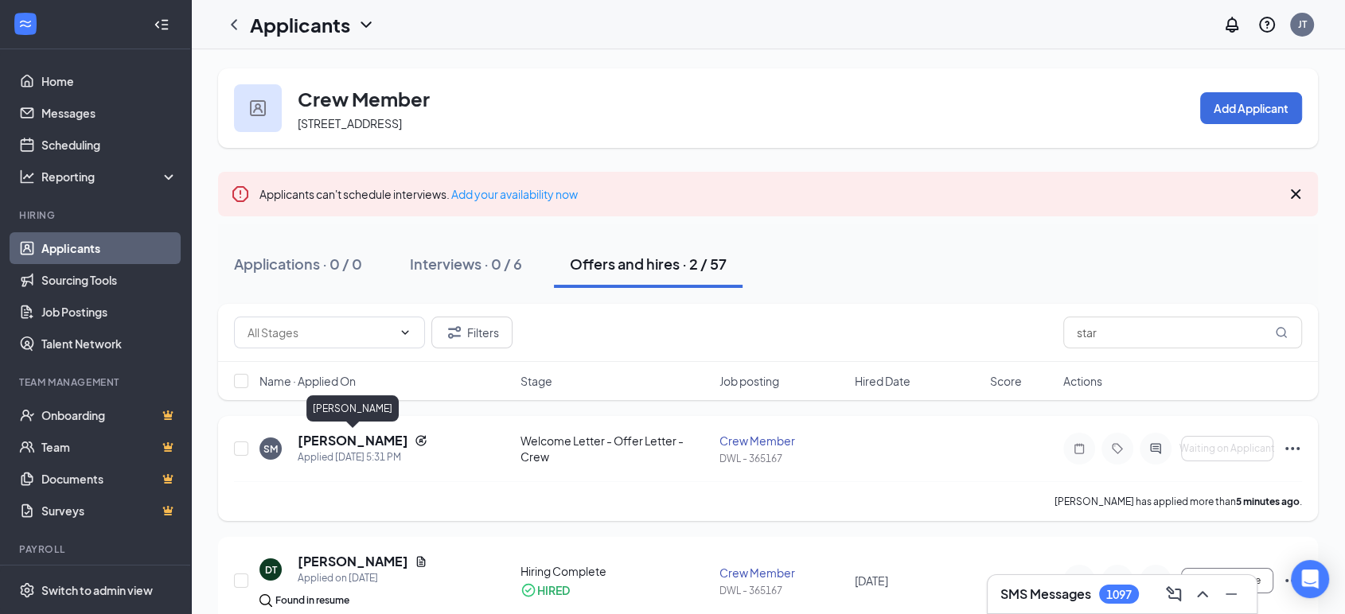
click at [348, 439] on h5 "[PERSON_NAME]" at bounding box center [353, 441] width 111 height 18
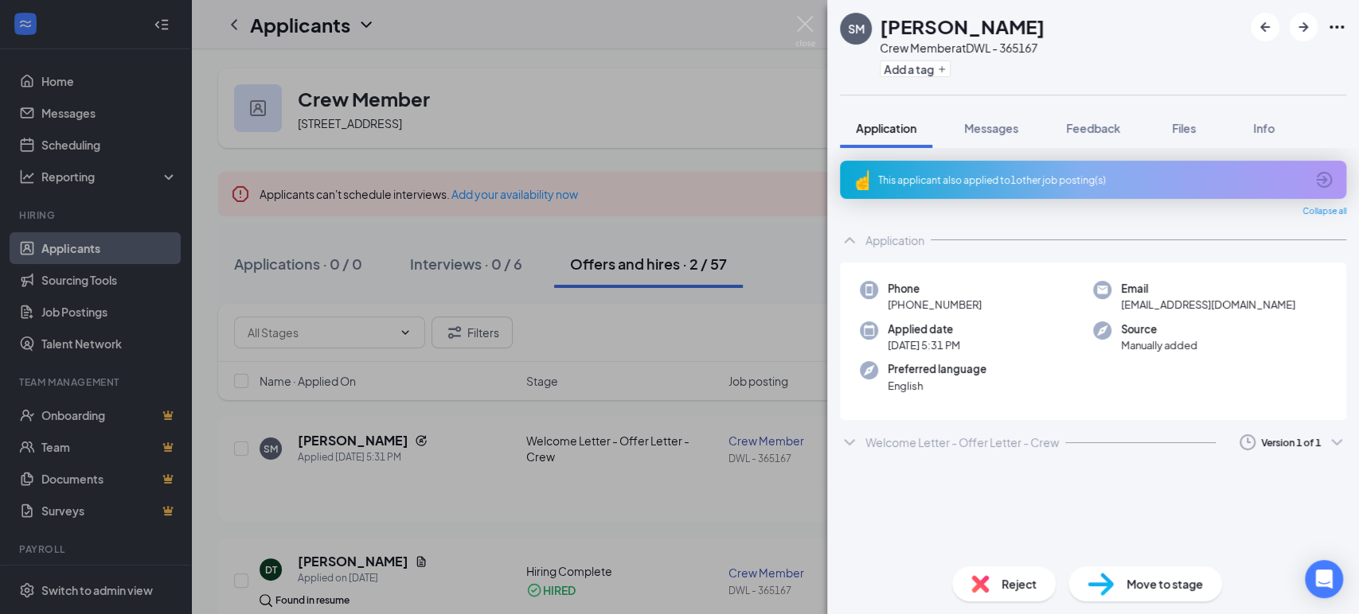
click at [865, 439] on div "Welcome Letter - Offer Letter - Crew" at bounding box center [961, 443] width 193 height 16
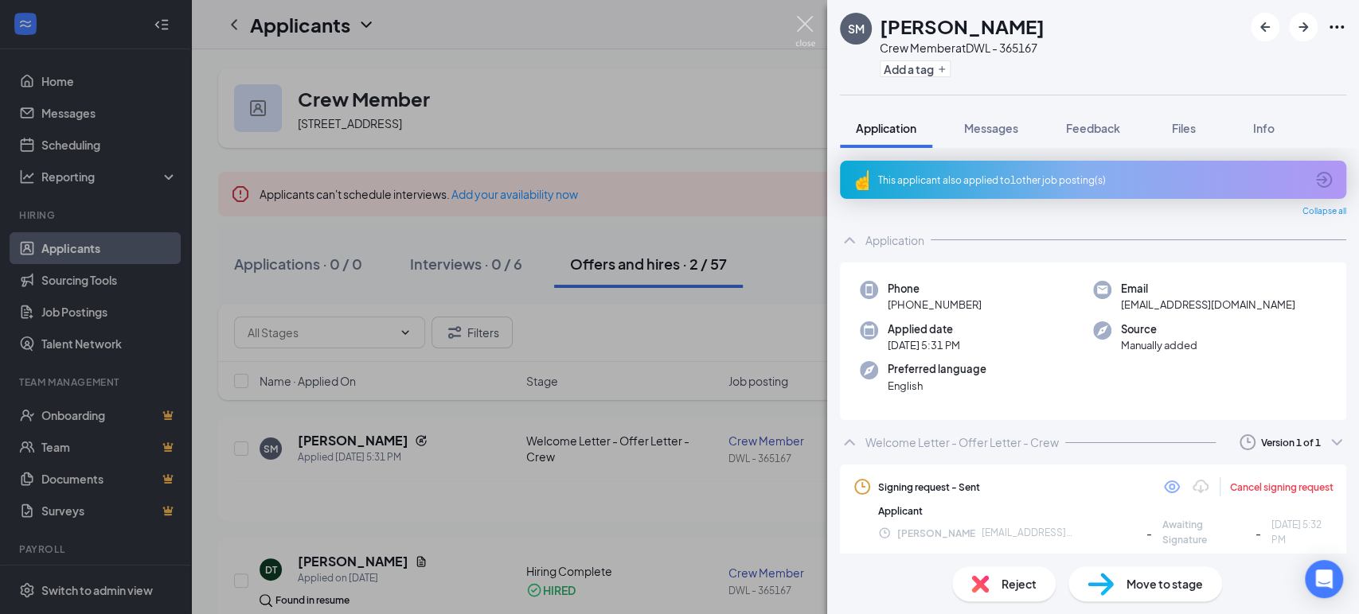
click at [803, 24] on img at bounding box center [805, 31] width 20 height 31
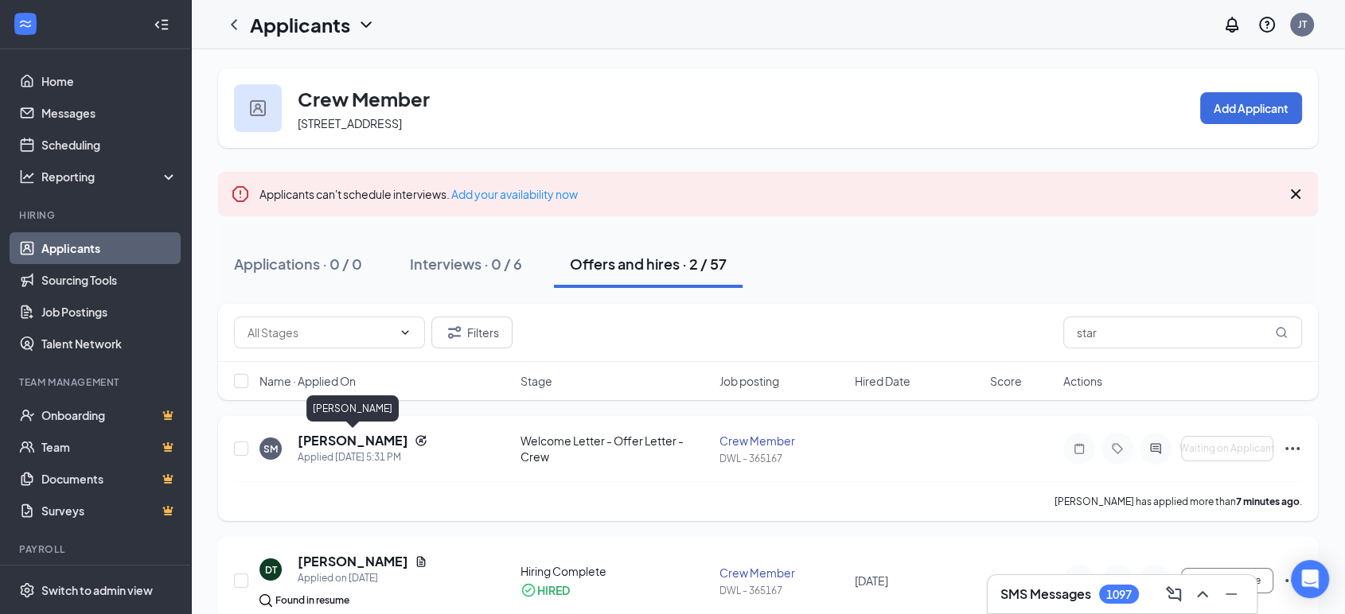
click at [325, 438] on h5 "[PERSON_NAME]" at bounding box center [353, 441] width 111 height 18
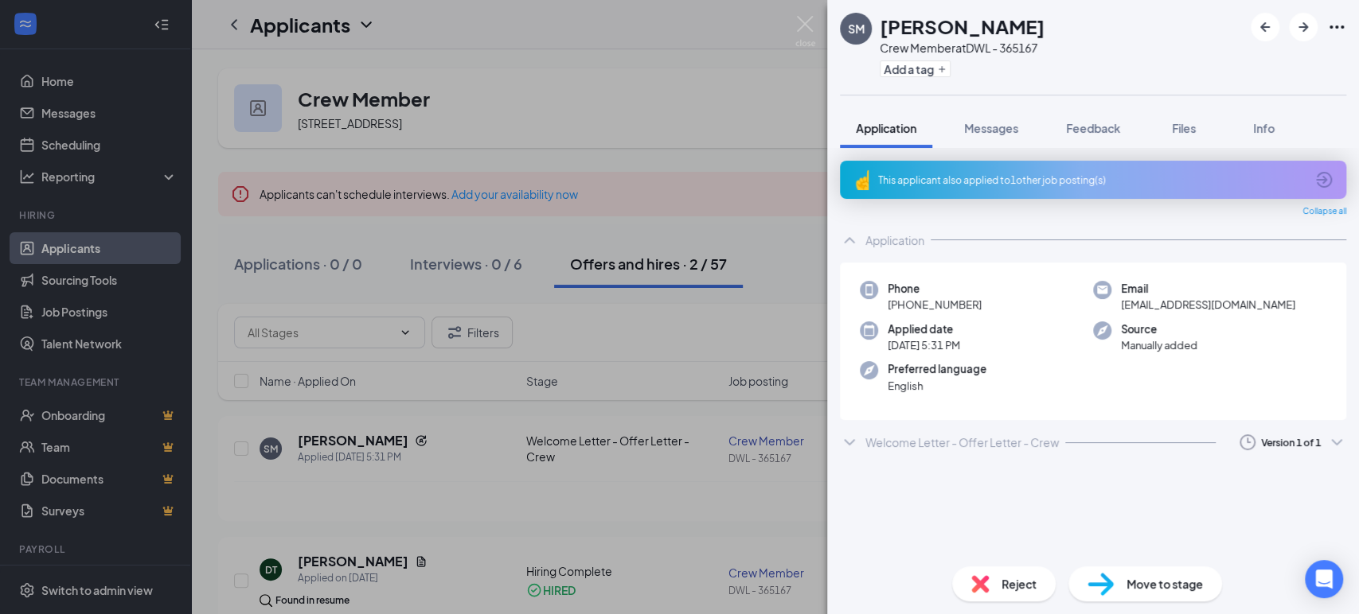
click at [904, 442] on div "Welcome Letter - Offer Letter - Crew" at bounding box center [961, 443] width 193 height 16
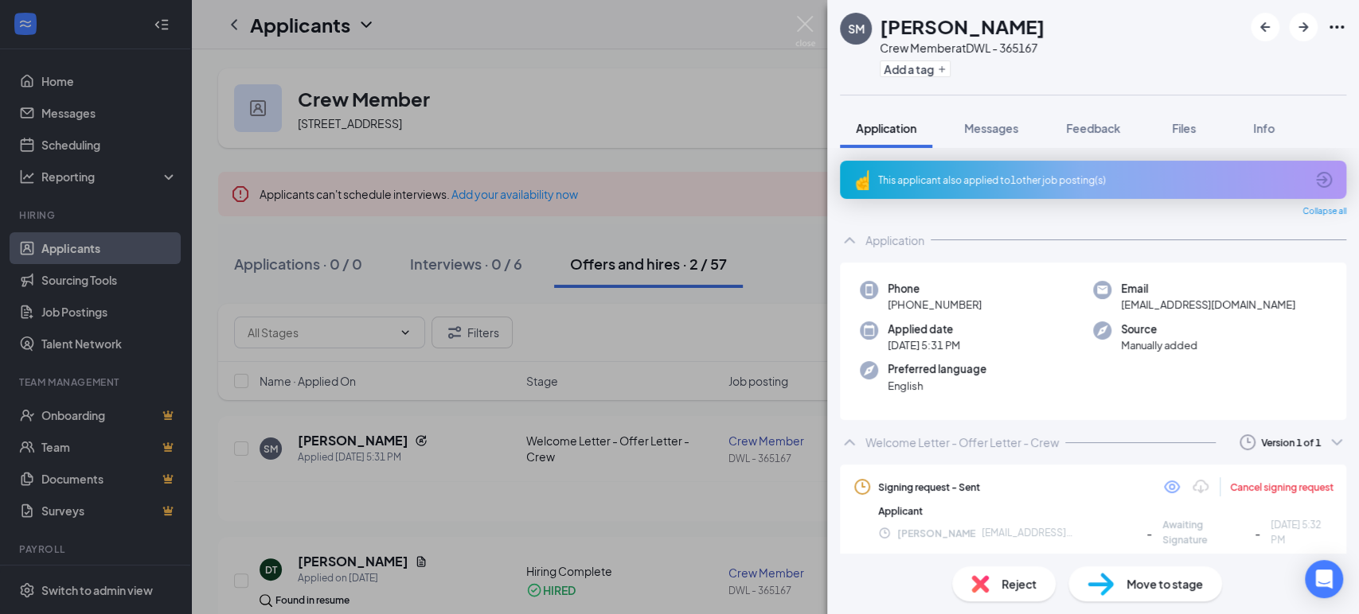
click at [860, 436] on div "Welcome Letter - Offer Letter - Crew Version 1 of 1" at bounding box center [1093, 443] width 506 height 32
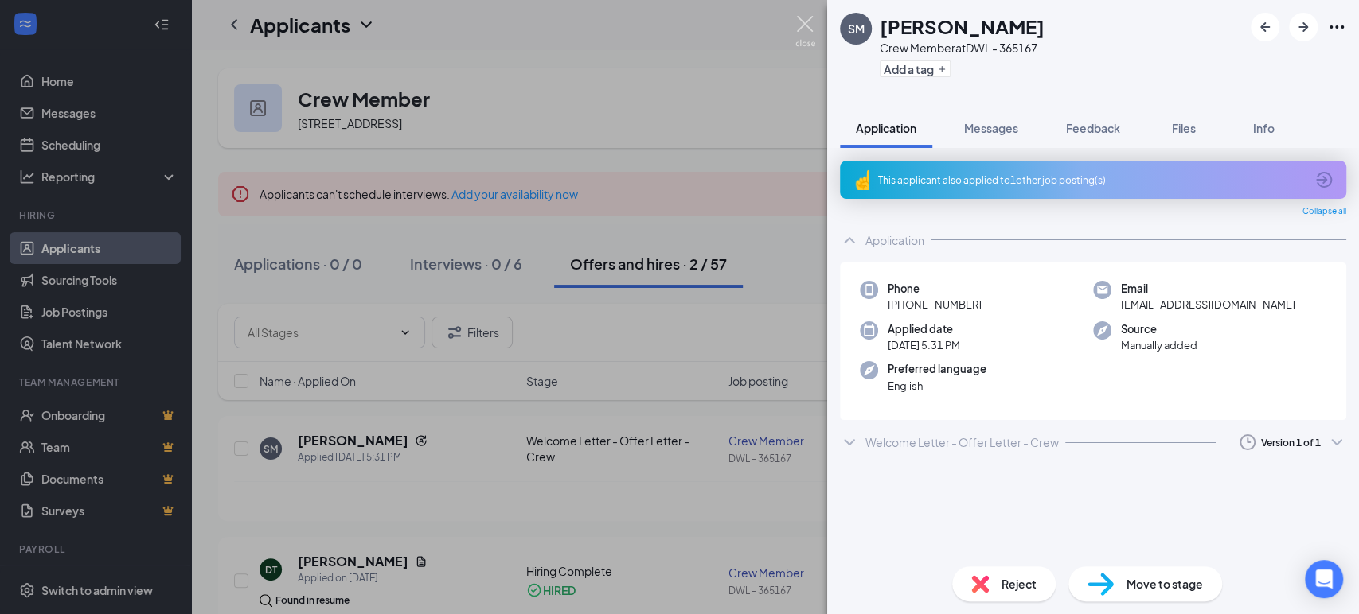
click at [801, 20] on img at bounding box center [805, 31] width 20 height 31
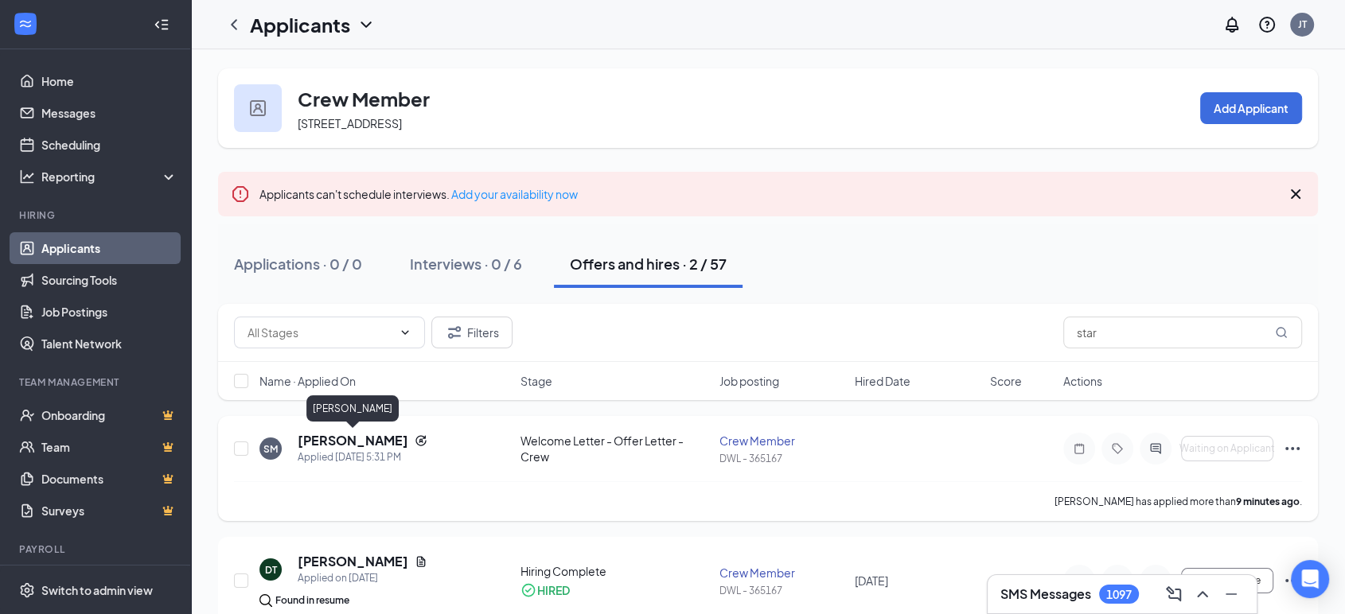
click at [375, 434] on h5 "[PERSON_NAME]" at bounding box center [353, 441] width 111 height 18
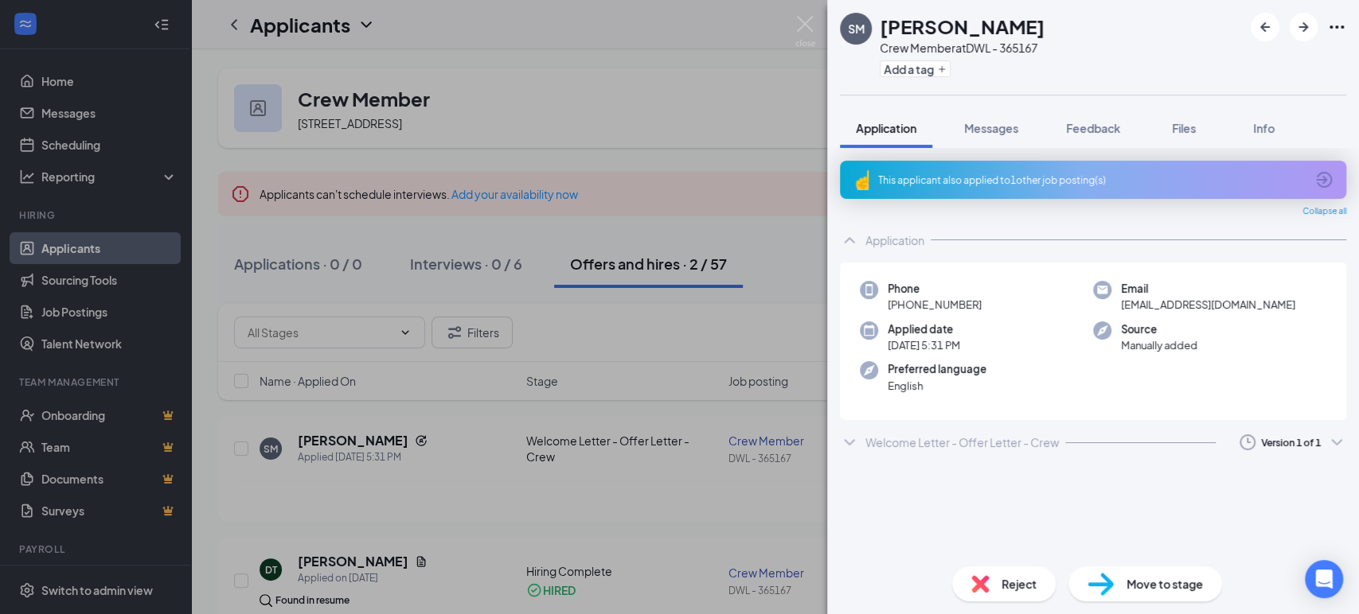
click at [944, 440] on div "Welcome Letter - Offer Letter - Crew" at bounding box center [961, 443] width 193 height 16
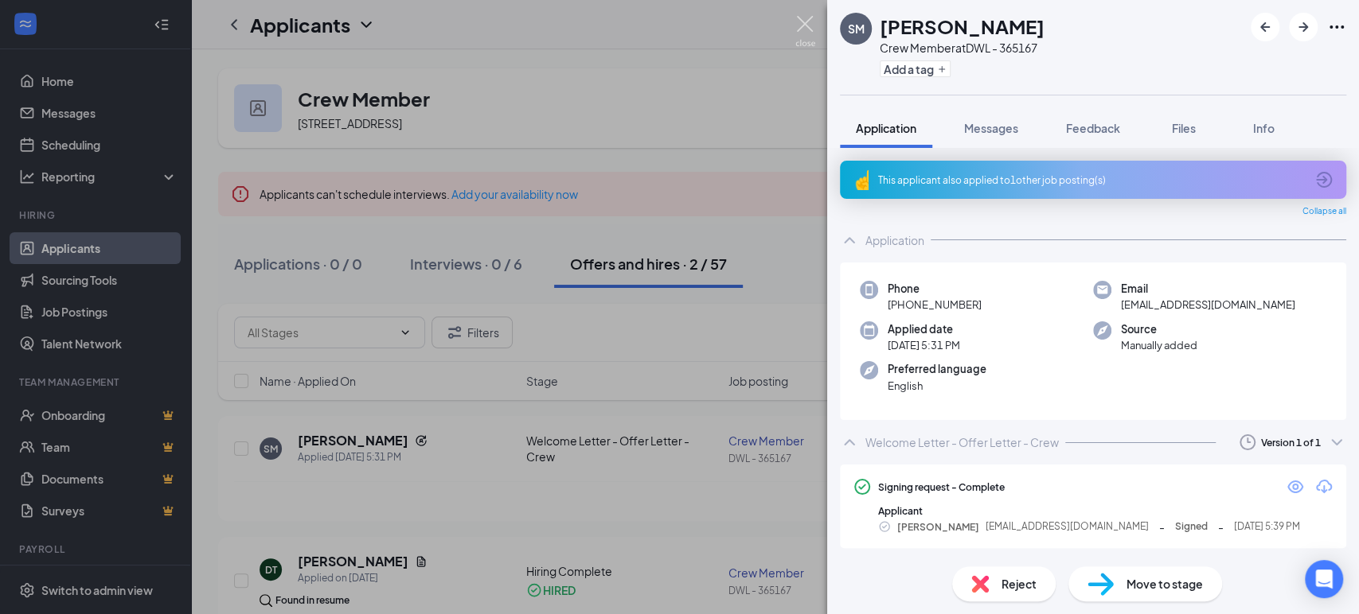
click at [802, 18] on img at bounding box center [805, 31] width 20 height 31
